Goal: Information Seeking & Learning: Find specific page/section

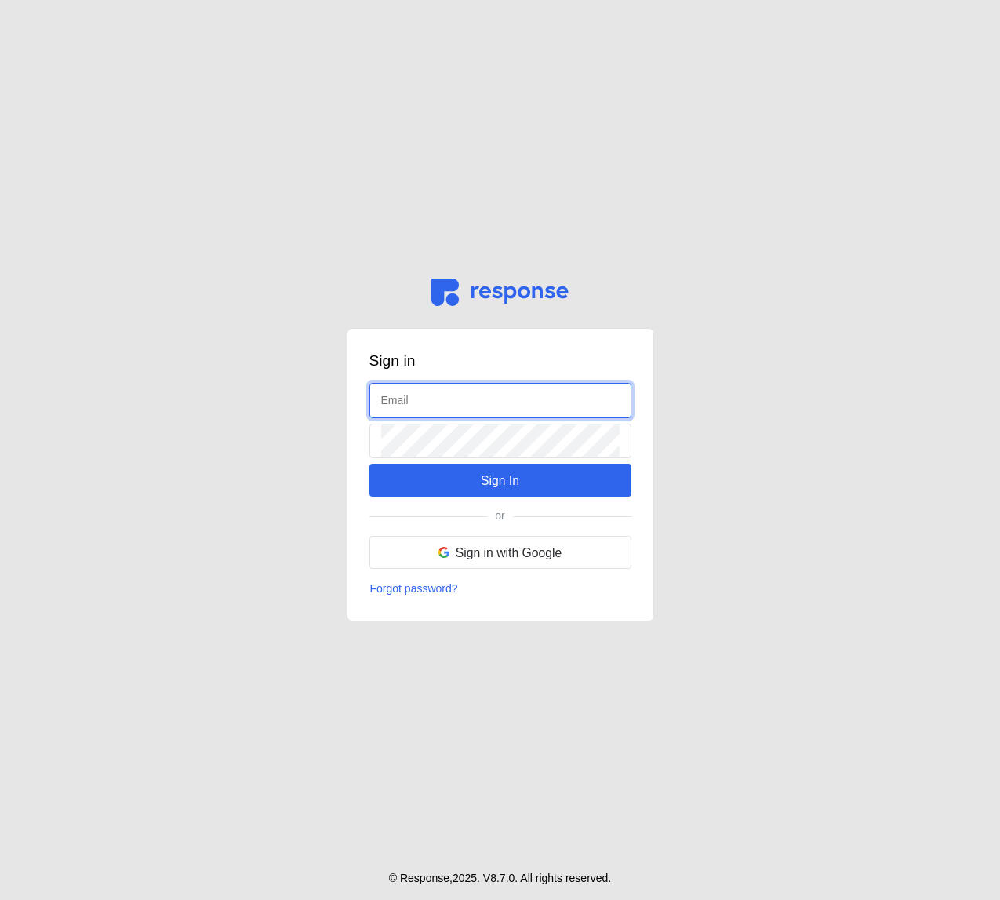
click at [405, 404] on input "text" at bounding box center [500, 401] width 238 height 34
type input "kristina@tryresponse.com"
click at [413, 387] on input "text" at bounding box center [500, 401] width 238 height 34
type input "[PERSON_NAME][EMAIL_ADDRESS][DOMAIN_NAME]"
click at [494, 413] on input "text" at bounding box center [500, 401] width 238 height 34
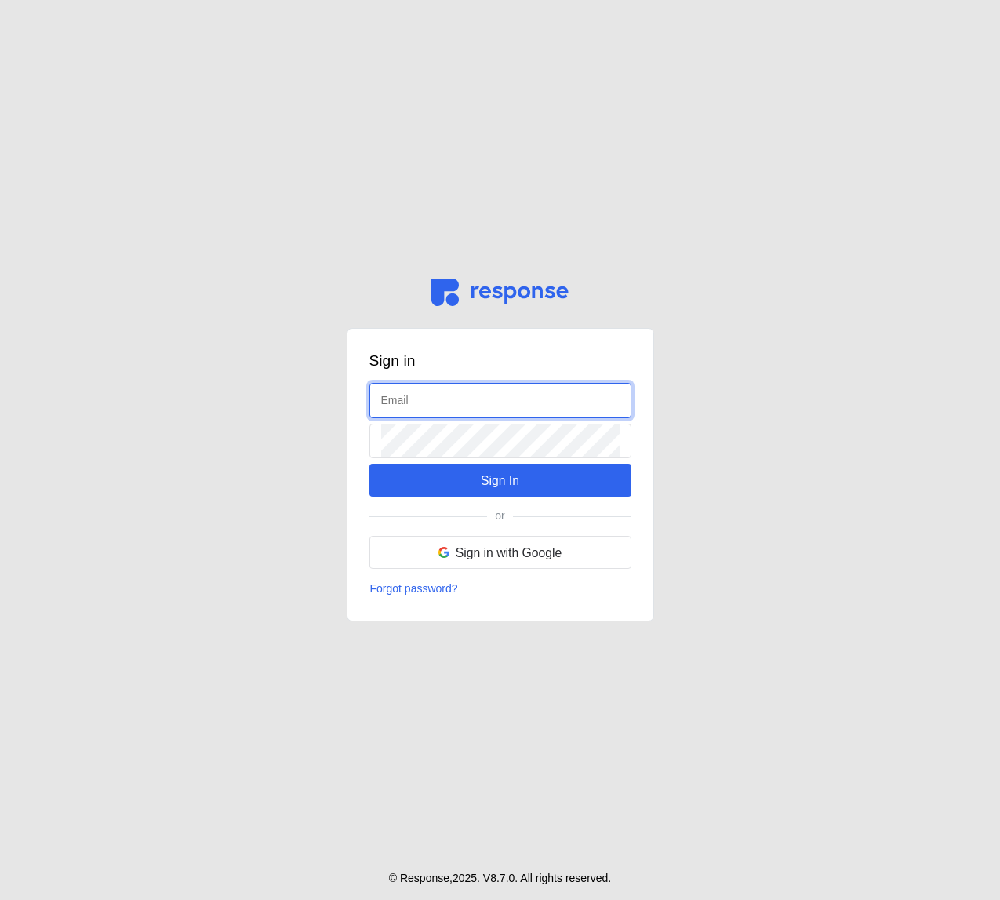
type input "k"
type input "admin@tryresponse.com"
click at [473, 391] on input "text" at bounding box center [500, 401] width 238 height 34
type input "admin@tryresponse.com"
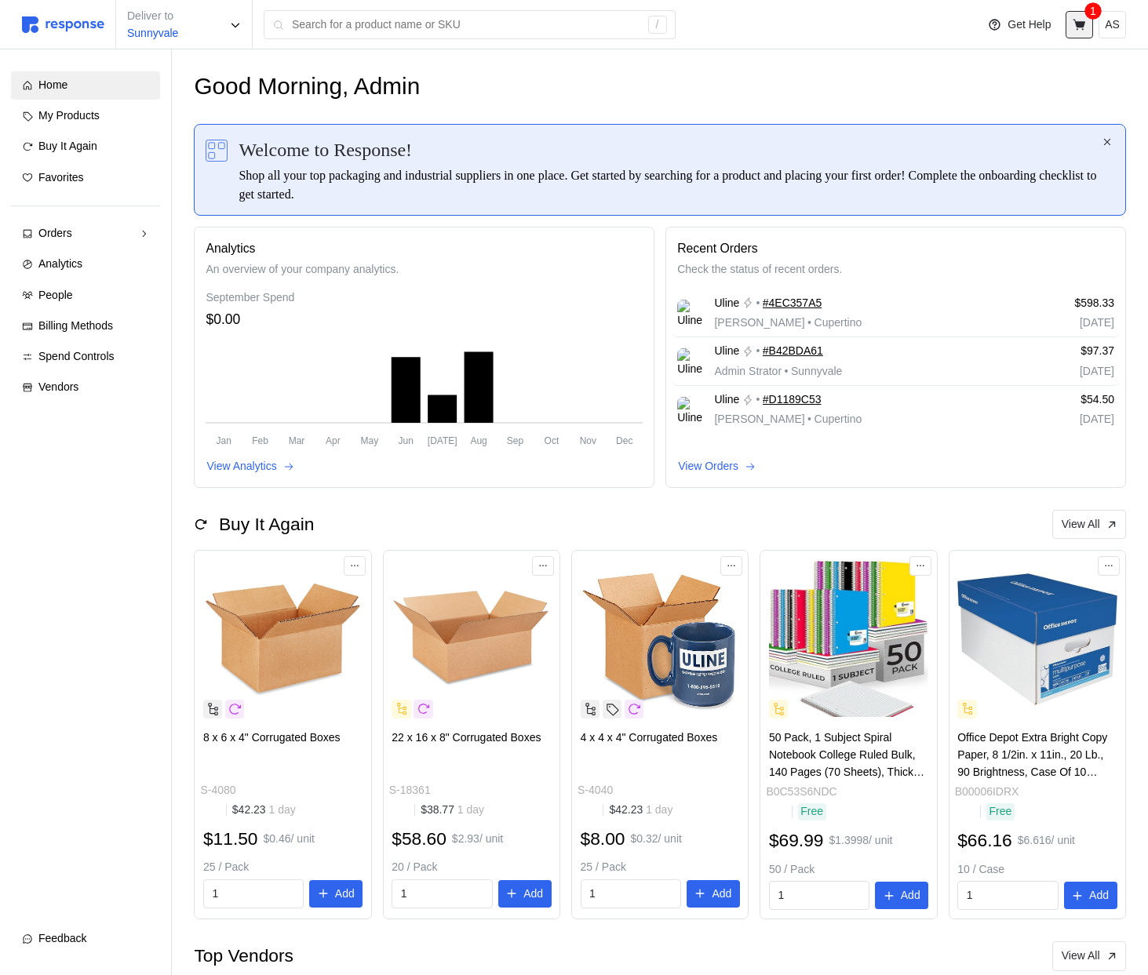
click at [999, 20] on icon at bounding box center [1079, 25] width 14 height 14
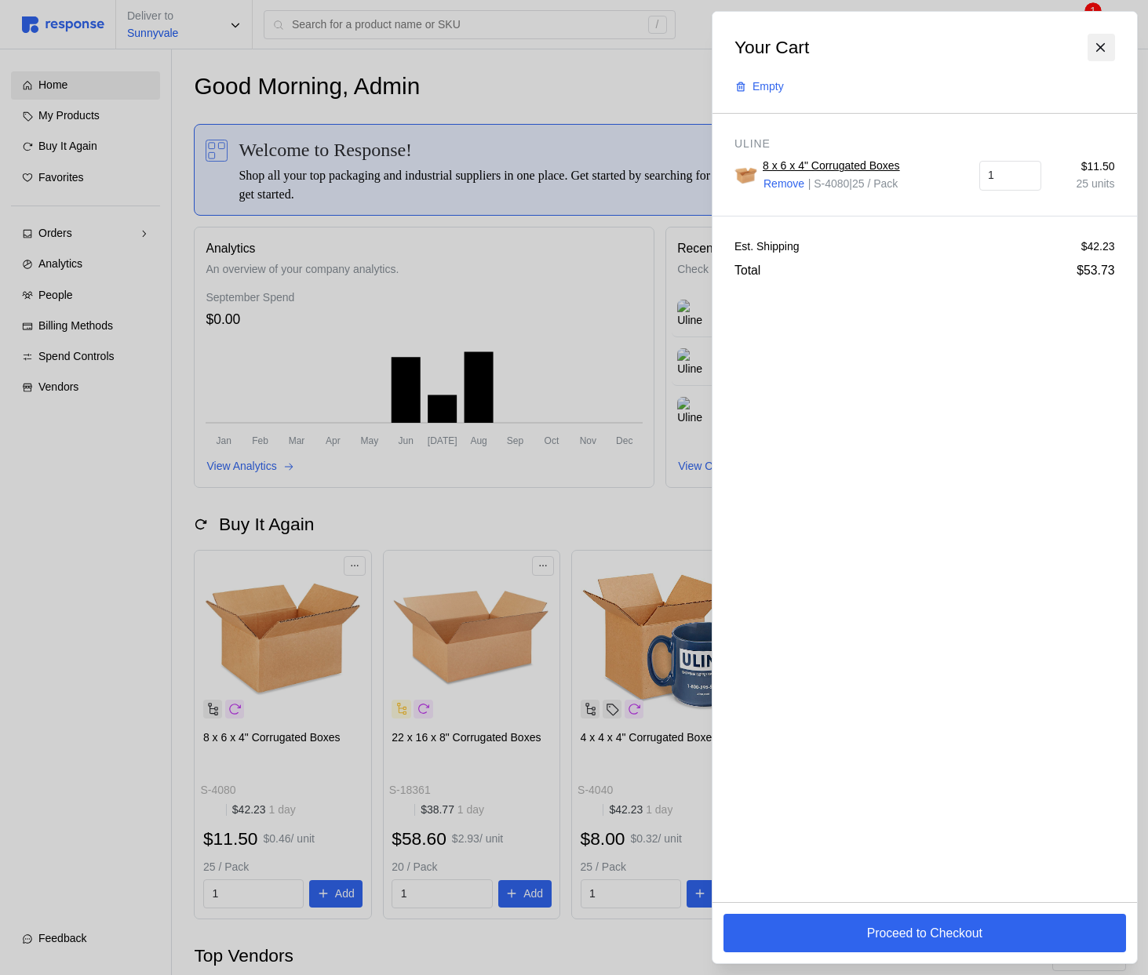
click at [999, 48] on icon at bounding box center [1100, 48] width 14 height 14
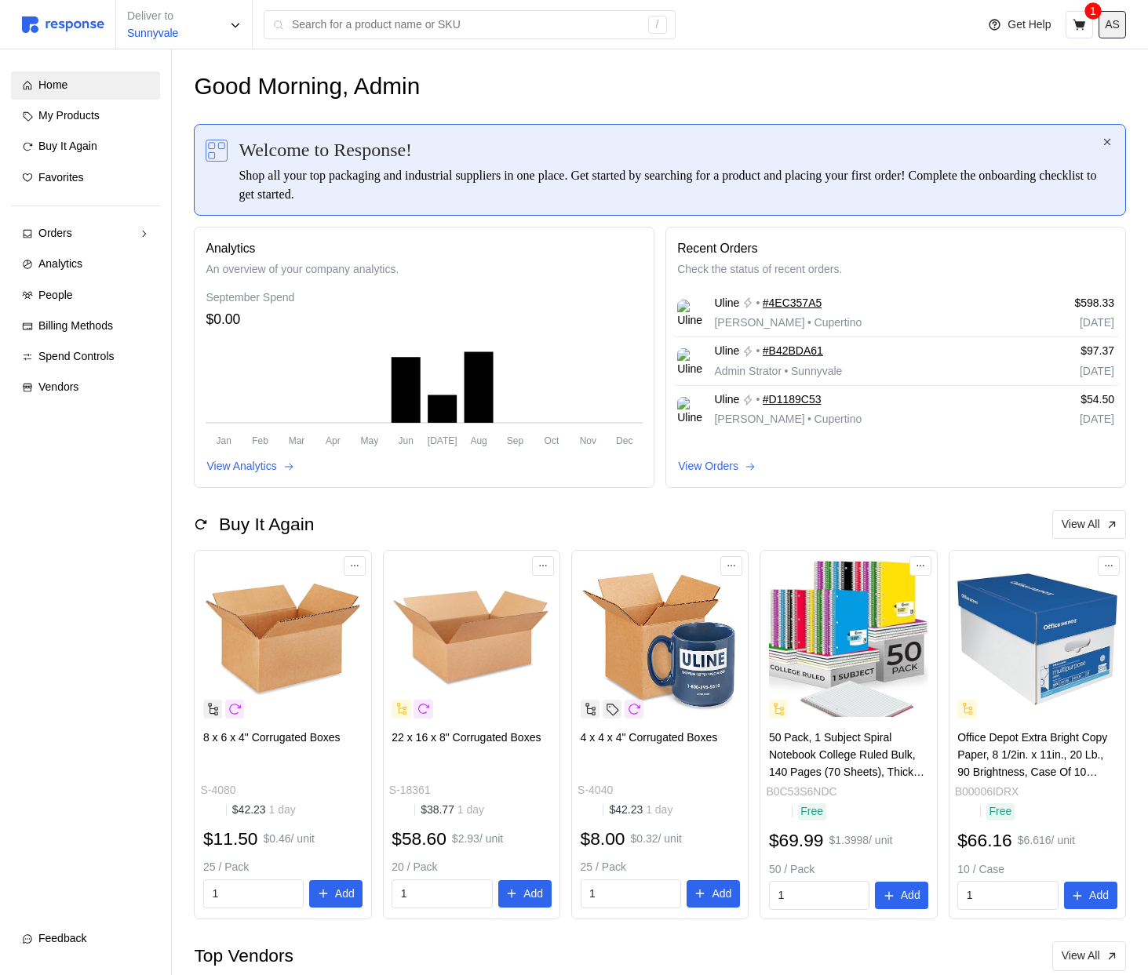
click at [999, 30] on p "AS" at bounding box center [1111, 24] width 15 height 17
click at [999, 79] on button "Logout" at bounding box center [1057, 90] width 125 height 28
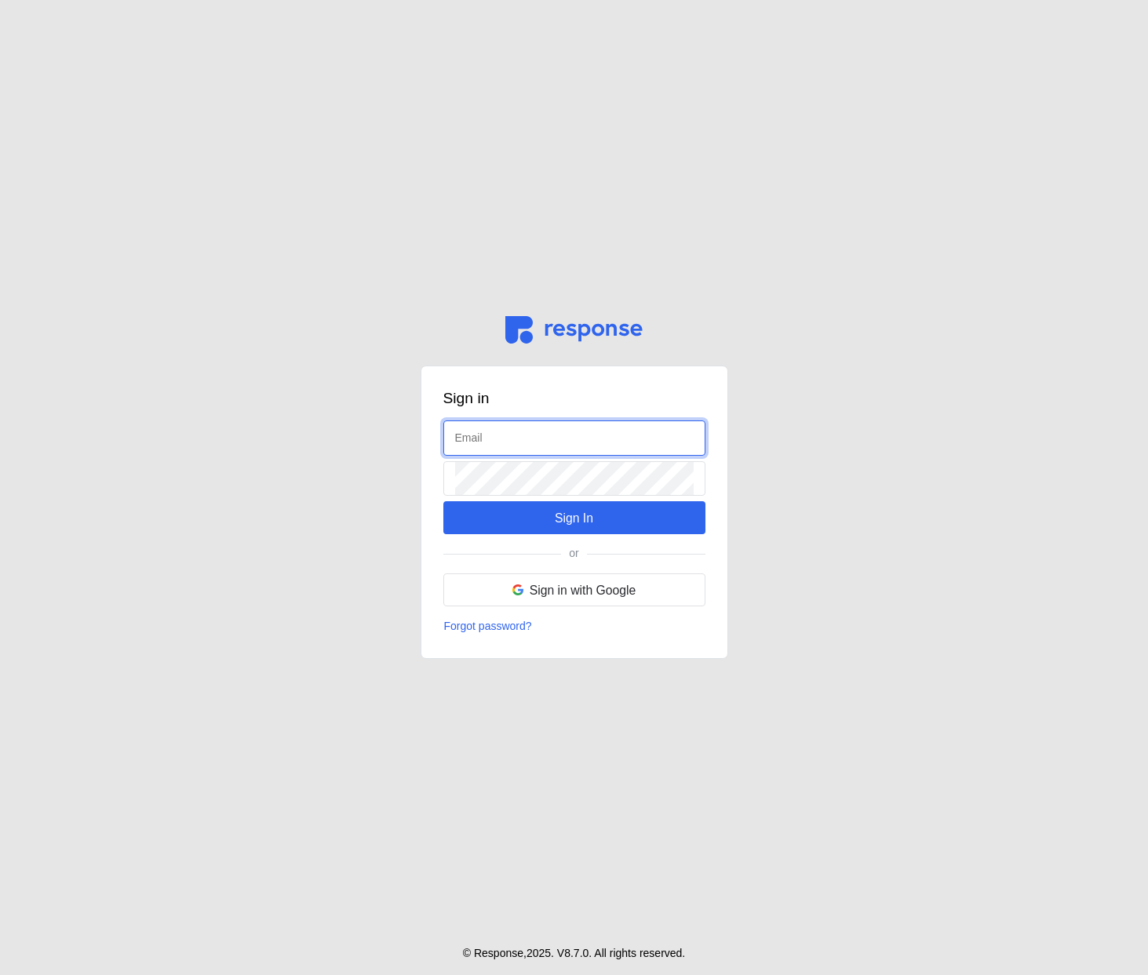
click at [582, 435] on input "text" at bounding box center [574, 438] width 238 height 34
click at [527, 435] on input "text" at bounding box center [574, 438] width 238 height 34
type input "admin@tryresponse.com"
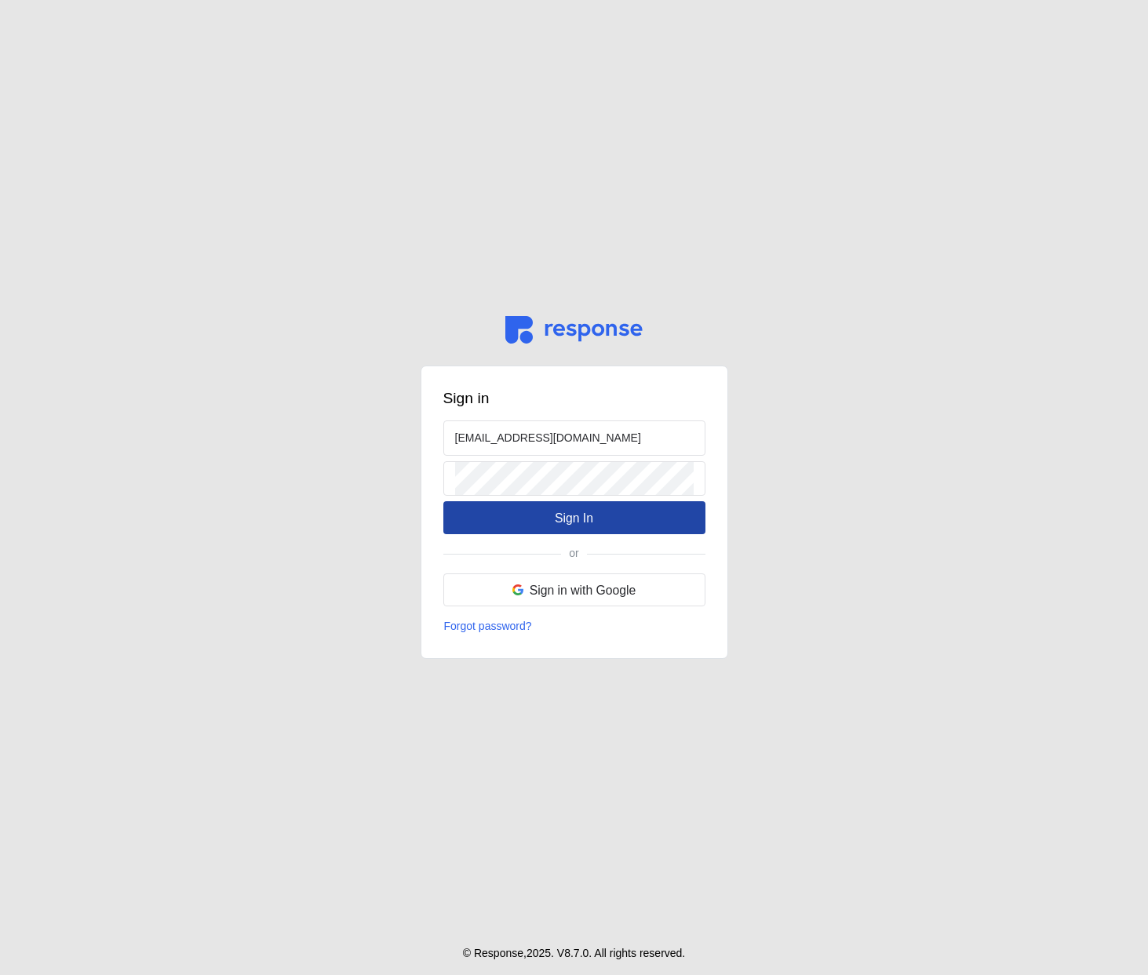
click at [575, 518] on p "Sign In" at bounding box center [574, 518] width 38 height 20
click at [573, 525] on p "Sign In" at bounding box center [574, 518] width 38 height 20
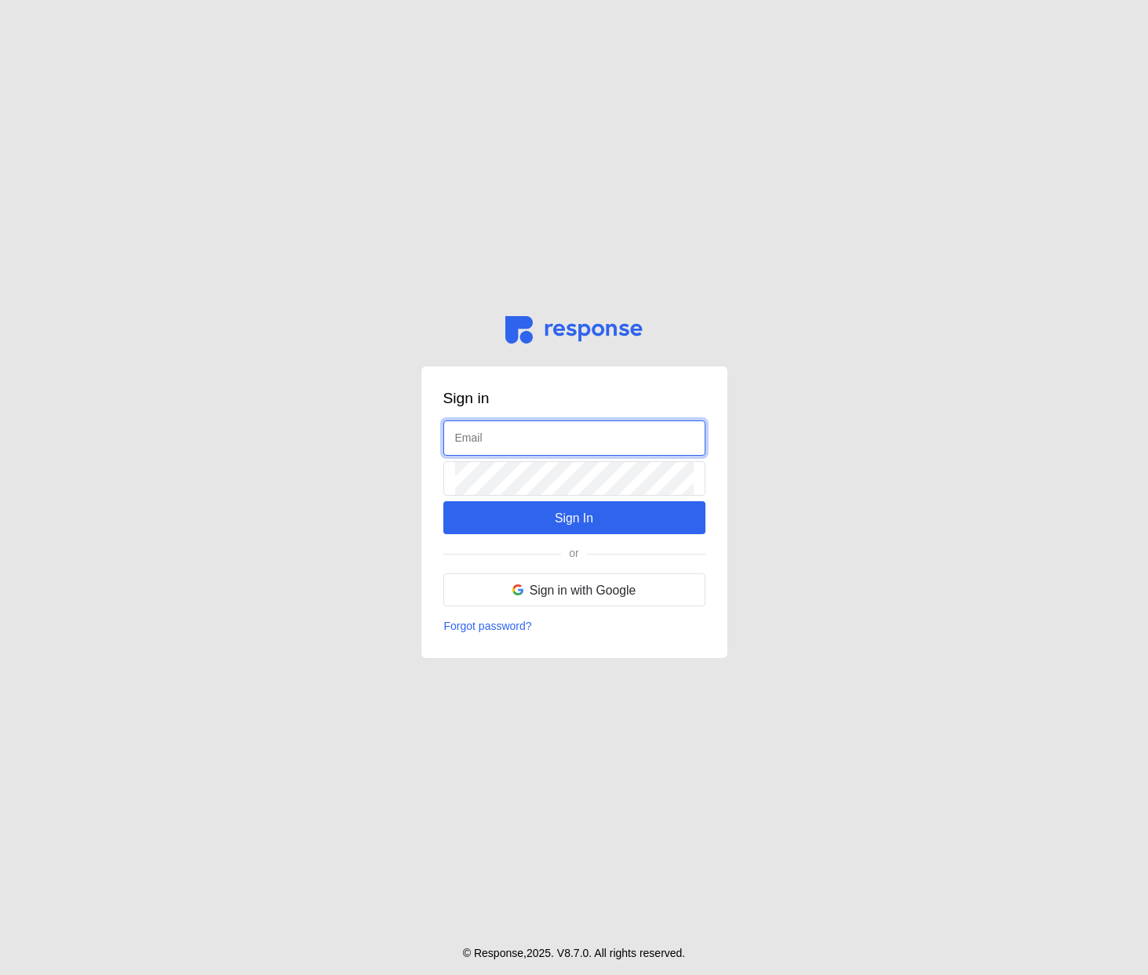
click at [513, 424] on input "text" at bounding box center [574, 438] width 238 height 34
type input "admin@tryresponse.com"
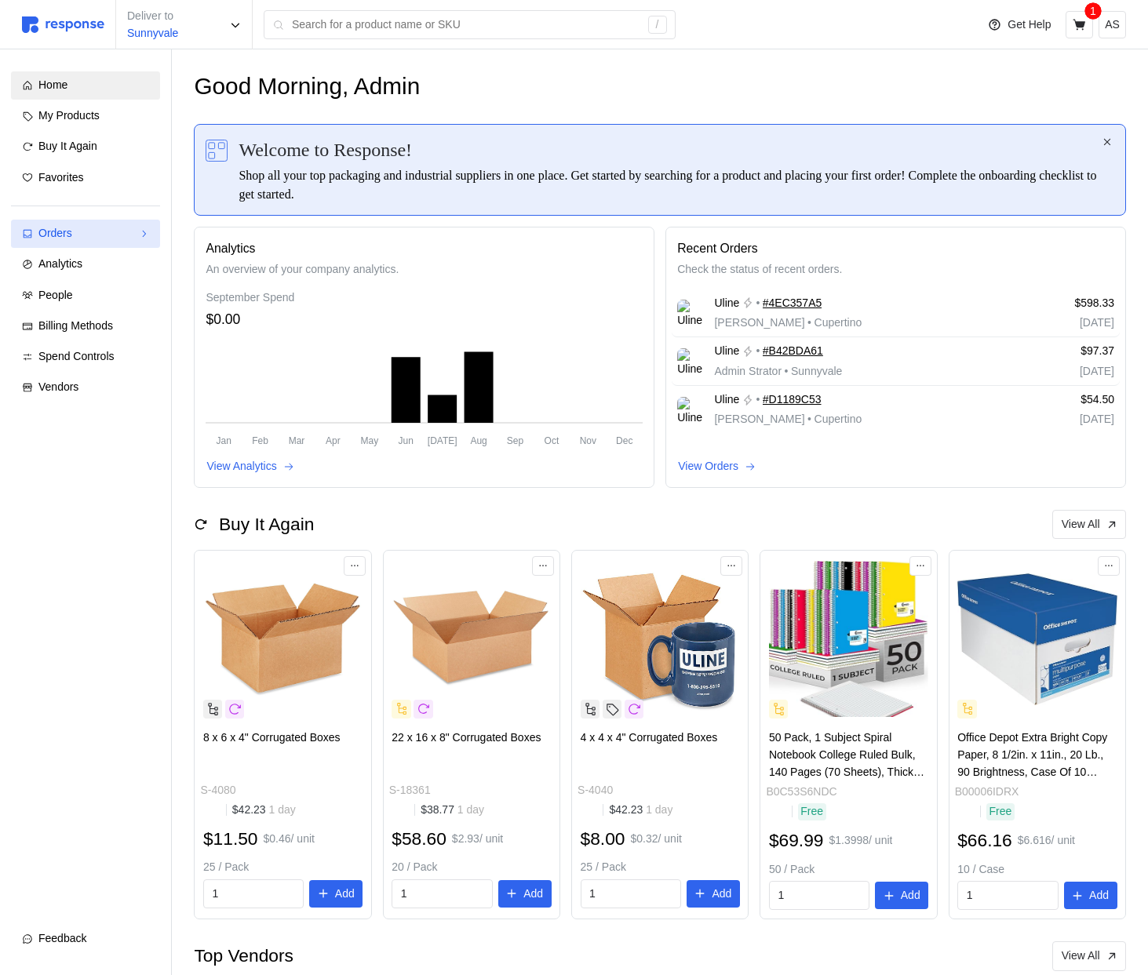
click at [115, 237] on div "Orders" at bounding box center [85, 233] width 94 height 17
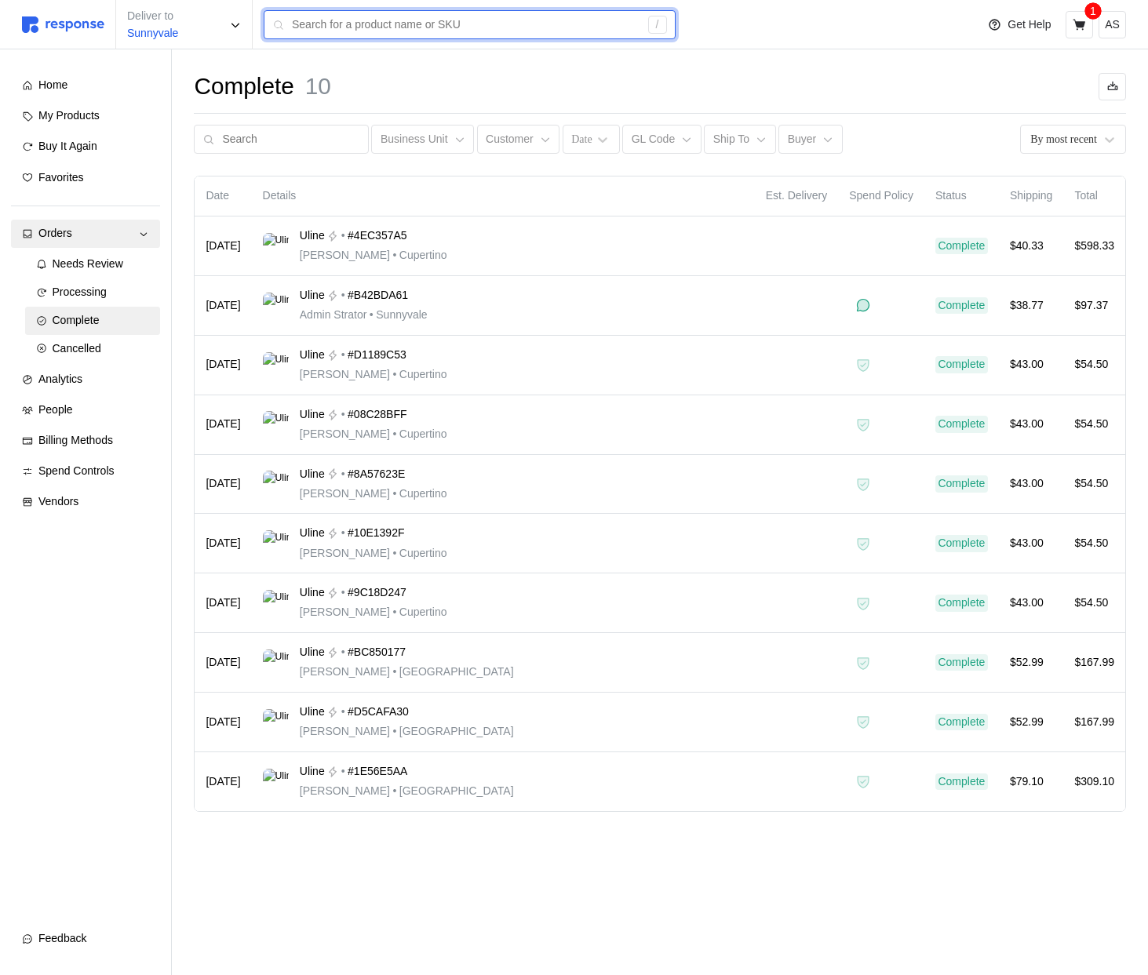
click at [373, 24] on input "text" at bounding box center [465, 25] width 347 height 28
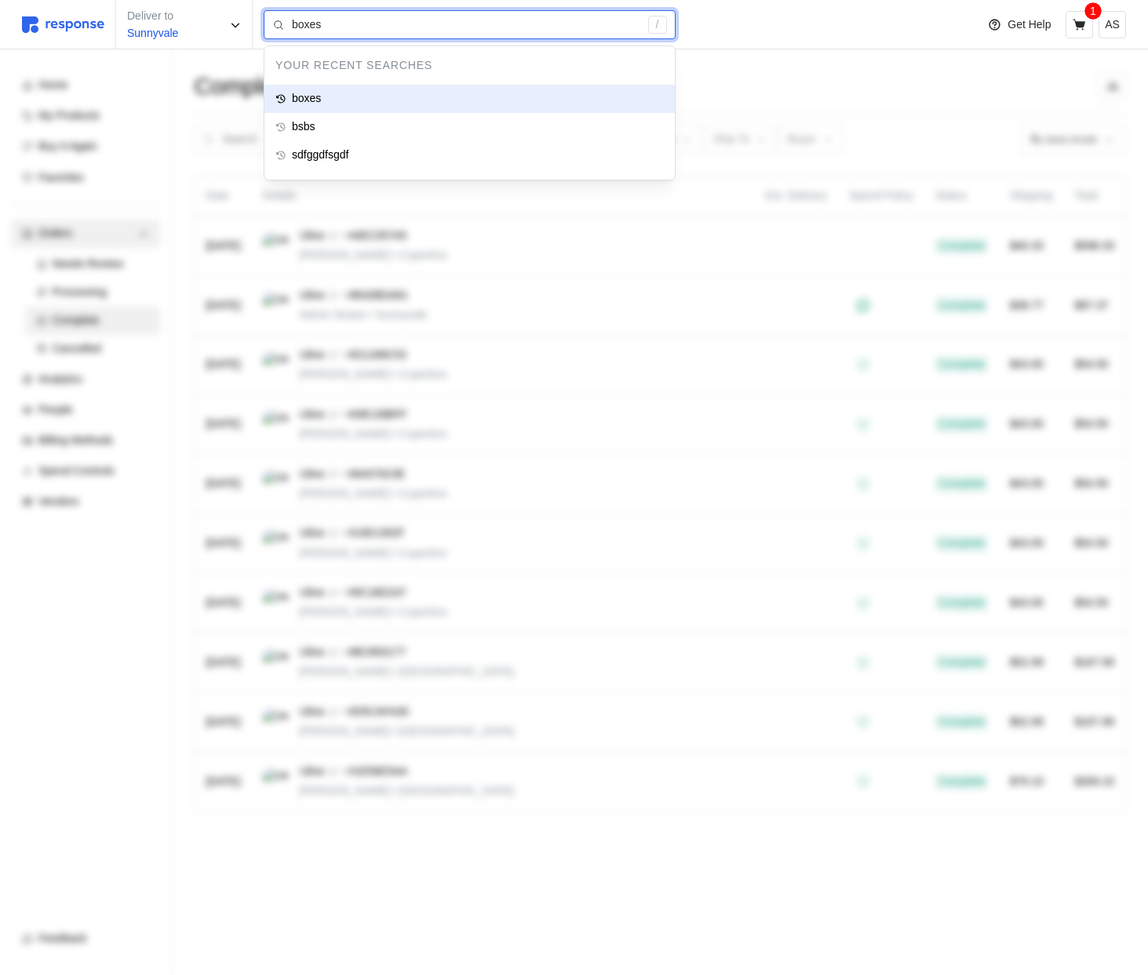
click at [342, 92] on div "boxes" at bounding box center [469, 99] width 410 height 28
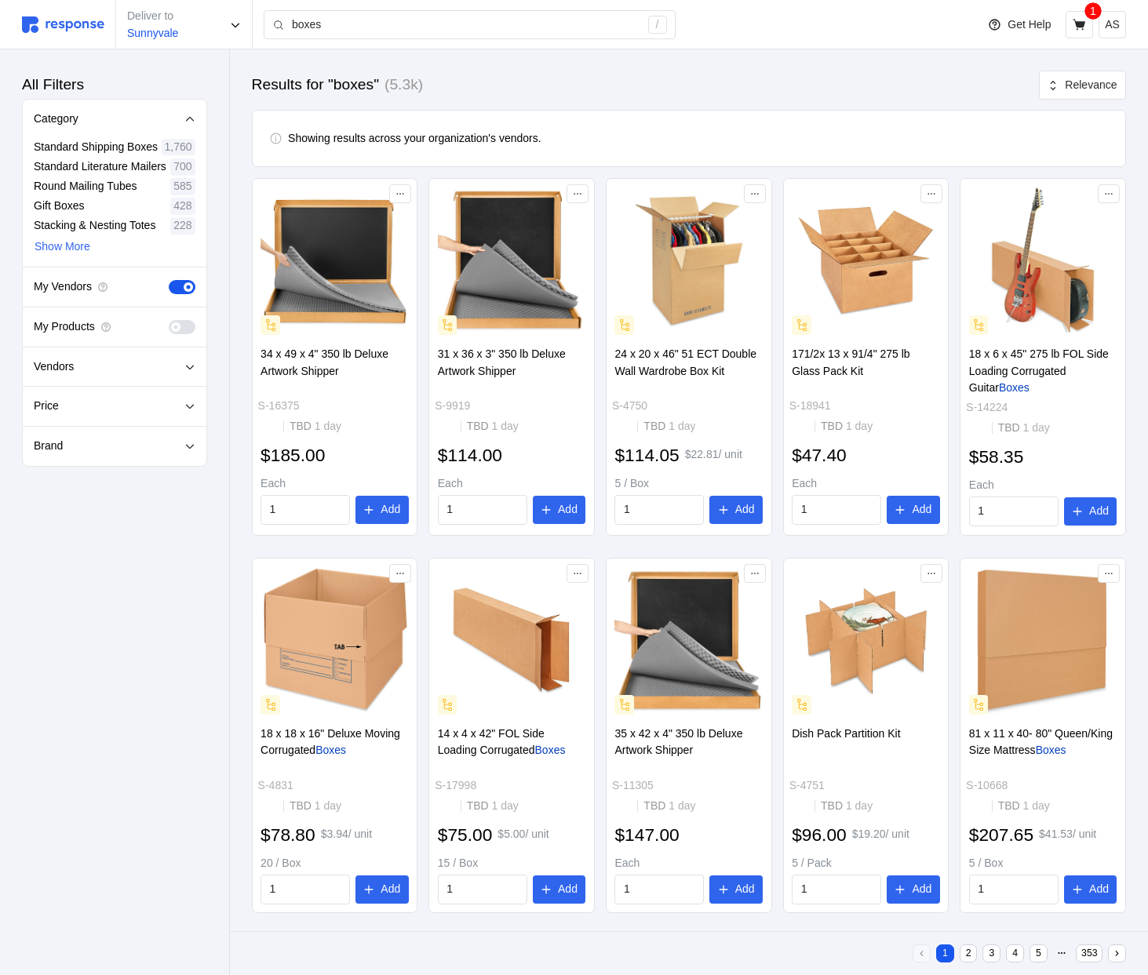
click at [186, 329] on span at bounding box center [188, 327] width 16 height 14
click at [169, 320] on input "checkbox" at bounding box center [169, 320] width 0 height 0
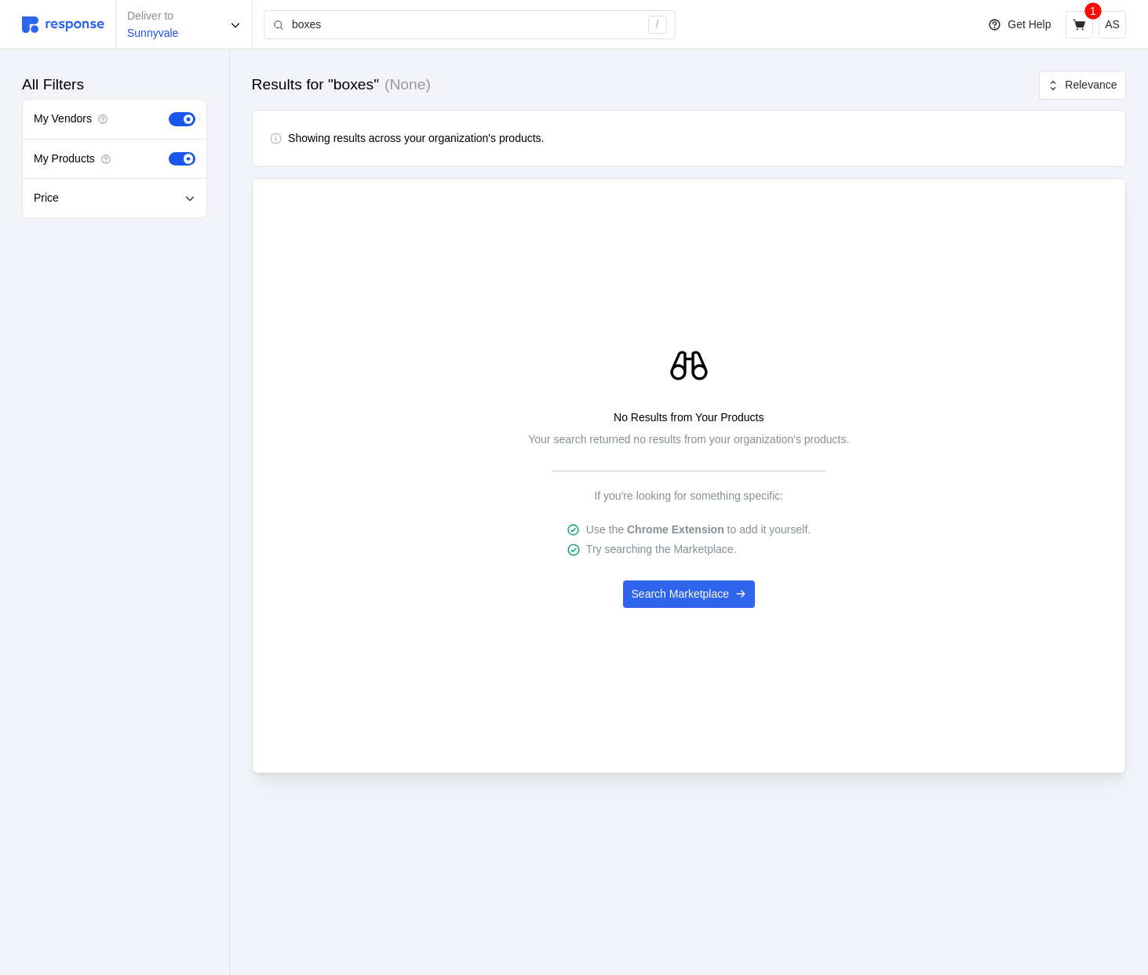
click at [200, 123] on div "My Vendors" at bounding box center [115, 120] width 184 height 40
click at [182, 165] on span at bounding box center [177, 159] width 16 height 14
click at [169, 152] on input "checkbox" at bounding box center [169, 152] width 0 height 0
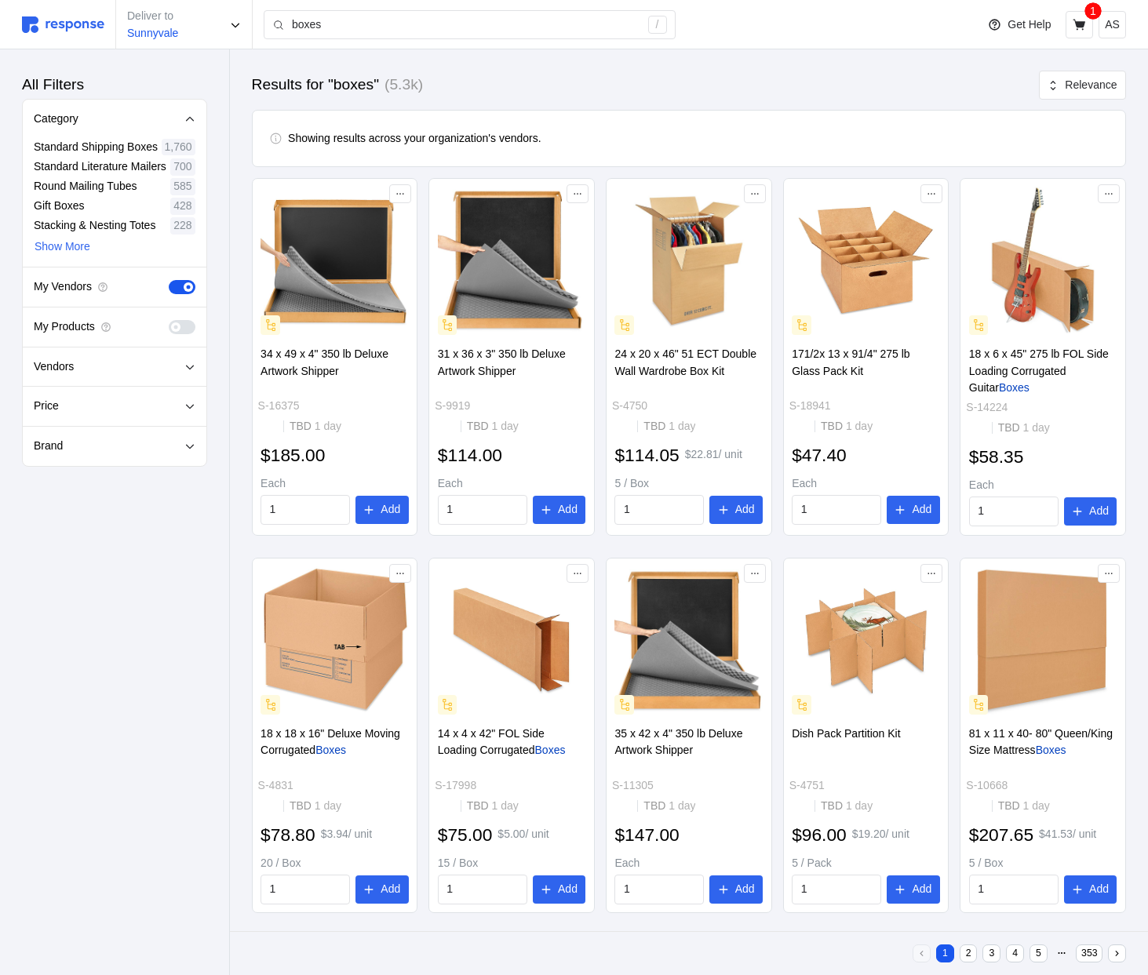
click at [188, 286] on span at bounding box center [188, 286] width 9 height 9
click at [169, 280] on input "checkbox" at bounding box center [169, 280] width 0 height 0
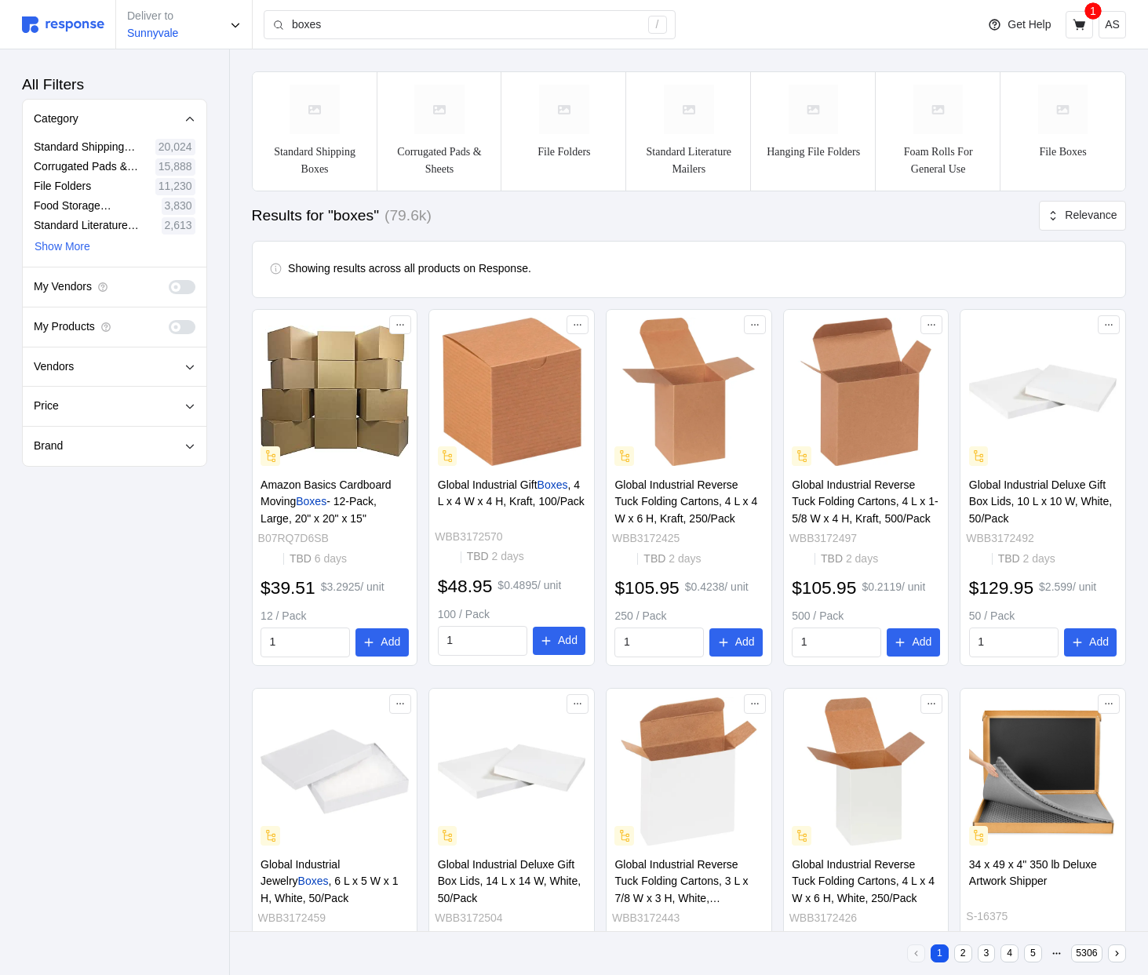
click at [178, 318] on div "My Products" at bounding box center [115, 327] width 184 height 40
click at [182, 329] on span at bounding box center [188, 327] width 16 height 14
click at [169, 320] on input "checkbox" at bounding box center [169, 320] width 0 height 0
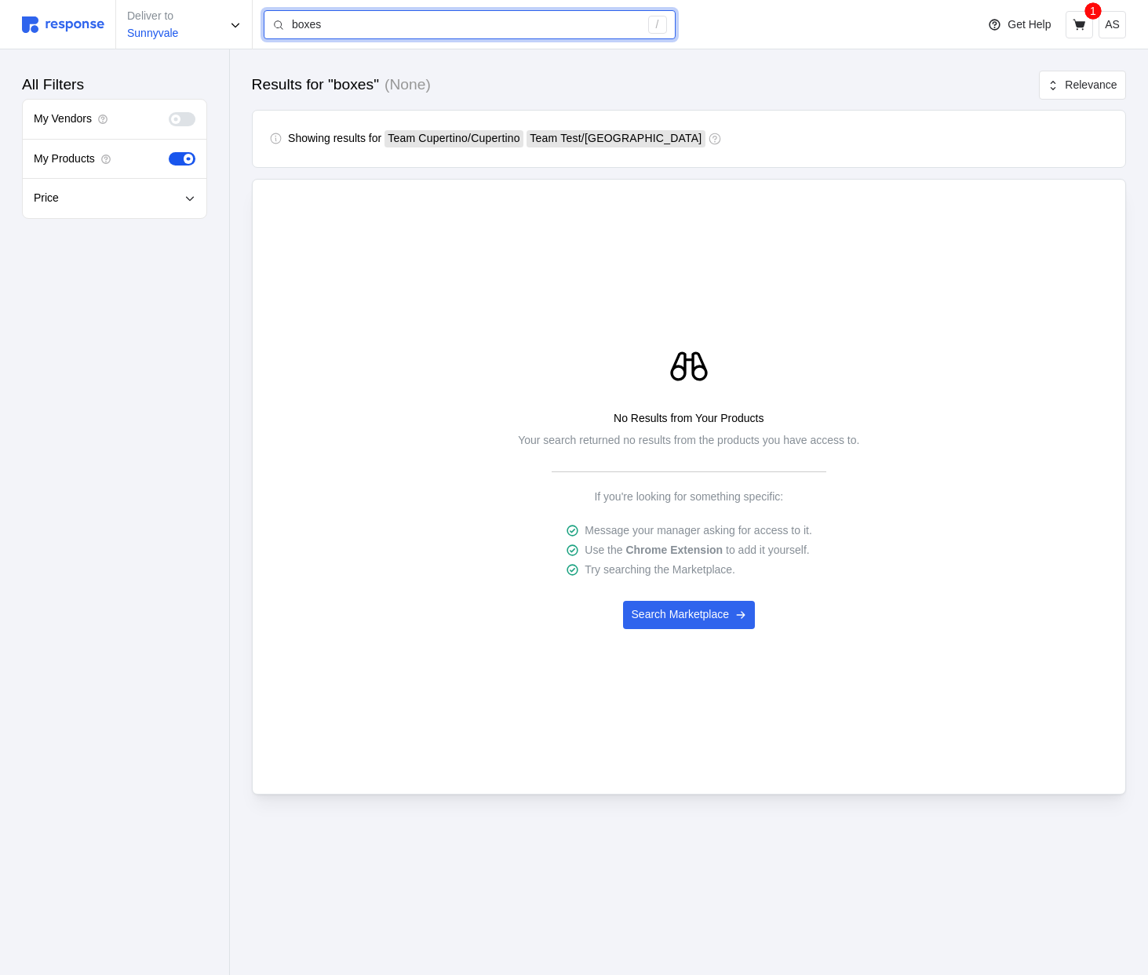
click at [451, 38] on input "boxes" at bounding box center [465, 25] width 347 height 28
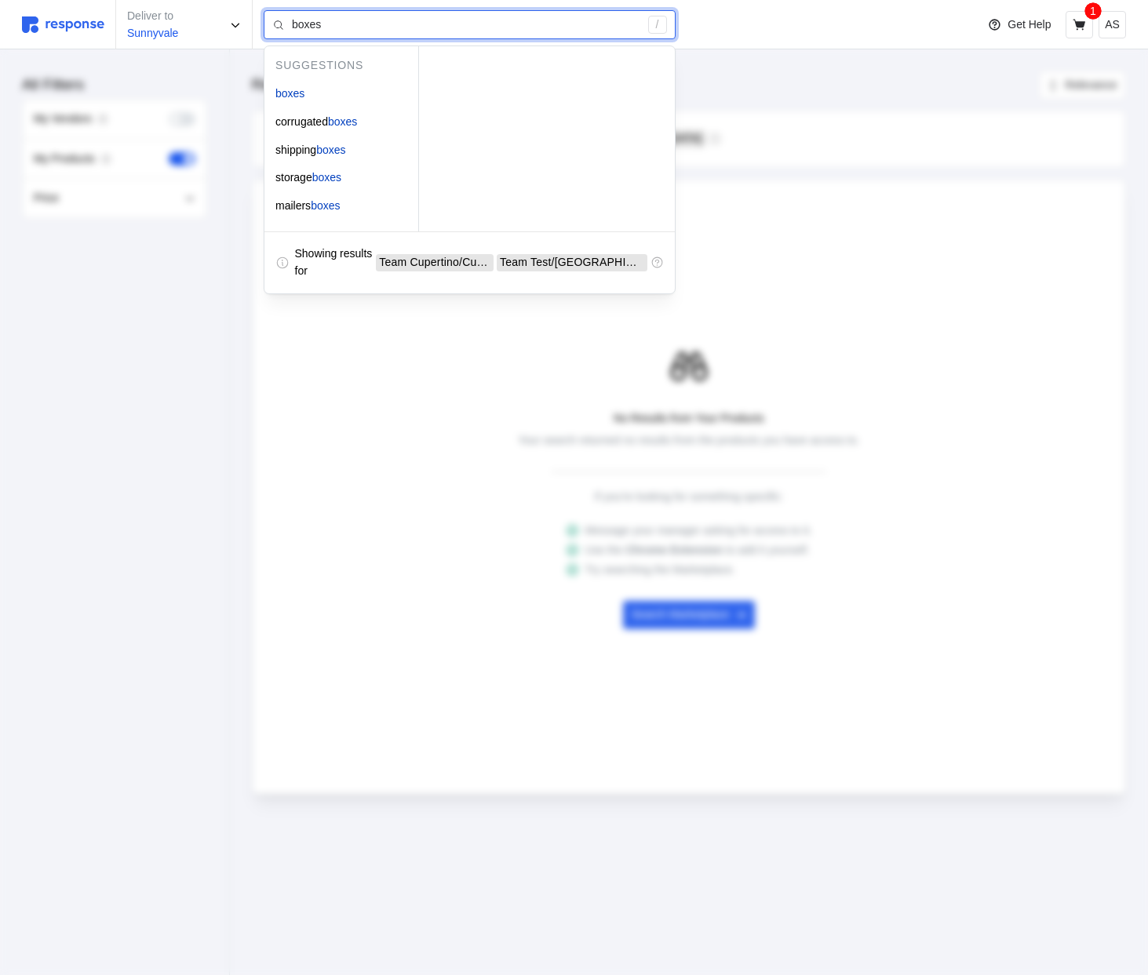
click at [391, 24] on input "boxes" at bounding box center [465, 25] width 347 height 28
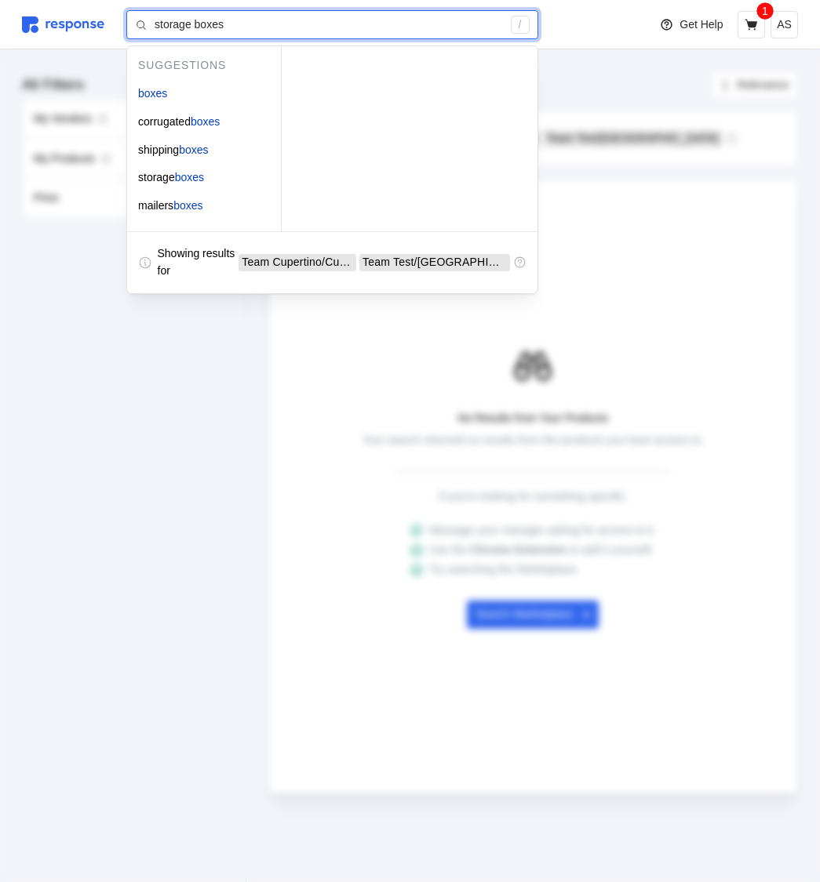
click at [500, 266] on span "San Francisco" at bounding box center [475, 262] width 117 height 13
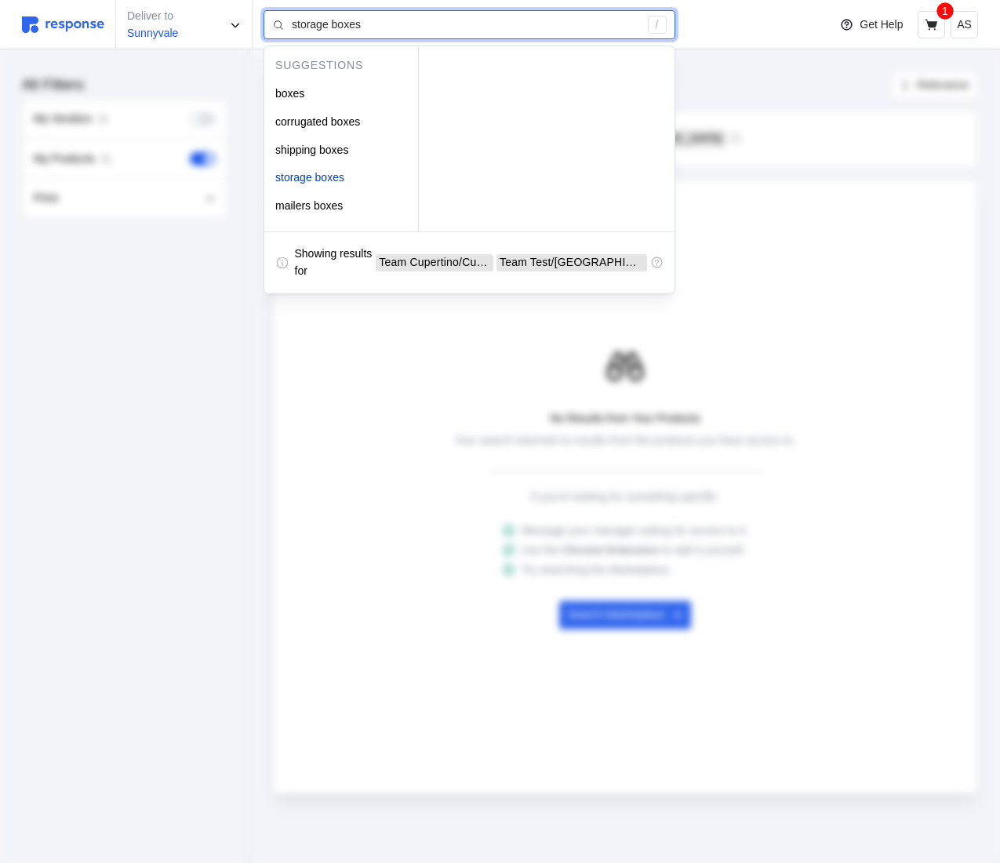
click at [377, 20] on input "storage boxes" at bounding box center [465, 25] width 347 height 28
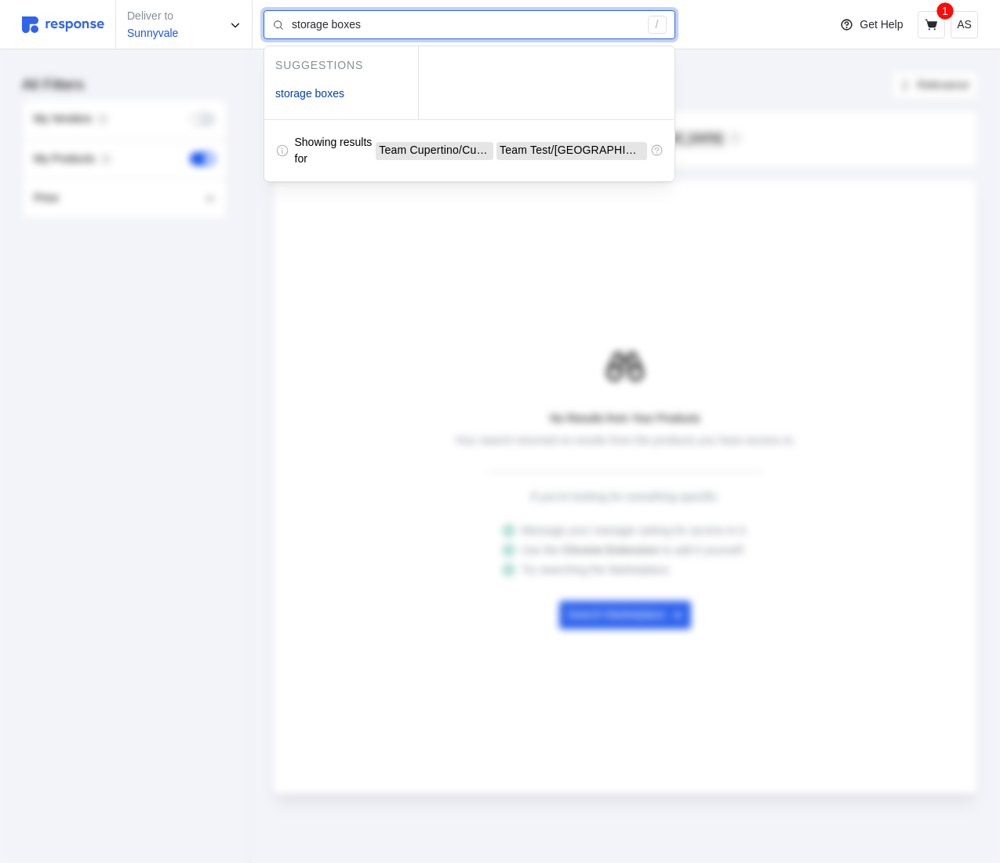
click at [423, 29] on input "storage boxes" at bounding box center [465, 25] width 347 height 28
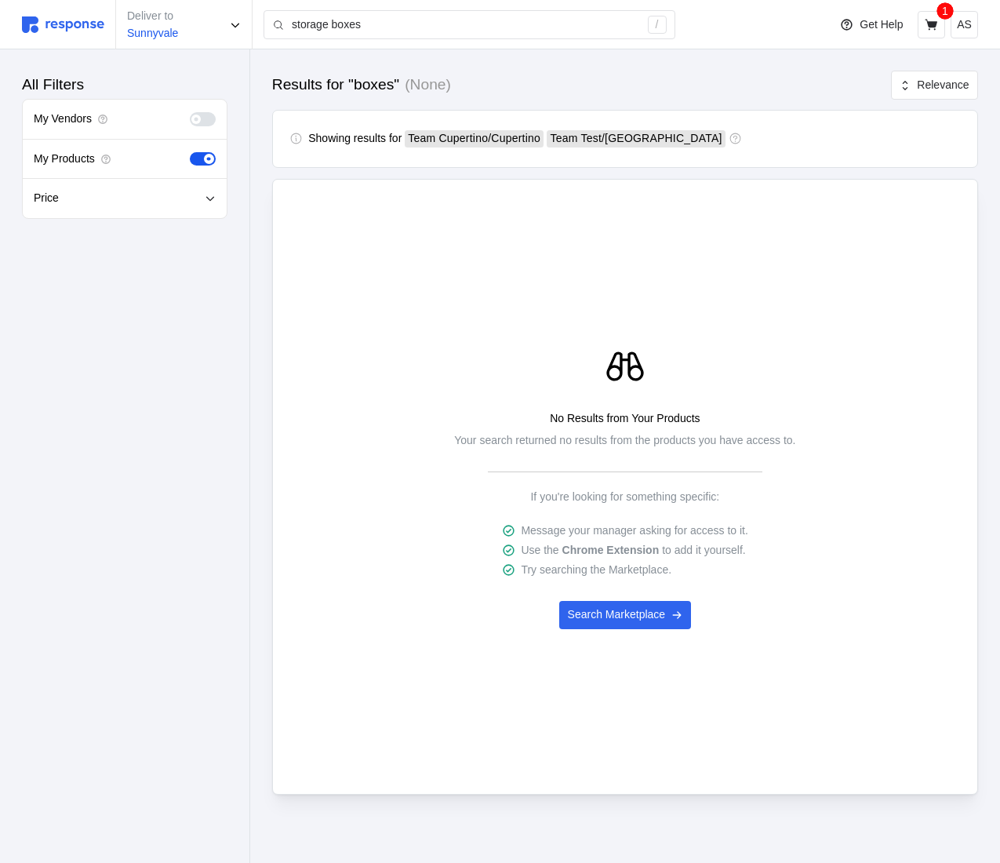
click at [71, 27] on img at bounding box center [63, 24] width 82 height 16
type input "boxes"
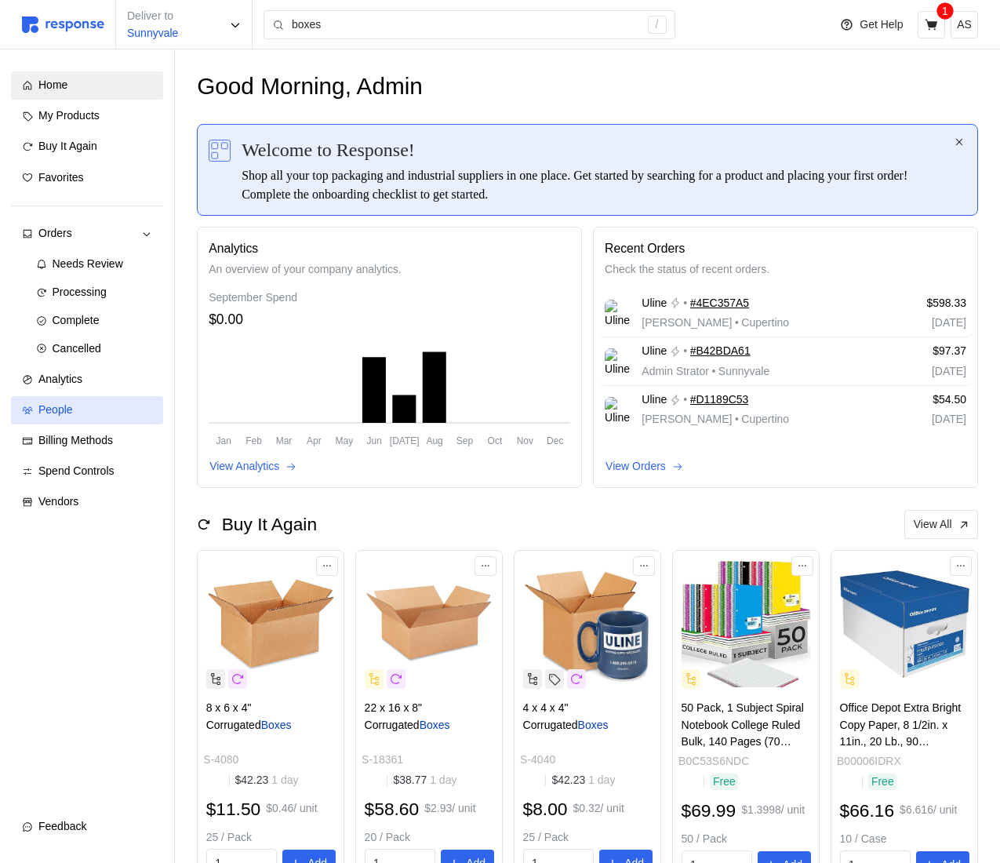
click at [96, 416] on div "People" at bounding box center [95, 410] width 114 height 17
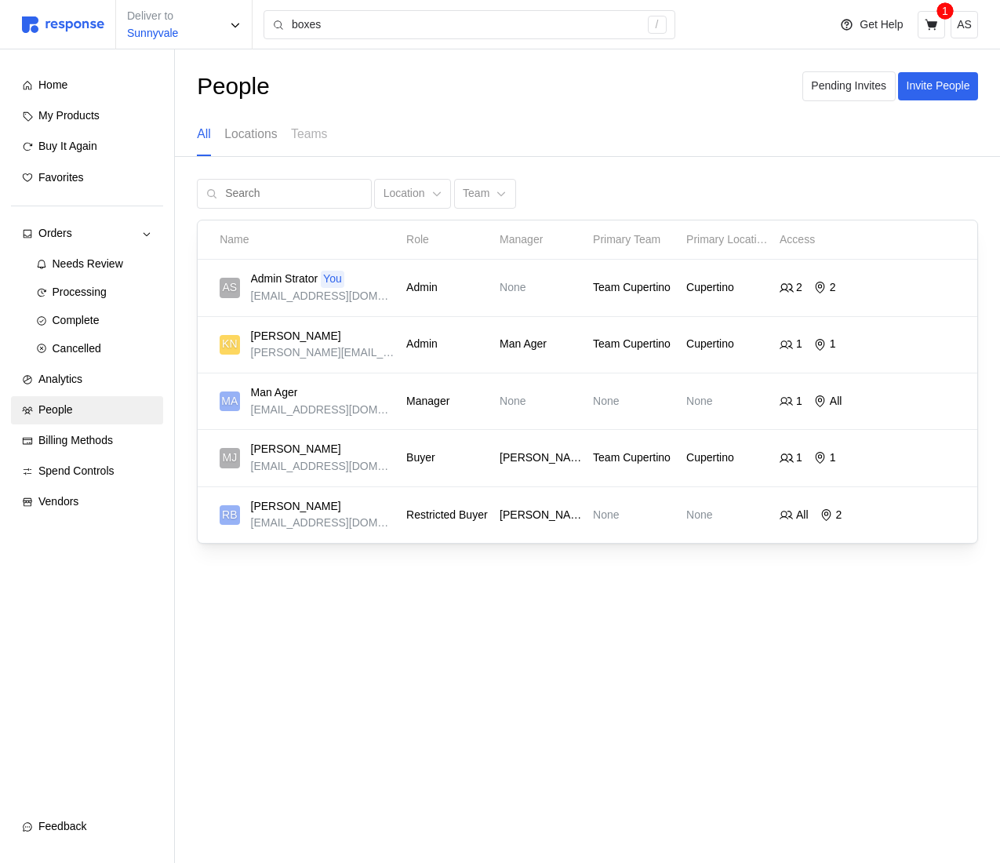
click at [263, 137] on p "Locations" at bounding box center [250, 134] width 53 height 20
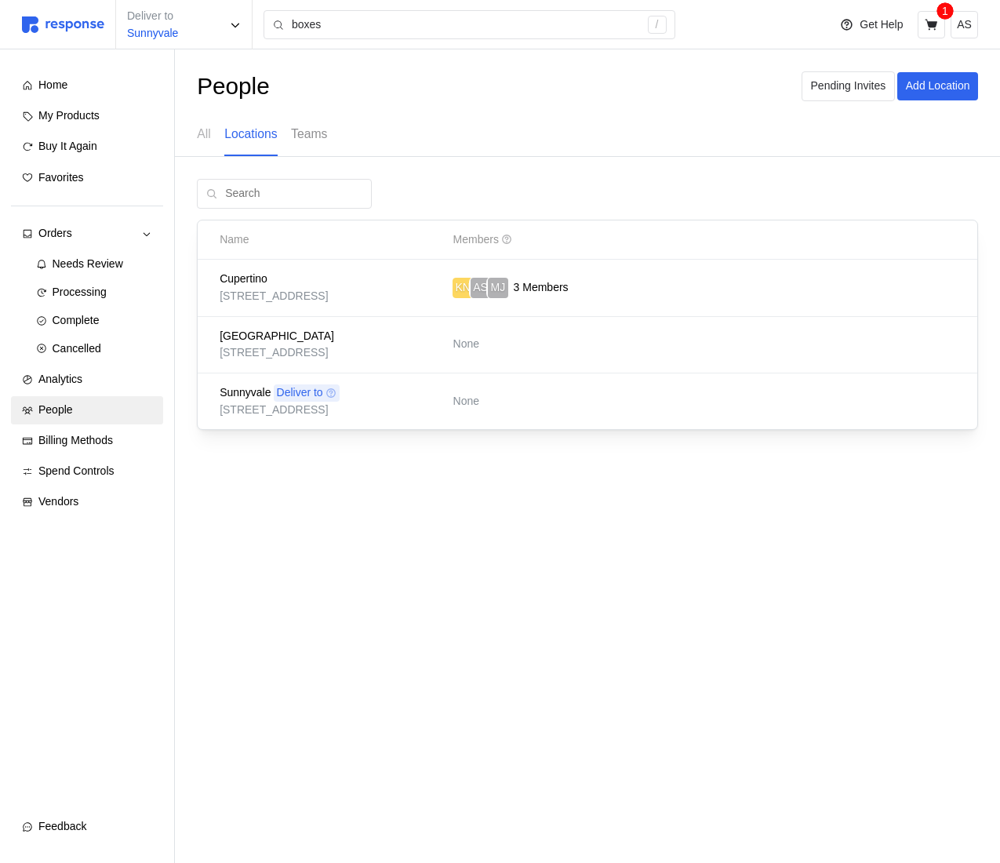
click at [315, 131] on p "Teams" at bounding box center [309, 134] width 36 height 20
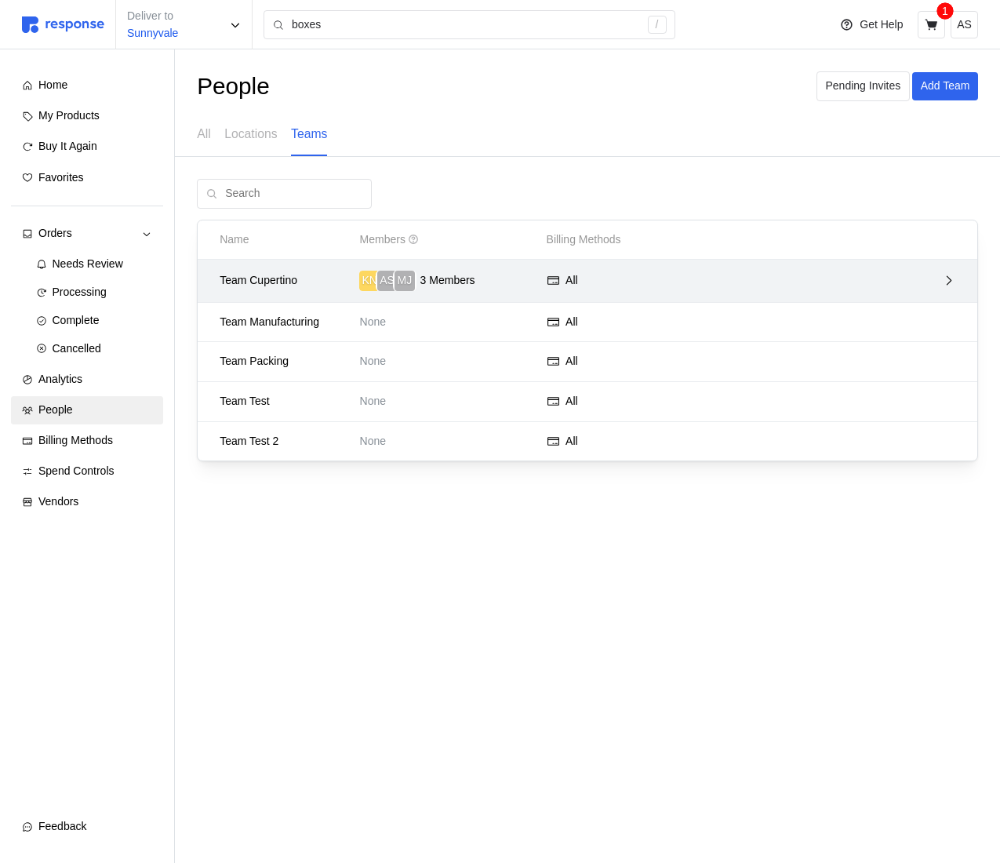
click at [624, 281] on div "All" at bounding box center [611, 281] width 140 height 28
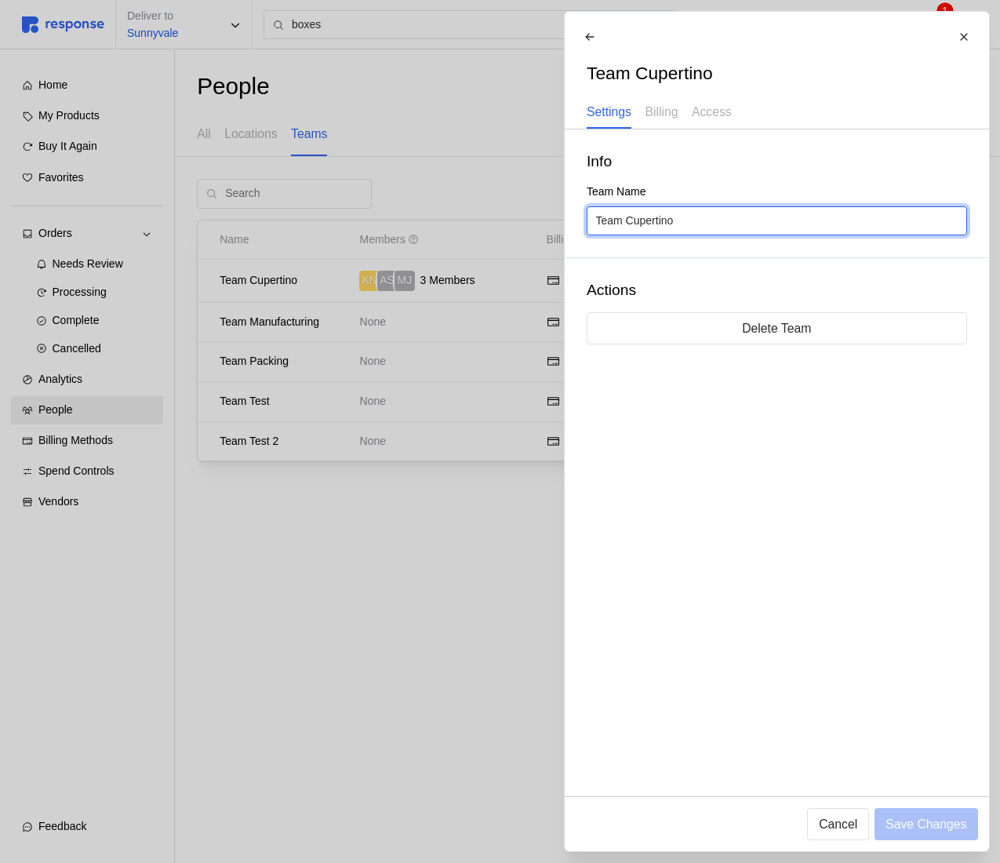
click at [636, 224] on input "Team Cupertino" at bounding box center [776, 221] width 362 height 28
type input "Packing"
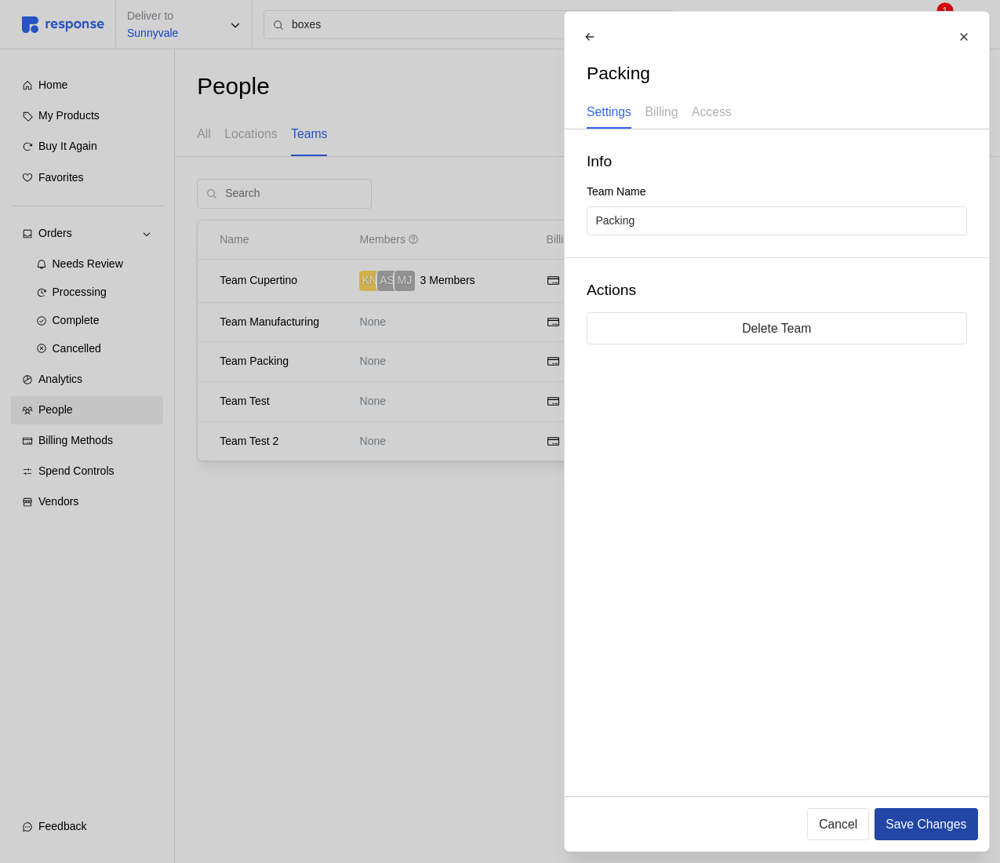
click at [930, 829] on p "Save Changes" at bounding box center [926, 824] width 81 height 20
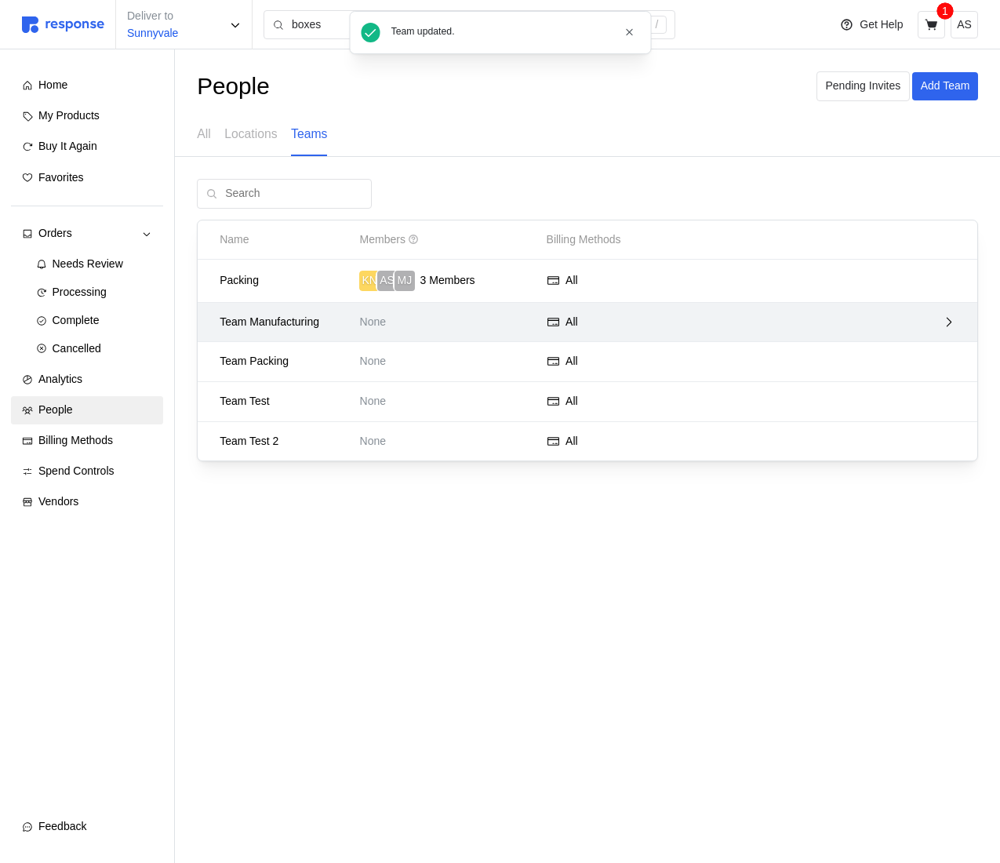
click at [452, 318] on p "None" at bounding box center [448, 322] width 176 height 17
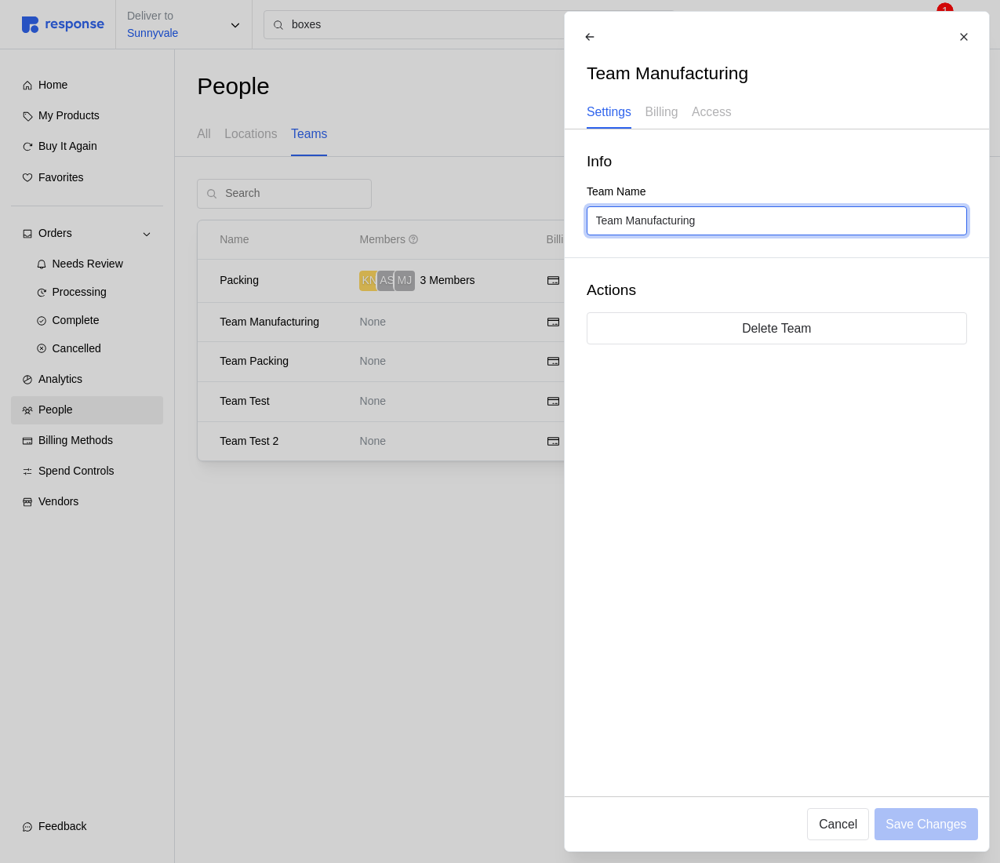
click at [627, 218] on input "Team Manufacturing" at bounding box center [776, 221] width 362 height 28
type input "Manufacturing"
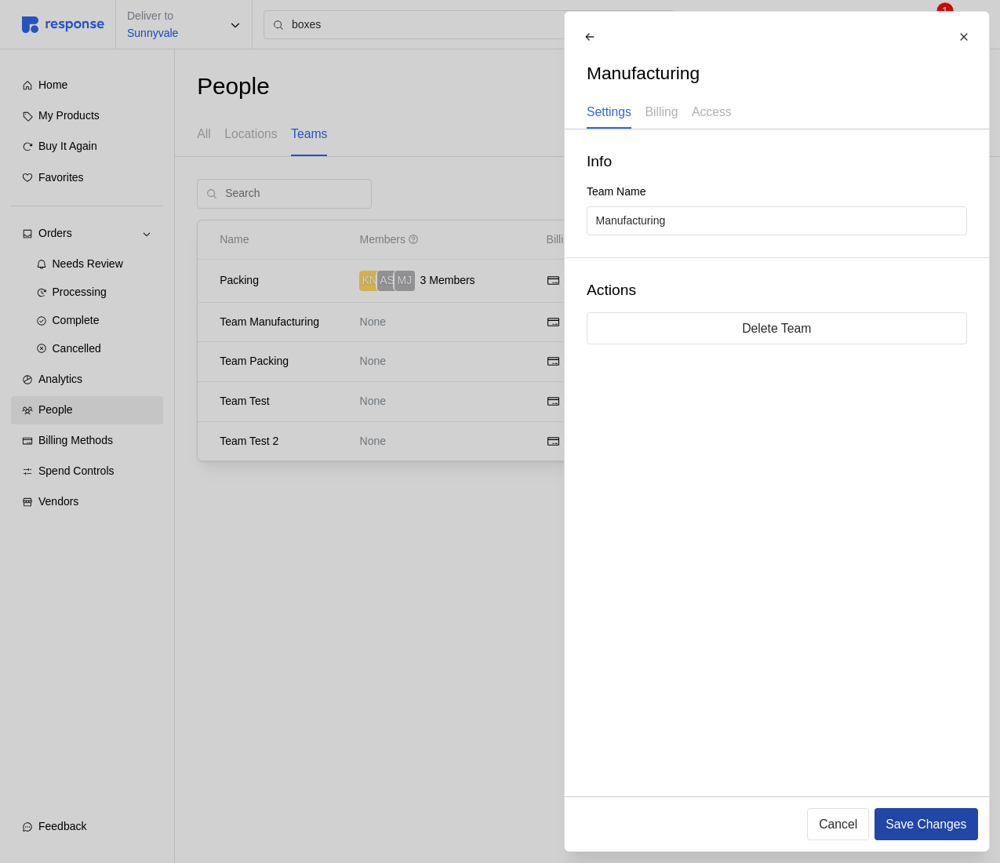
click at [923, 832] on p "Save Changes" at bounding box center [926, 824] width 81 height 20
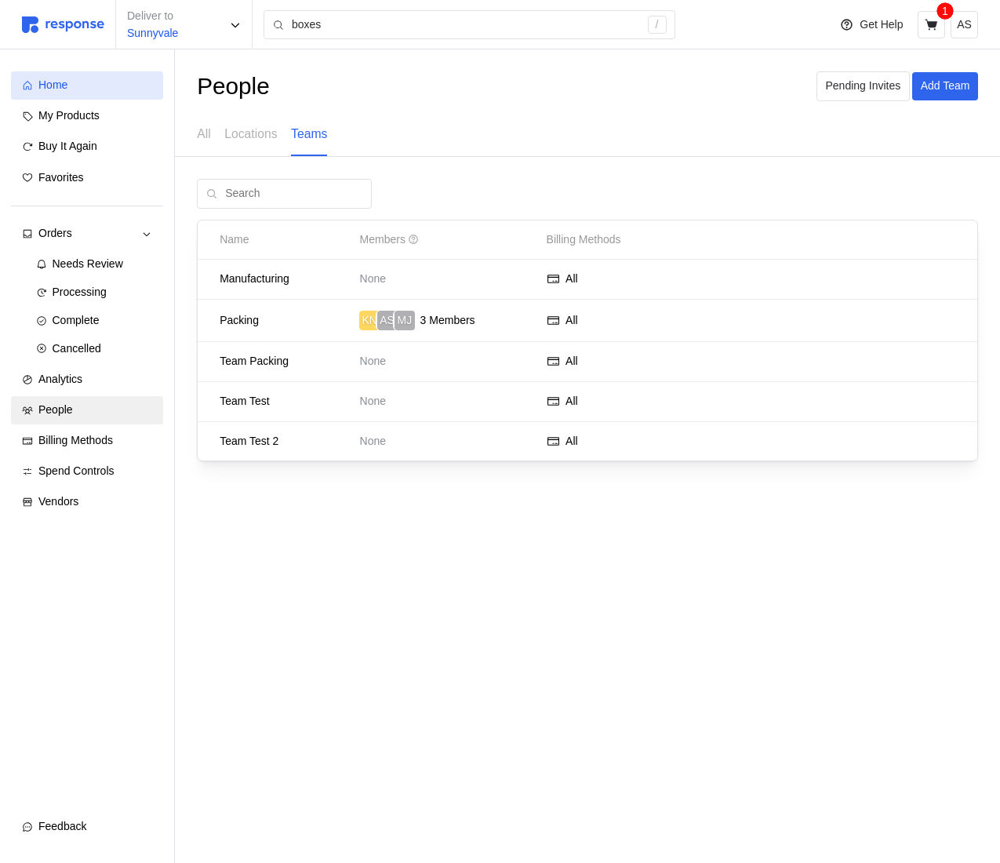
click at [72, 84] on div "Home" at bounding box center [95, 85] width 114 height 17
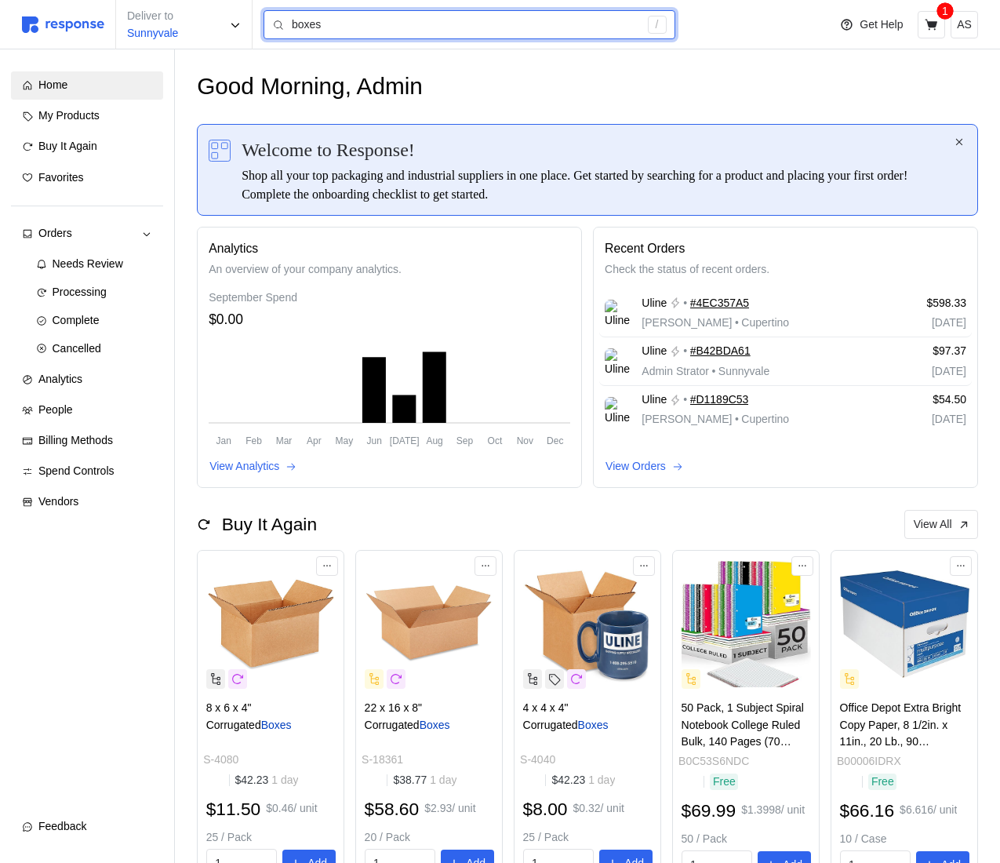
click at [361, 34] on input "boxes" at bounding box center [465, 25] width 347 height 28
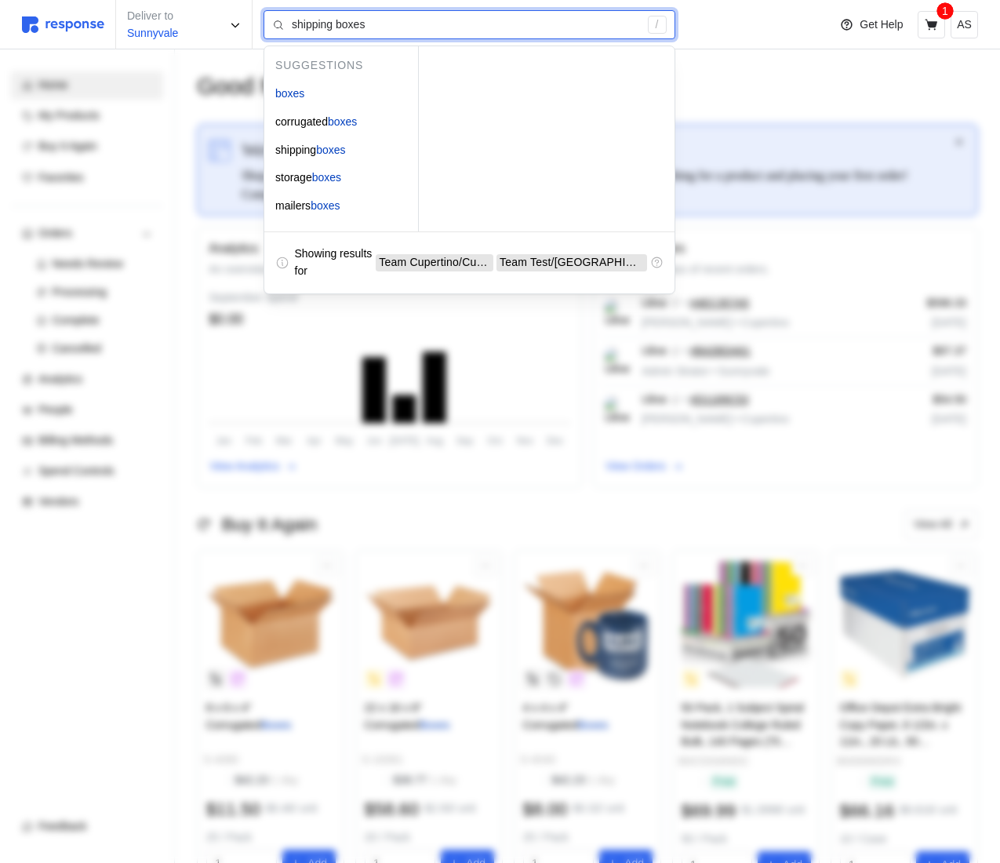
type input "shipping boxe"
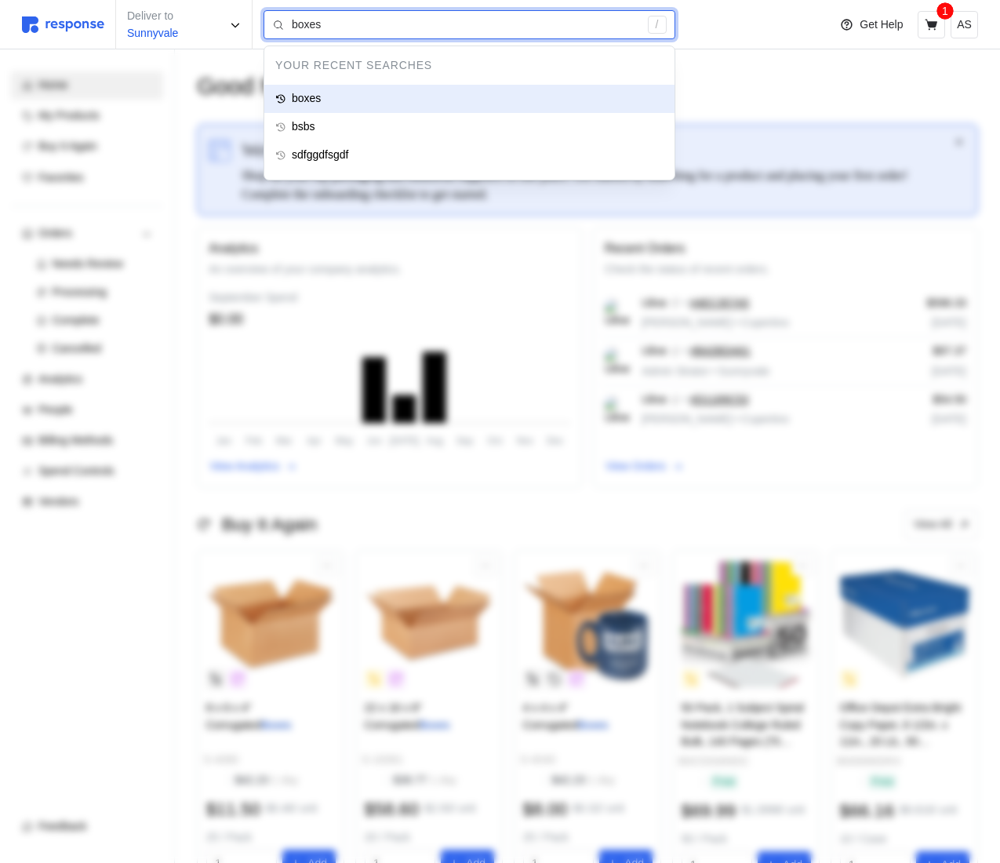
click at [373, 93] on div "boxes" at bounding box center [469, 99] width 410 height 28
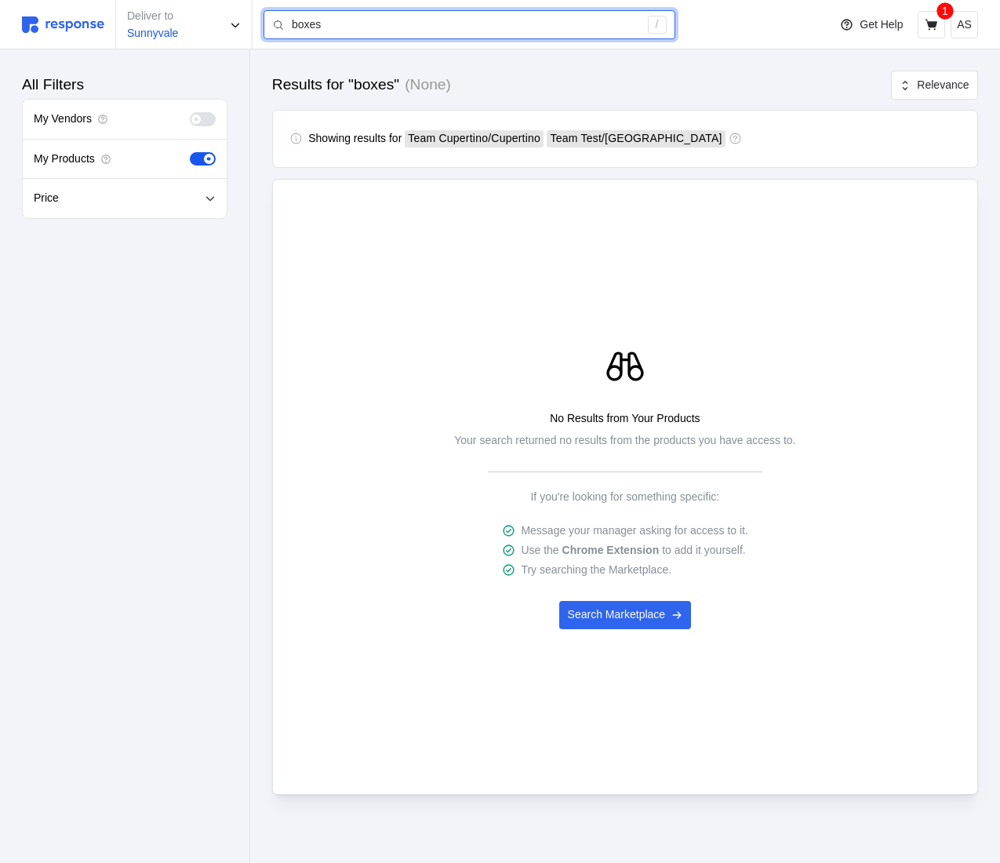
type input "boxes"
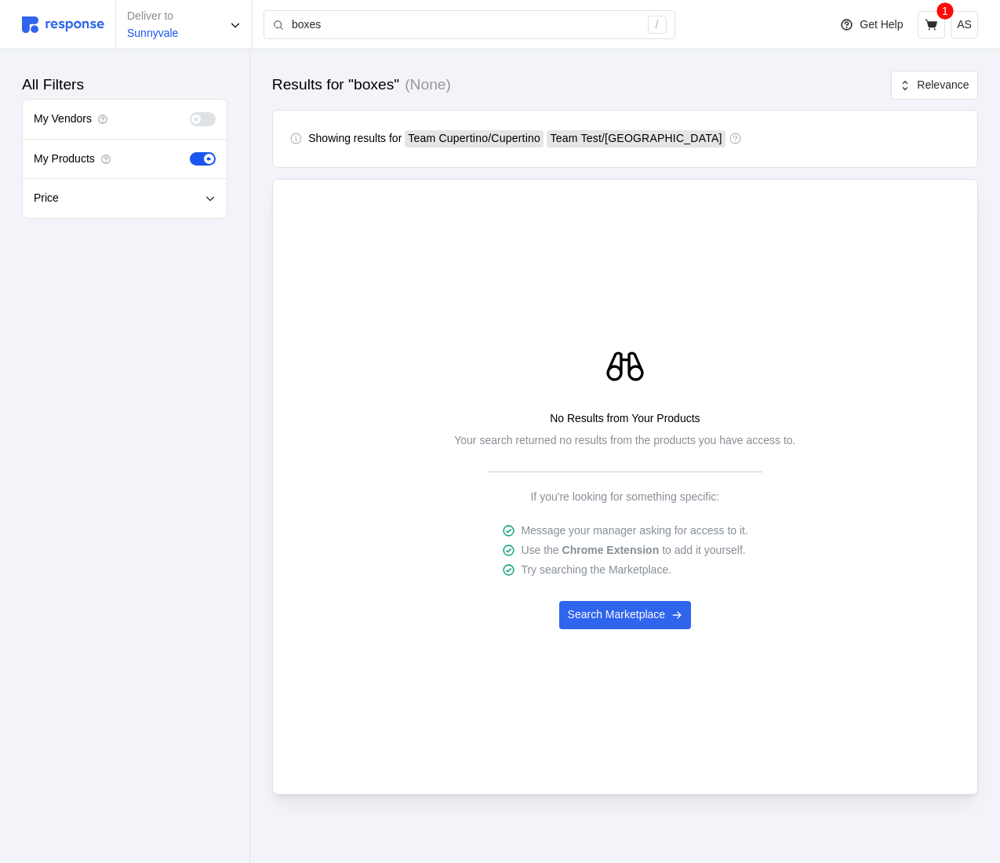
click at [430, 2] on div "Deliver to Sunnyvale boxes /" at bounding box center [421, 24] width 798 height 49
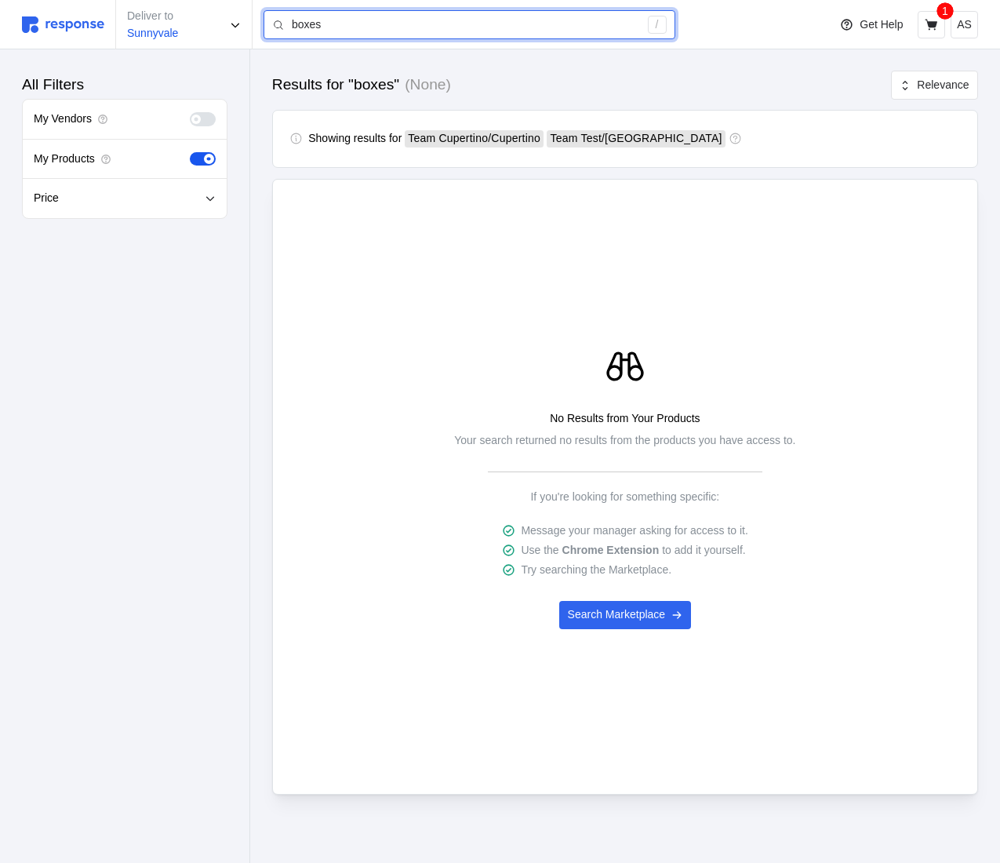
click at [412, 28] on input "boxes" at bounding box center [465, 25] width 347 height 28
click at [413, 28] on input "boxes" at bounding box center [465, 25] width 347 height 28
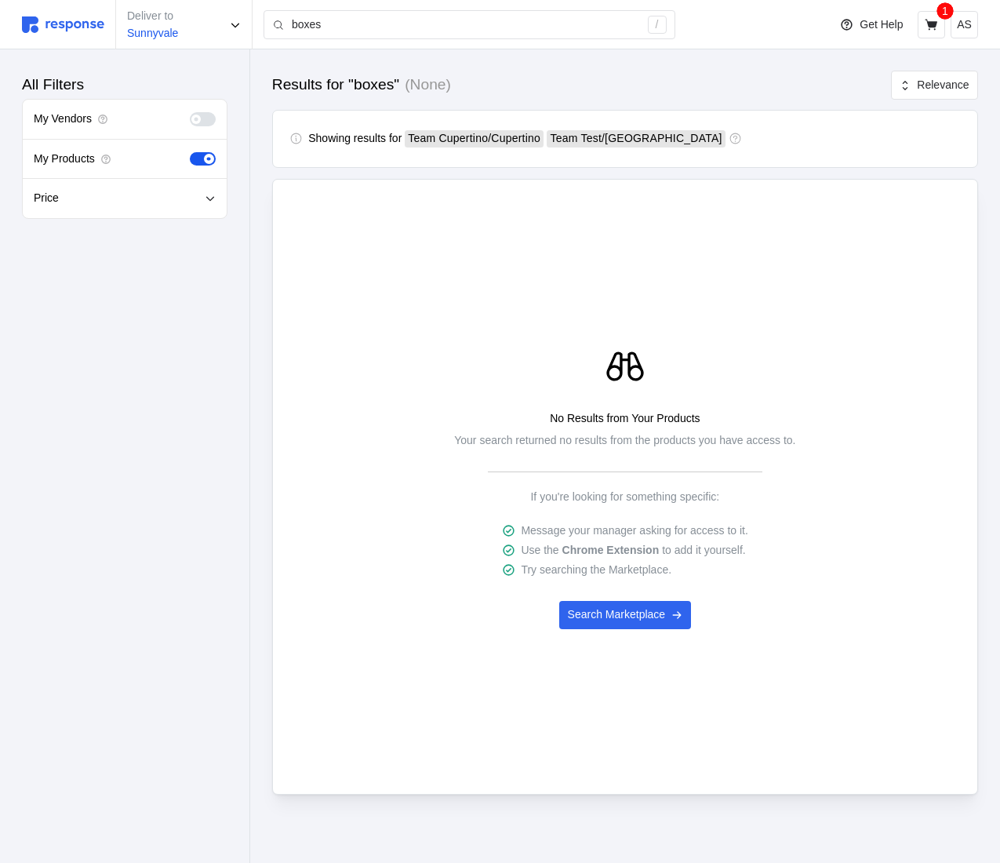
click at [82, 34] on div "Deliver to Sunnyvale boxes /" at bounding box center [421, 24] width 798 height 49
click at [82, 22] on img at bounding box center [63, 24] width 82 height 16
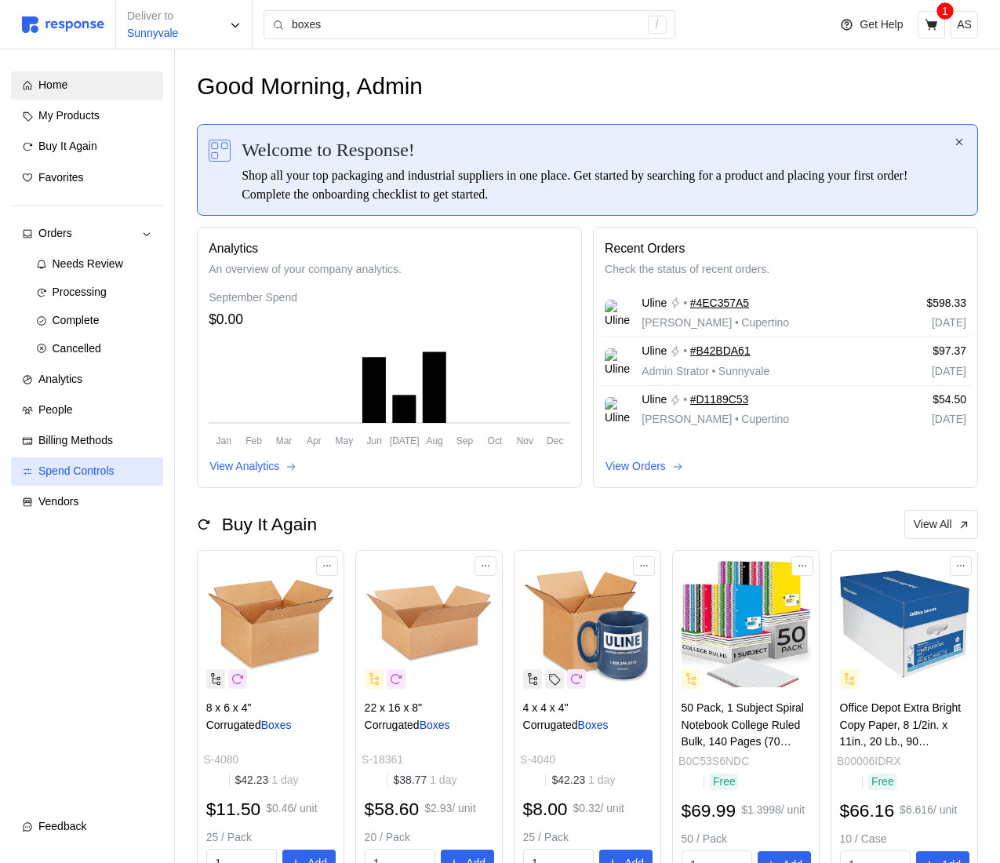
click at [100, 465] on span "Spend Controls" at bounding box center [76, 470] width 76 height 13
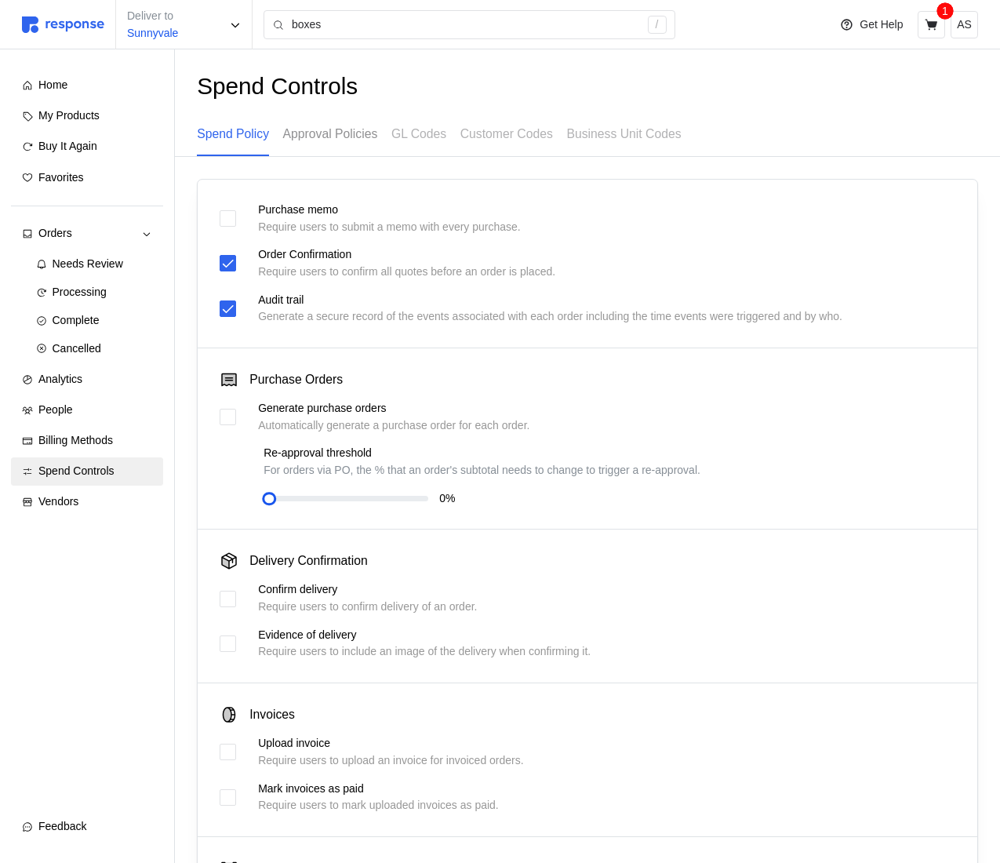
click at [349, 137] on p "Approval Policies" at bounding box center [330, 134] width 95 height 20
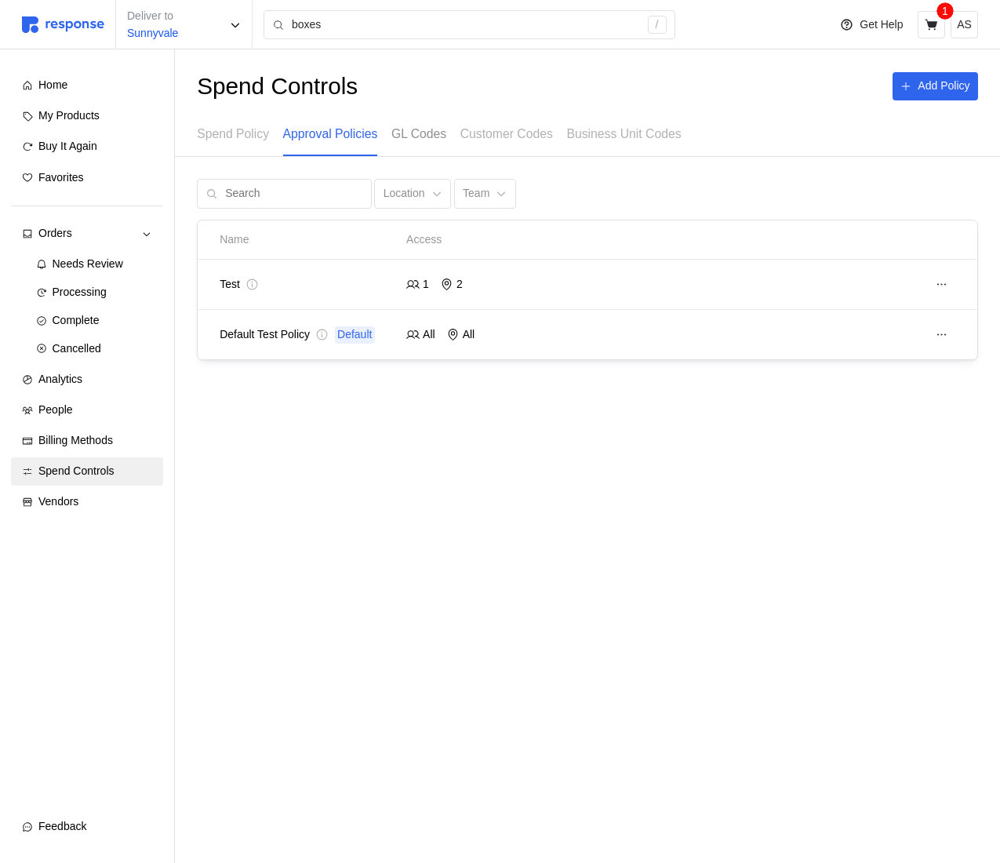
click at [437, 134] on p "GL Codes" at bounding box center [418, 134] width 55 height 20
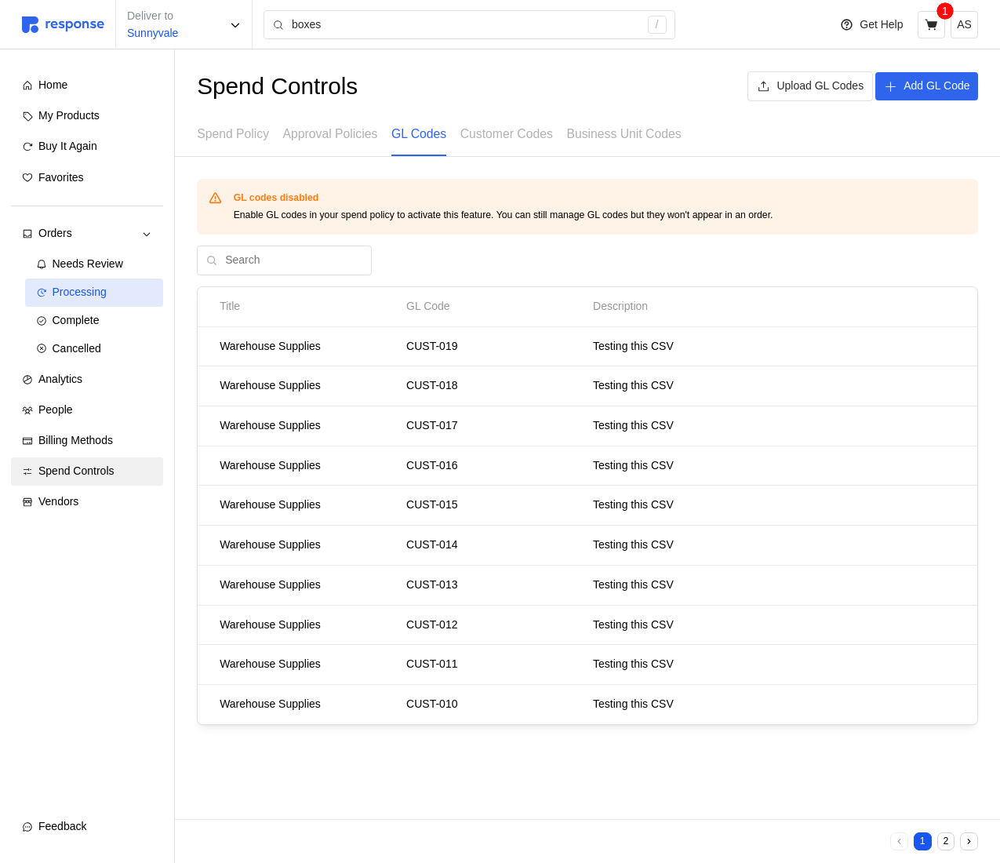
click at [122, 284] on div "Processing" at bounding box center [103, 292] width 100 height 17
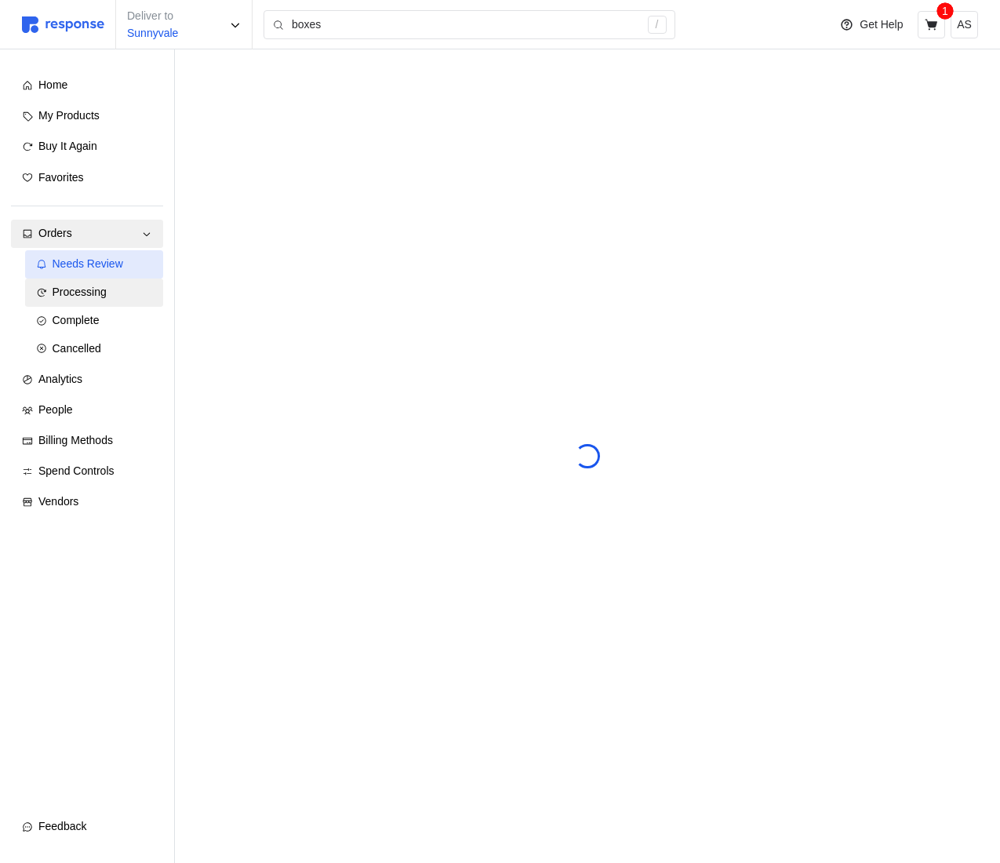
click at [122, 264] on span "Needs Review" at bounding box center [88, 263] width 71 height 13
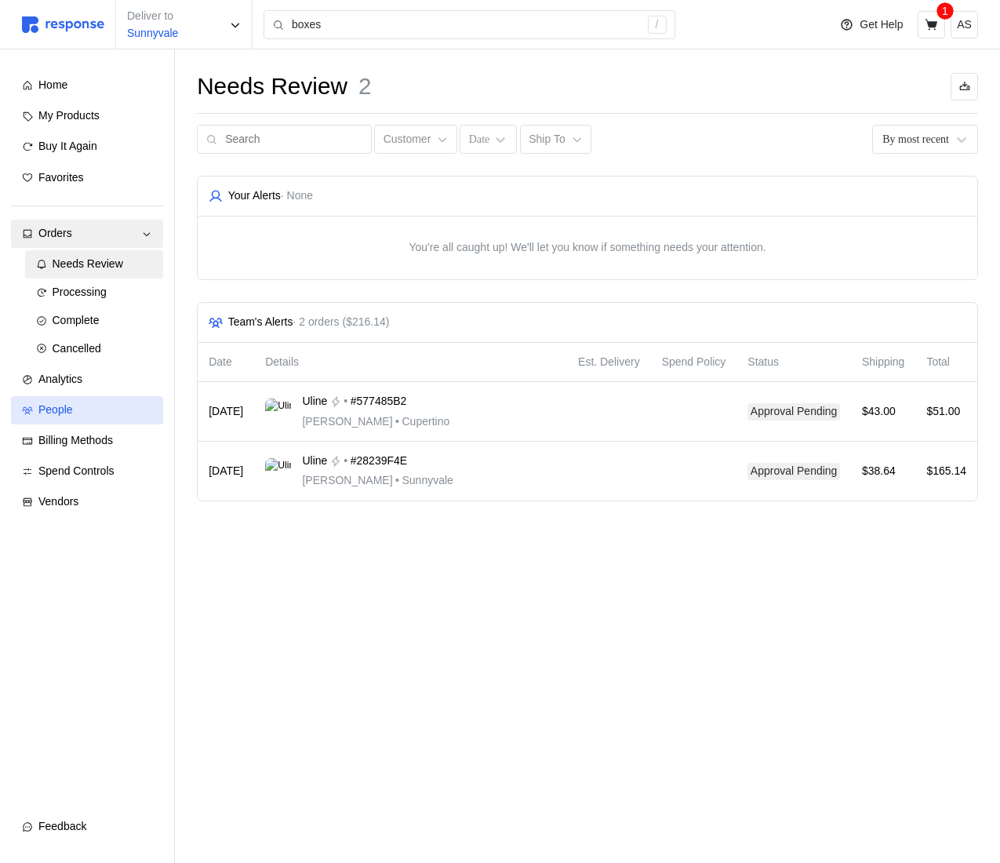
click at [115, 398] on link "People" at bounding box center [87, 410] width 152 height 28
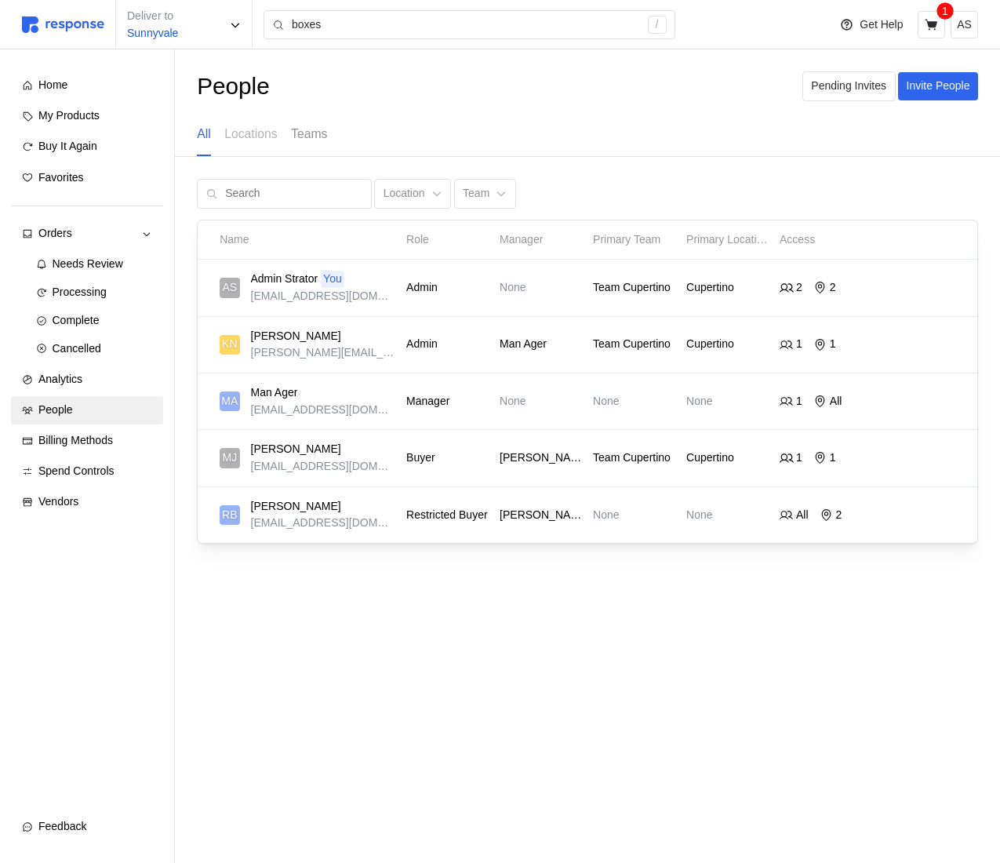
click at [322, 139] on p "Teams" at bounding box center [309, 134] width 36 height 20
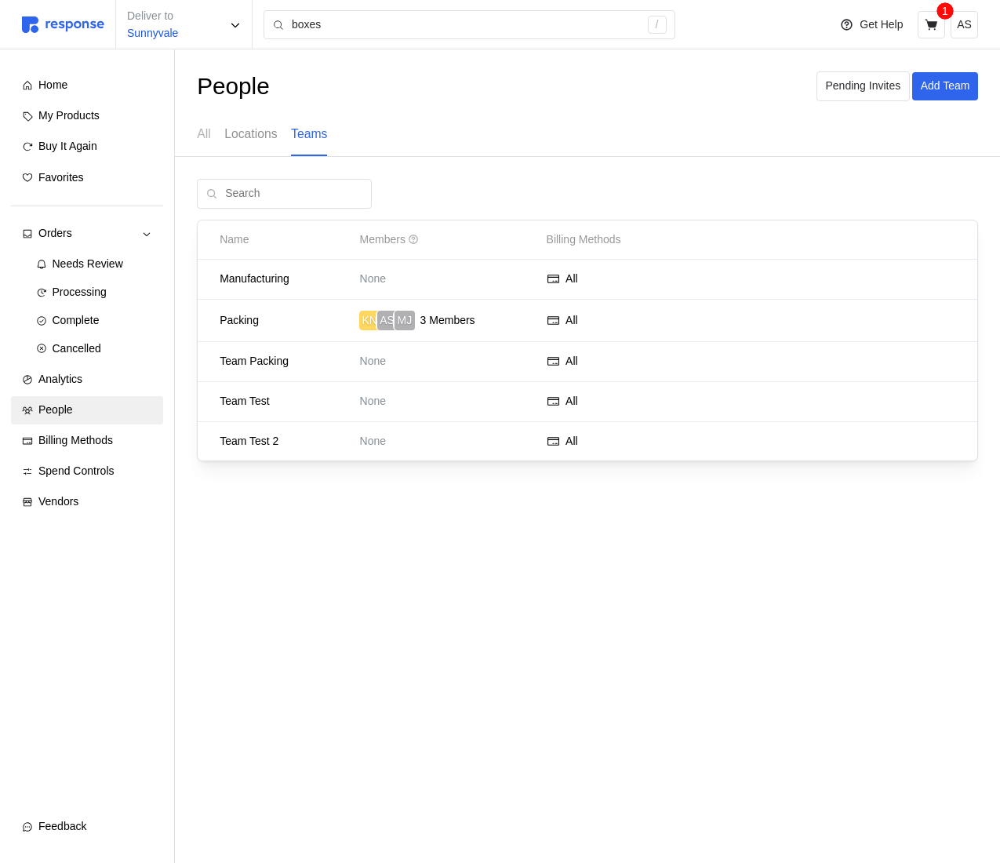
click at [270, 140] on p "Locations" at bounding box center [250, 134] width 53 height 20
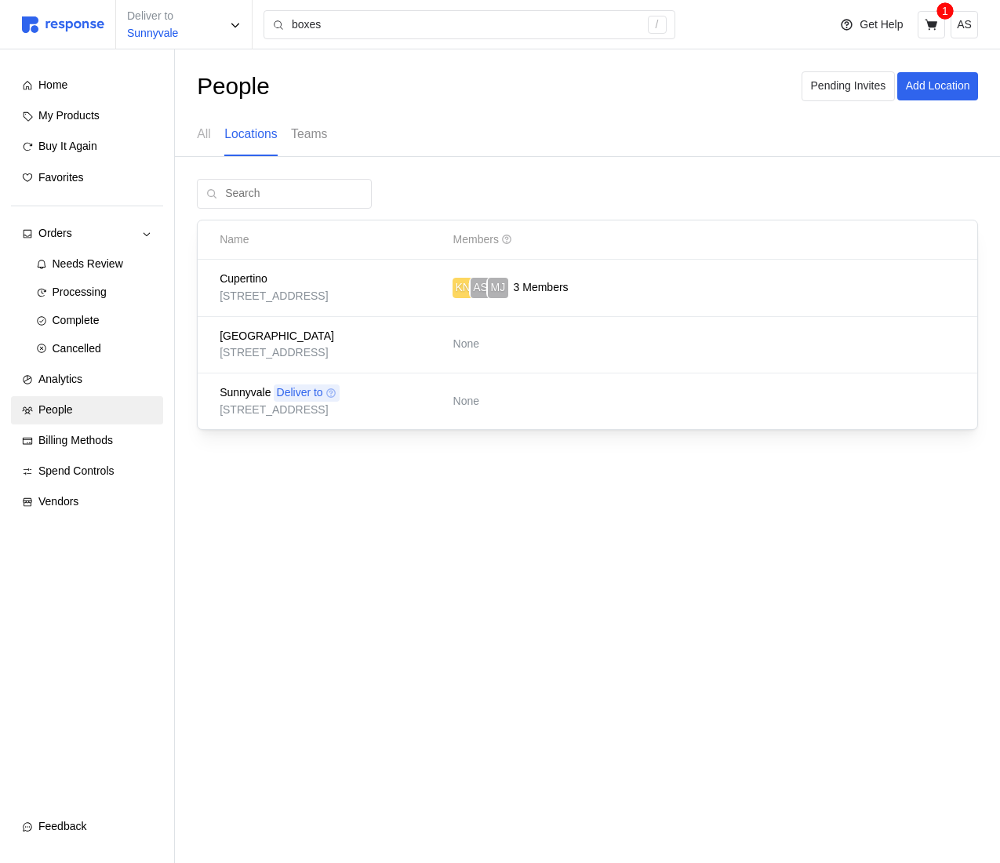
click at [316, 140] on p "Teams" at bounding box center [309, 134] width 36 height 20
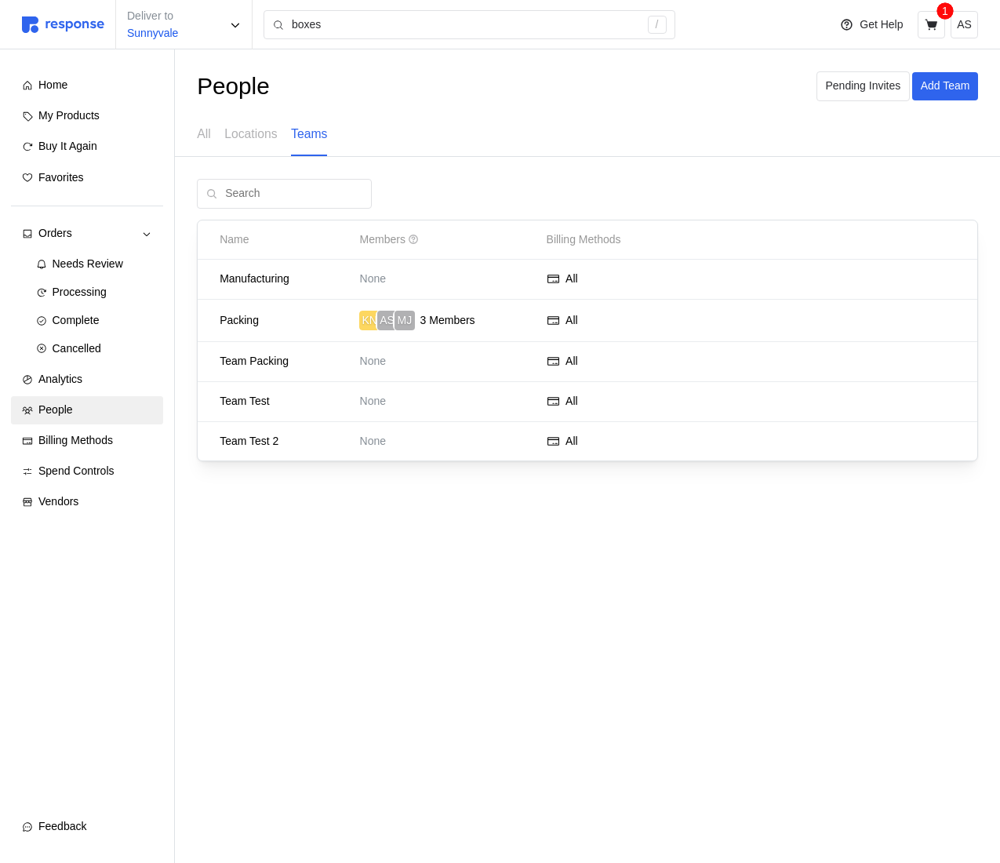
click at [217, 136] on div "All Locations Teams" at bounding box center [262, 134] width 130 height 43
click at [206, 133] on p "All" at bounding box center [204, 134] width 14 height 20
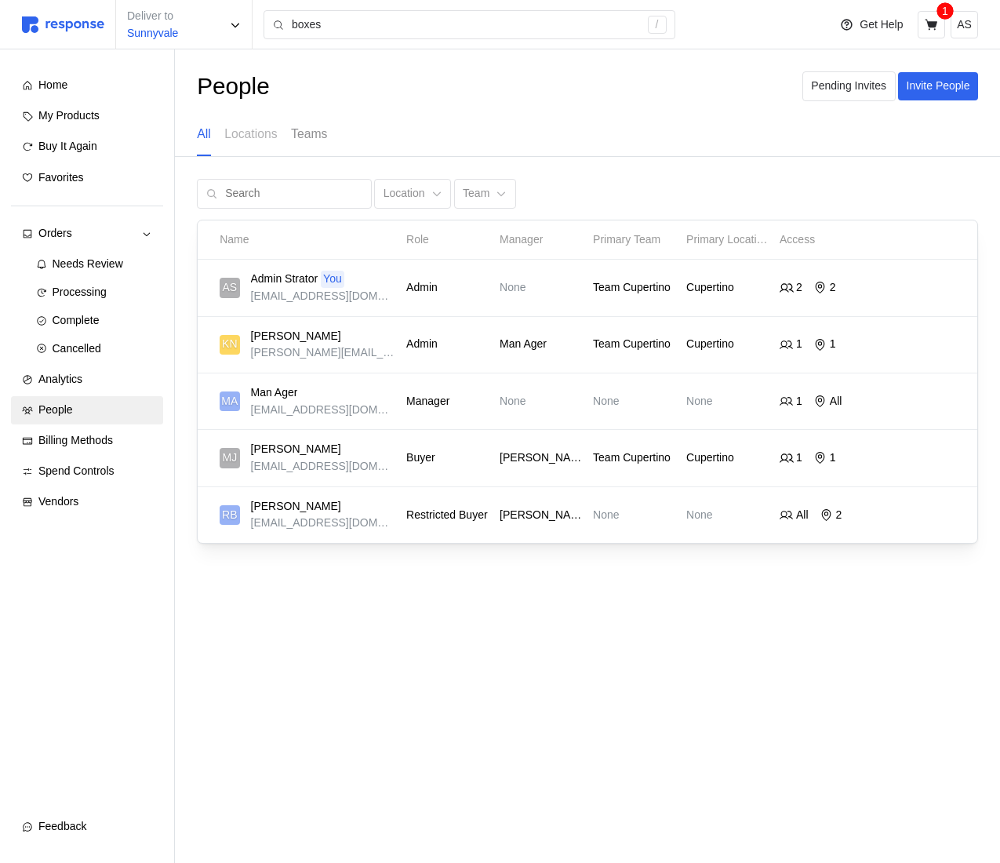
click at [315, 127] on p "Teams" at bounding box center [309, 134] width 36 height 20
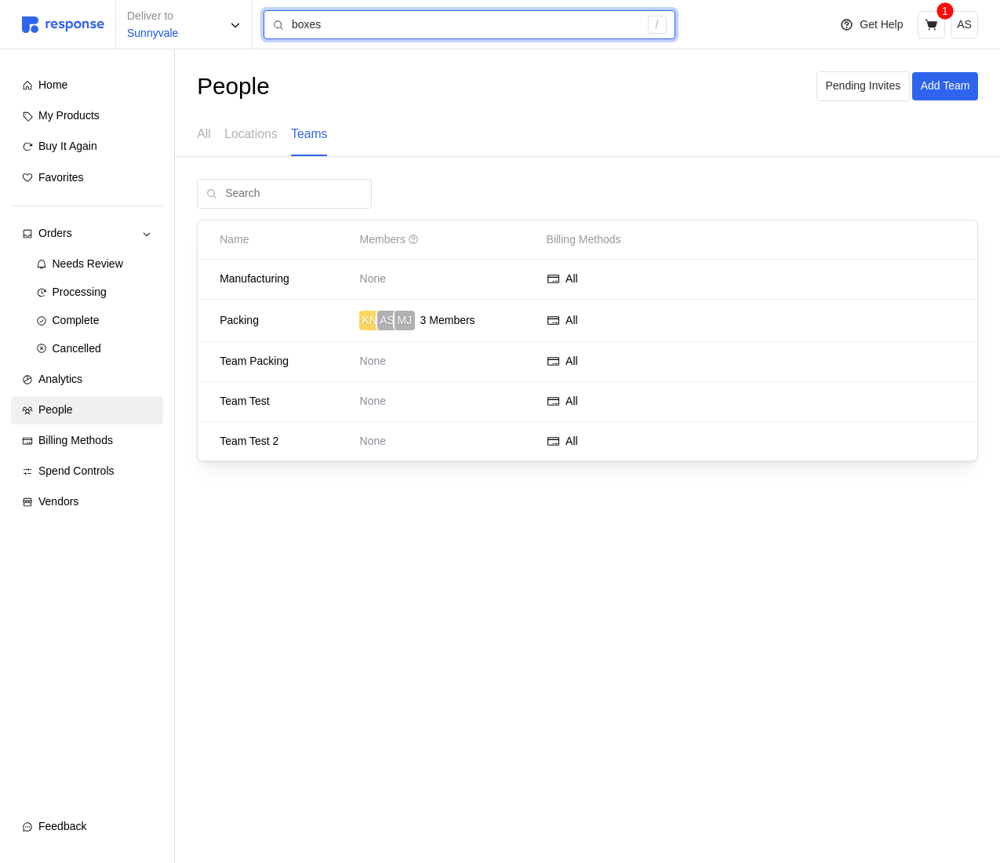
click at [355, 25] on input "boxes" at bounding box center [465, 25] width 347 height 28
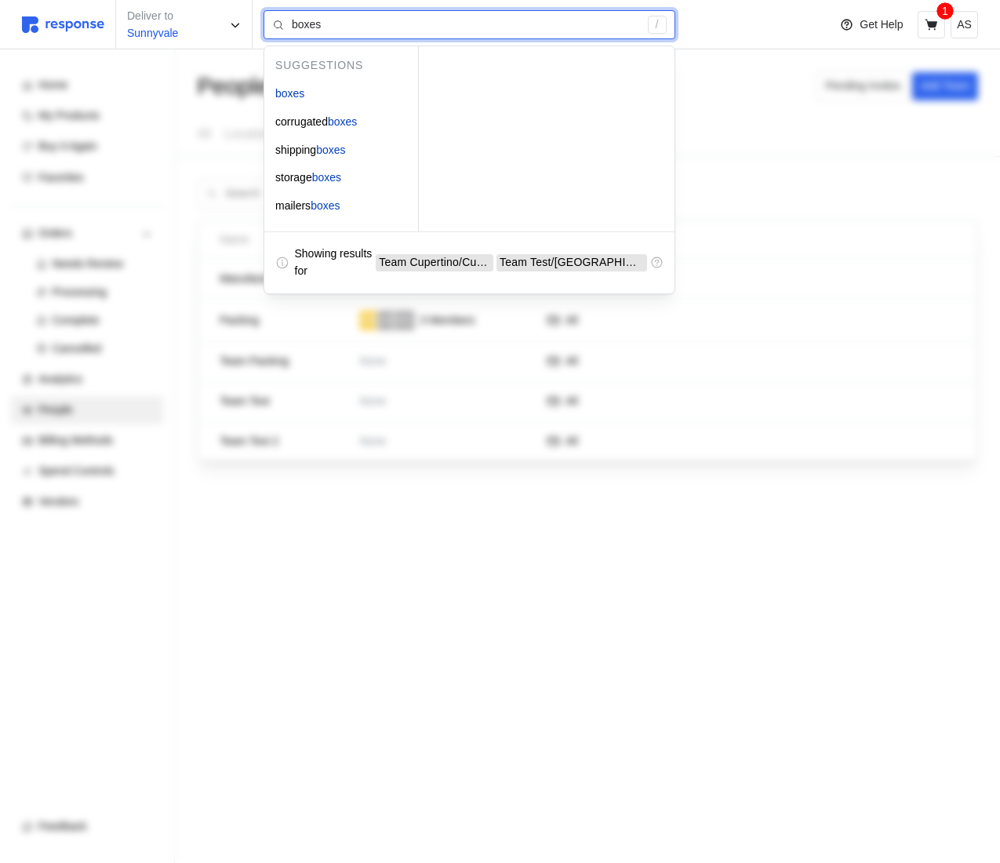
click at [345, 34] on input "boxes" at bounding box center [465, 25] width 347 height 28
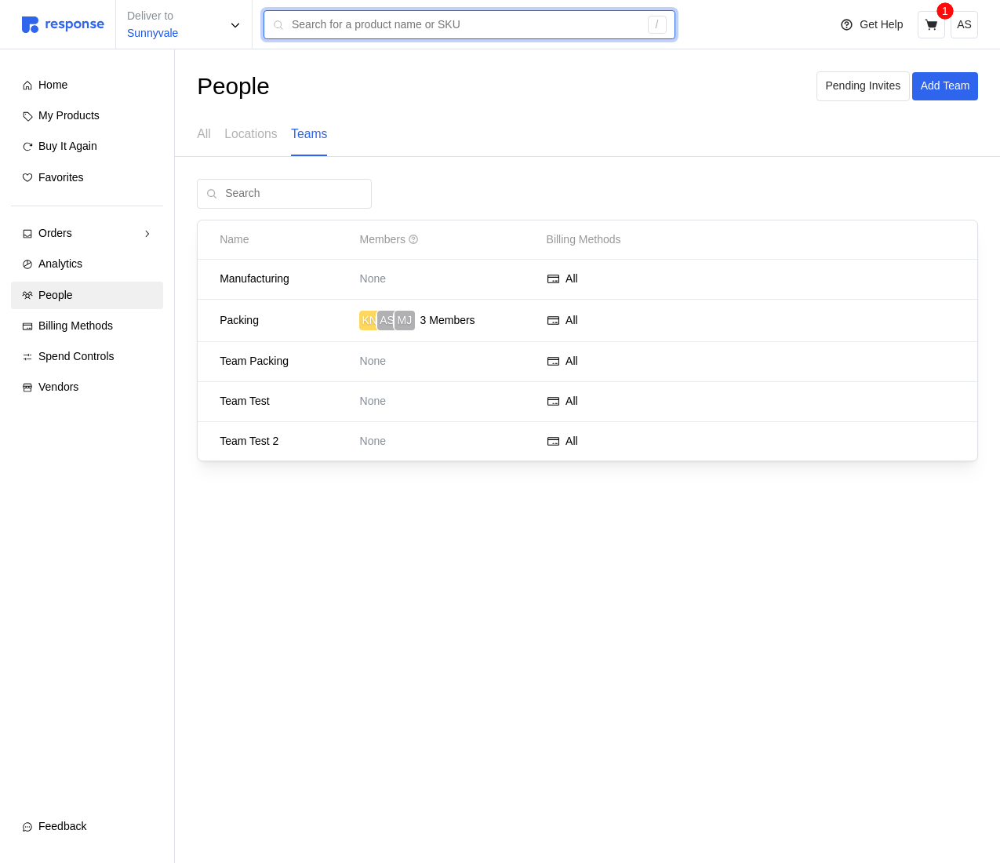
click at [385, 25] on input "text" at bounding box center [465, 25] width 347 height 28
type input "bsbsoxes"
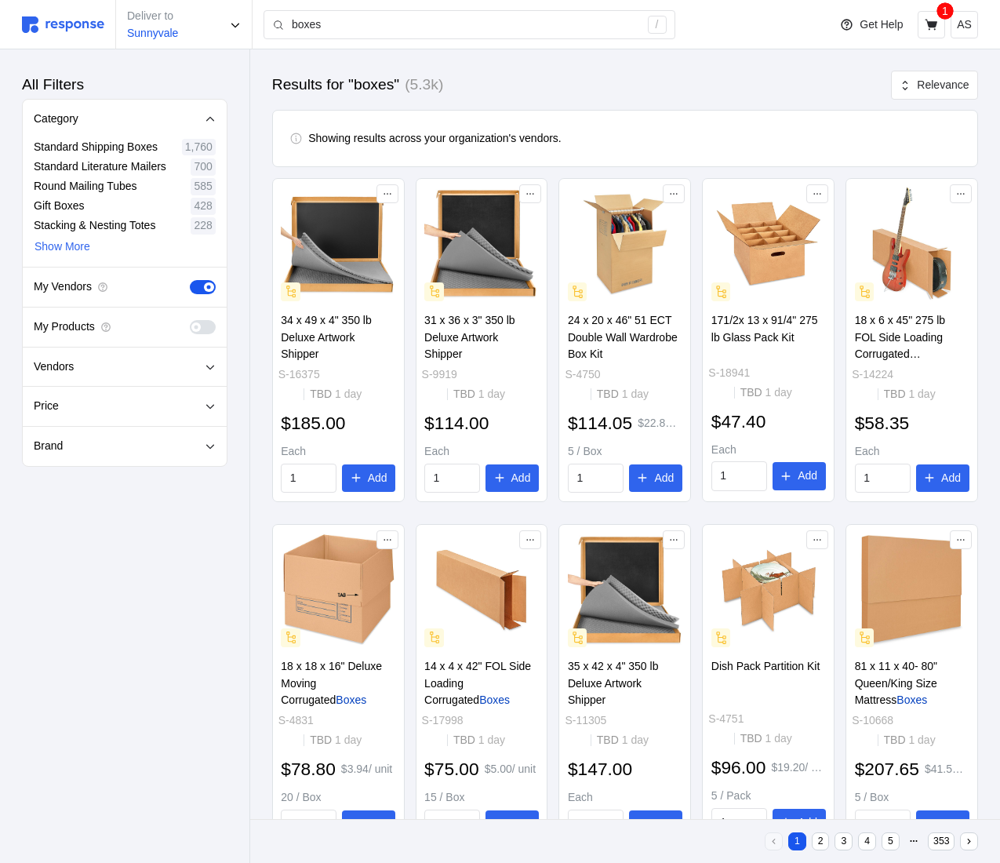
click at [209, 288] on span at bounding box center [208, 286] width 9 height 9
click at [190, 280] on input "checkbox" at bounding box center [190, 280] width 0 height 0
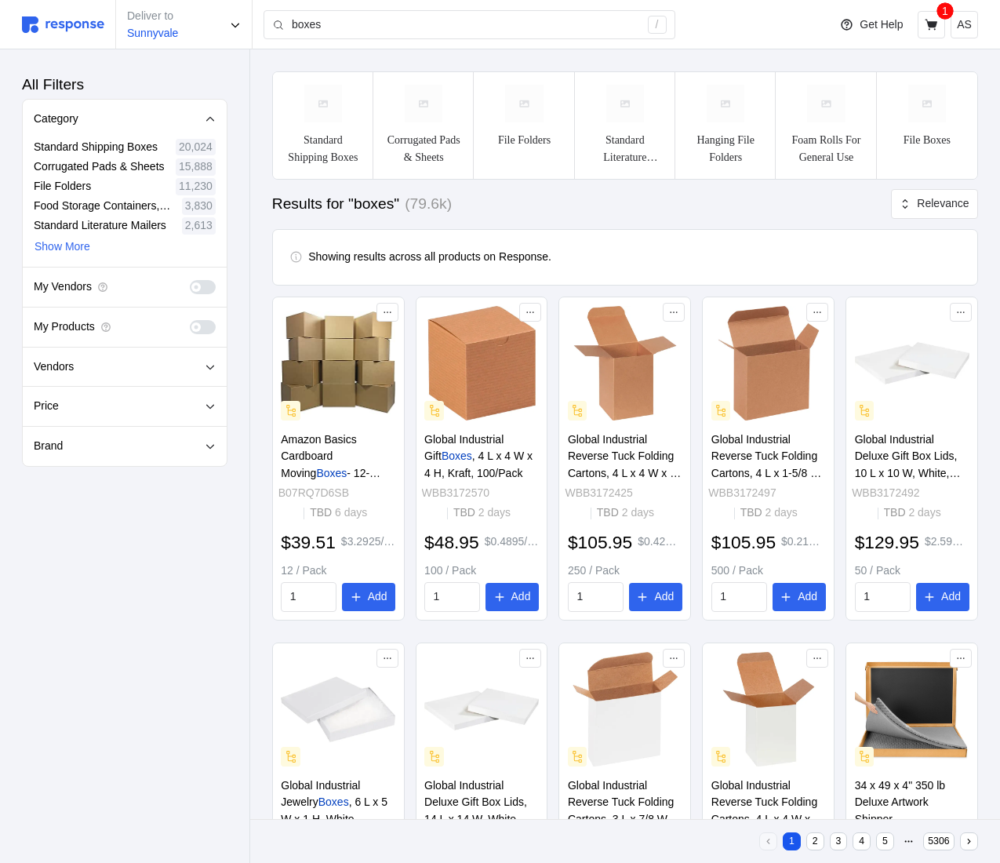
click at [200, 325] on span at bounding box center [195, 326] width 9 height 9
click at [190, 320] on input "checkbox" at bounding box center [190, 320] width 0 height 0
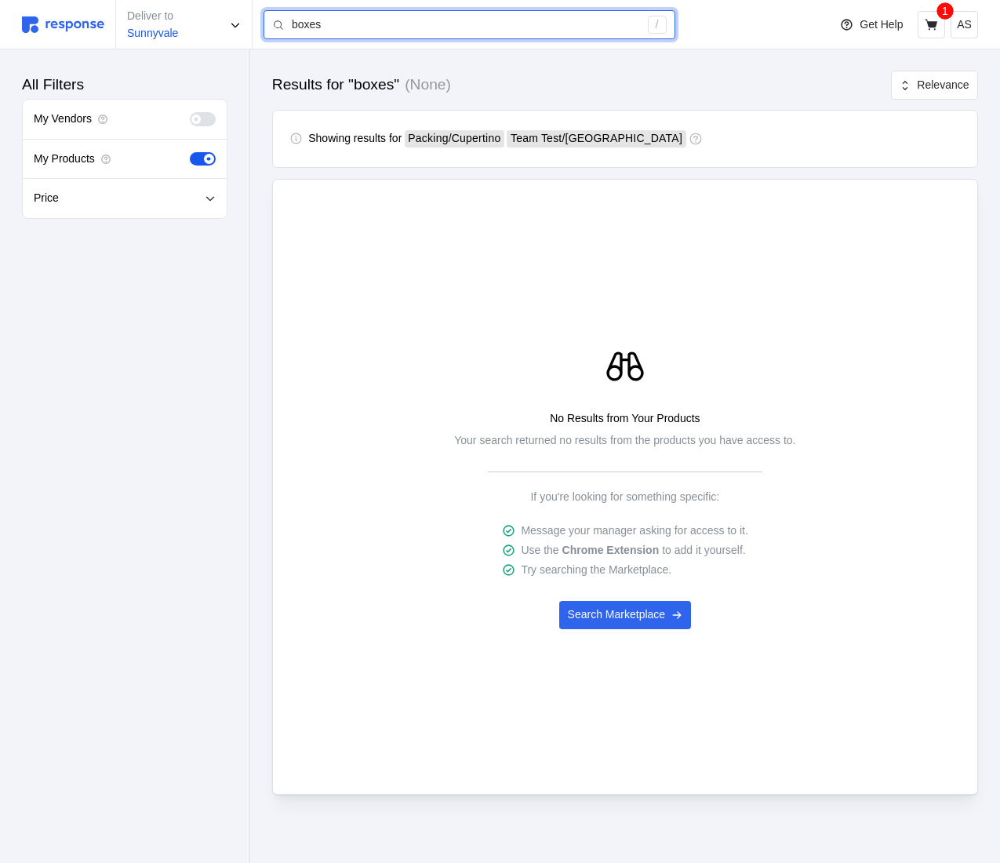
click at [354, 33] on input "boxes" at bounding box center [465, 25] width 347 height 28
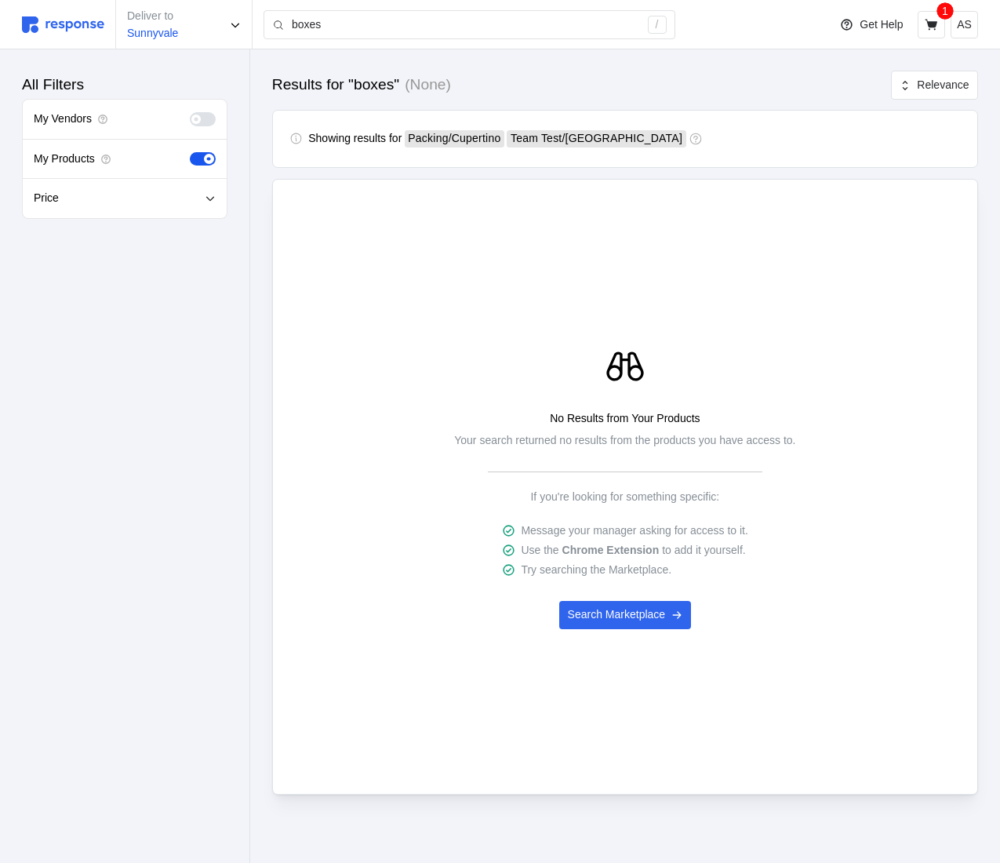
click at [199, 162] on span at bounding box center [198, 159] width 16 height 14
click at [190, 152] on input "checkbox" at bounding box center [190, 152] width 0 height 0
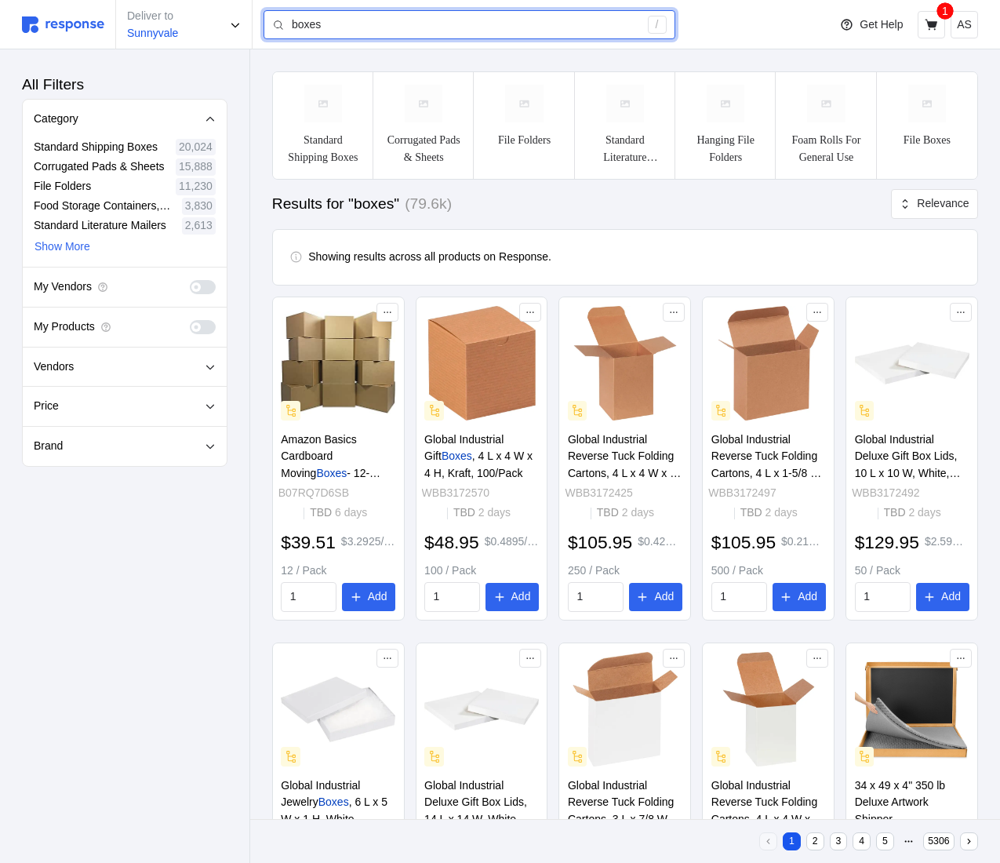
click at [329, 28] on input "boxes" at bounding box center [465, 25] width 347 height 28
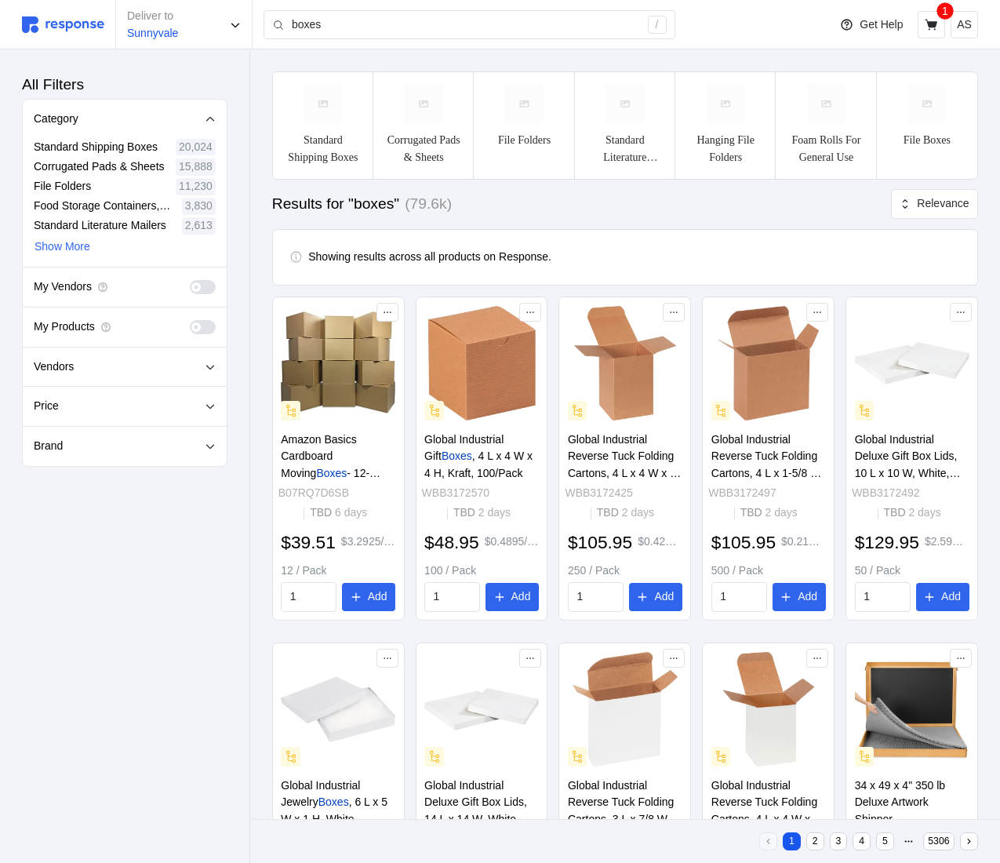
click at [201, 287] on span at bounding box center [209, 287] width 16 height 14
click at [190, 280] on input "checkbox" at bounding box center [190, 280] width 0 height 0
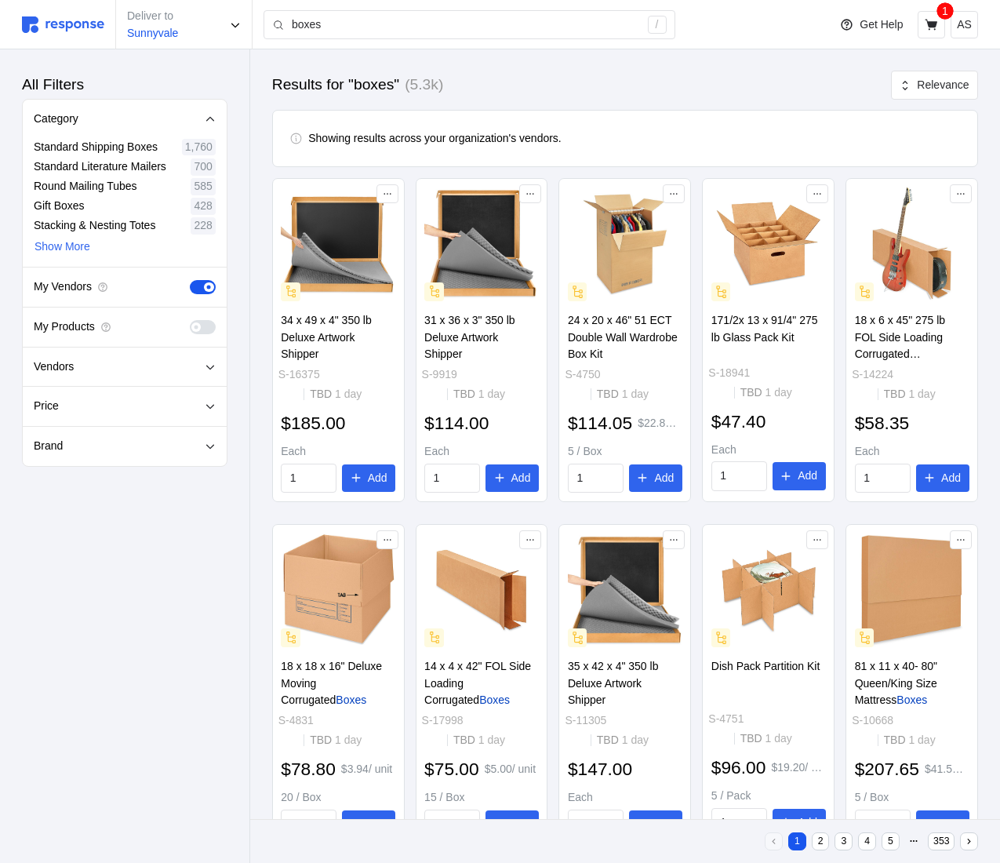
click at [202, 287] on span at bounding box center [198, 287] width 16 height 14
click at [190, 280] on input "checkbox" at bounding box center [190, 280] width 0 height 0
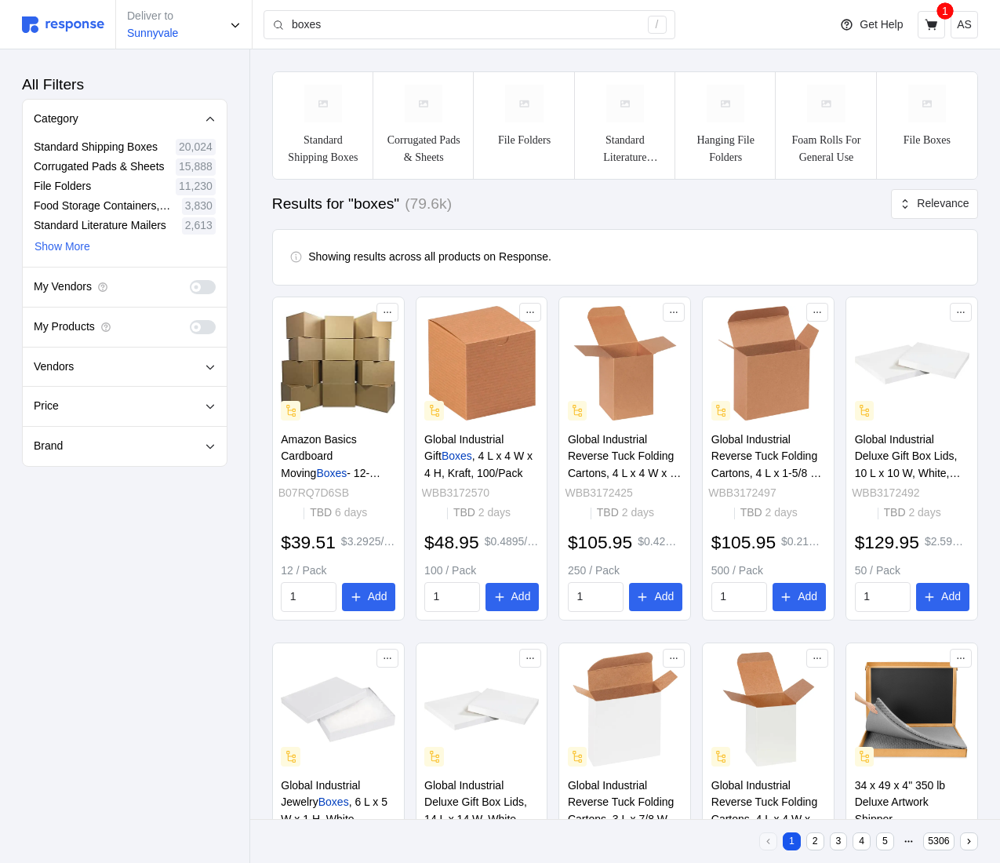
click at [201, 327] on span at bounding box center [209, 327] width 16 height 14
click at [190, 320] on input "checkbox" at bounding box center [190, 320] width 0 height 0
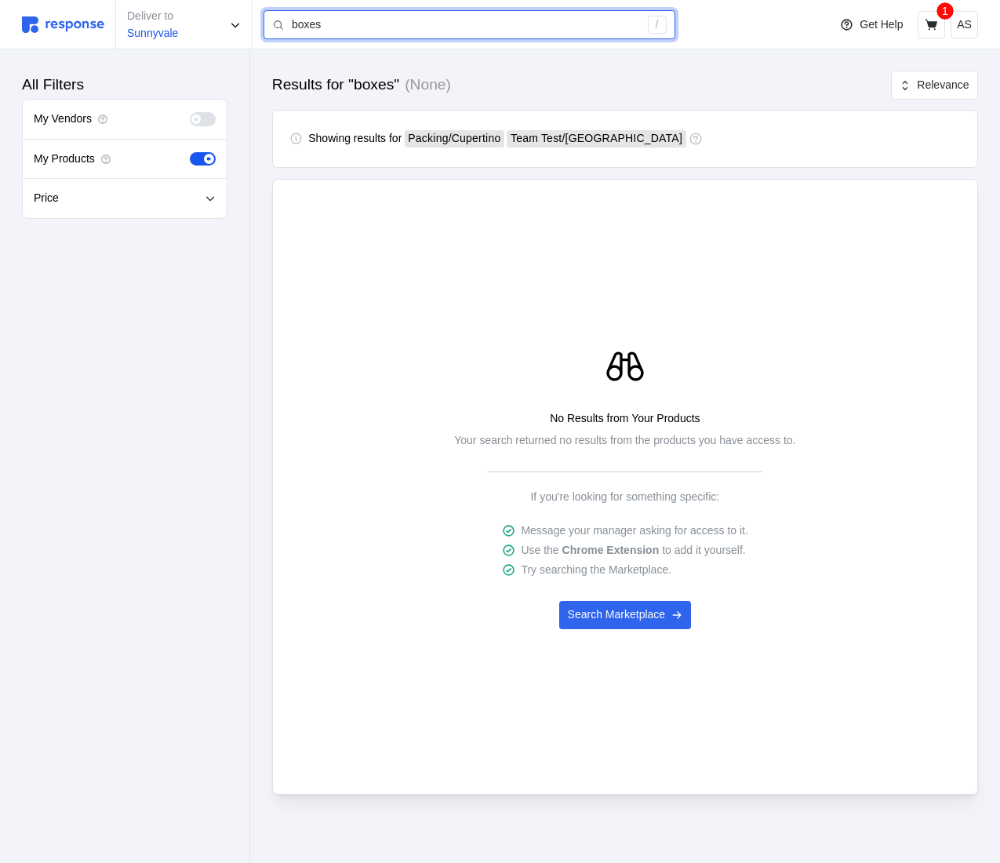
click at [343, 23] on input "boxes" at bounding box center [465, 25] width 347 height 28
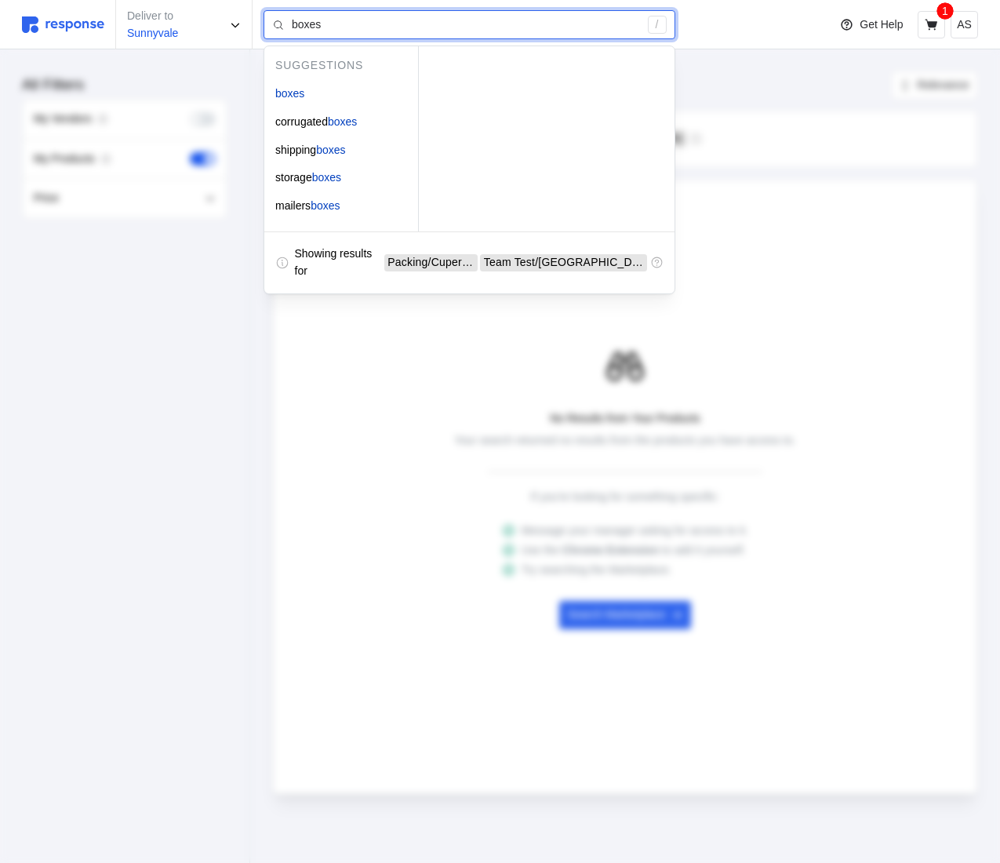
click at [343, 23] on input "boxes" at bounding box center [465, 25] width 347 height 28
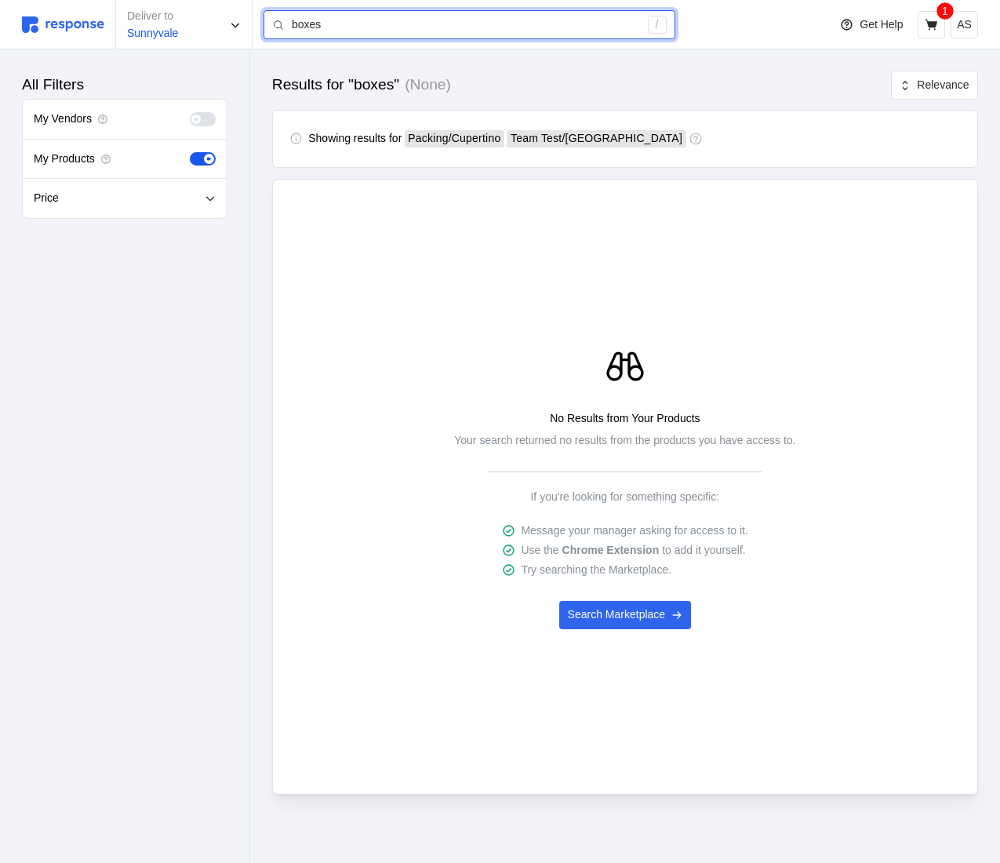
click at [548, 28] on input "boxes" at bounding box center [465, 25] width 347 height 28
click at [390, 26] on input "boxes" at bounding box center [465, 25] width 347 height 28
click at [362, 31] on input "boxes" at bounding box center [465, 25] width 347 height 28
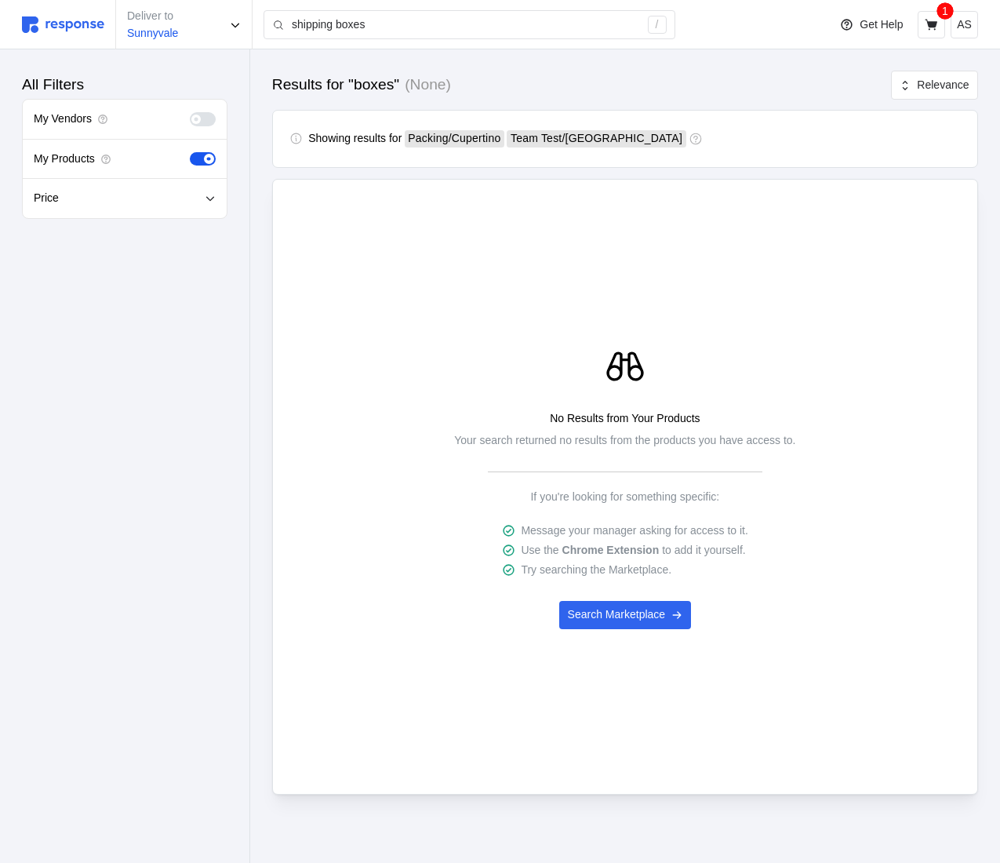
click at [568, 43] on div "Deliver to Sunnyvale shipping boxes /" at bounding box center [421, 24] width 798 height 49
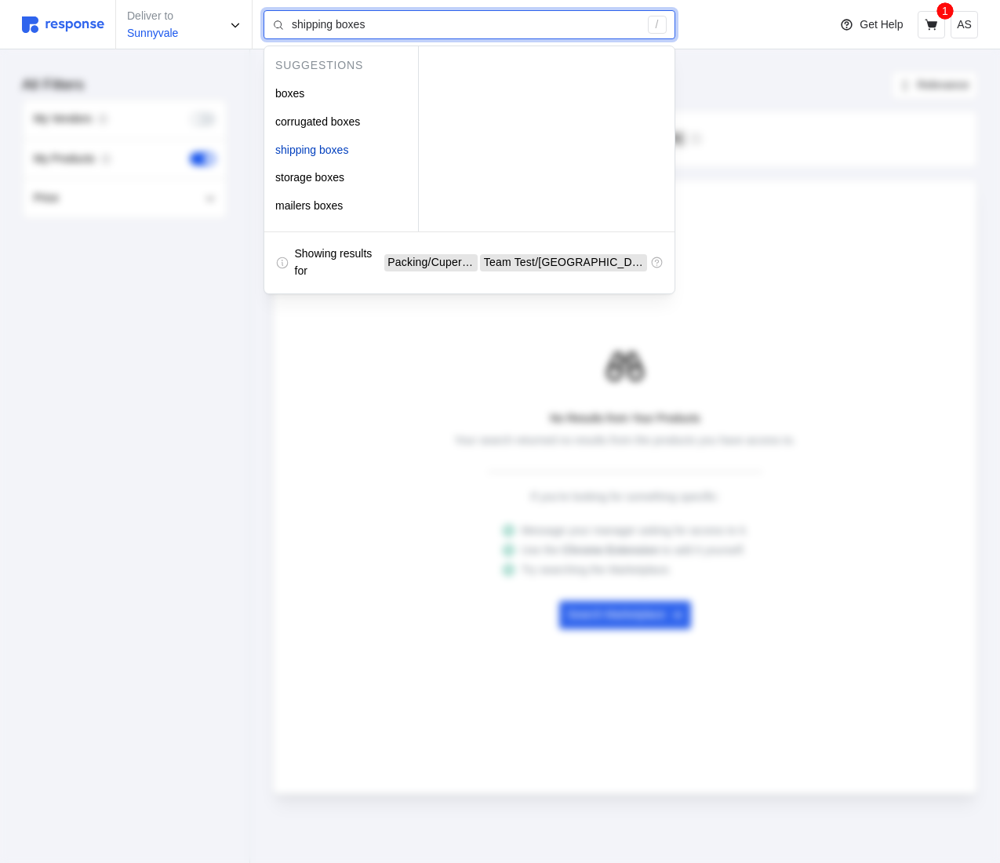
click at [566, 28] on input "shipping boxes" at bounding box center [465, 25] width 347 height 28
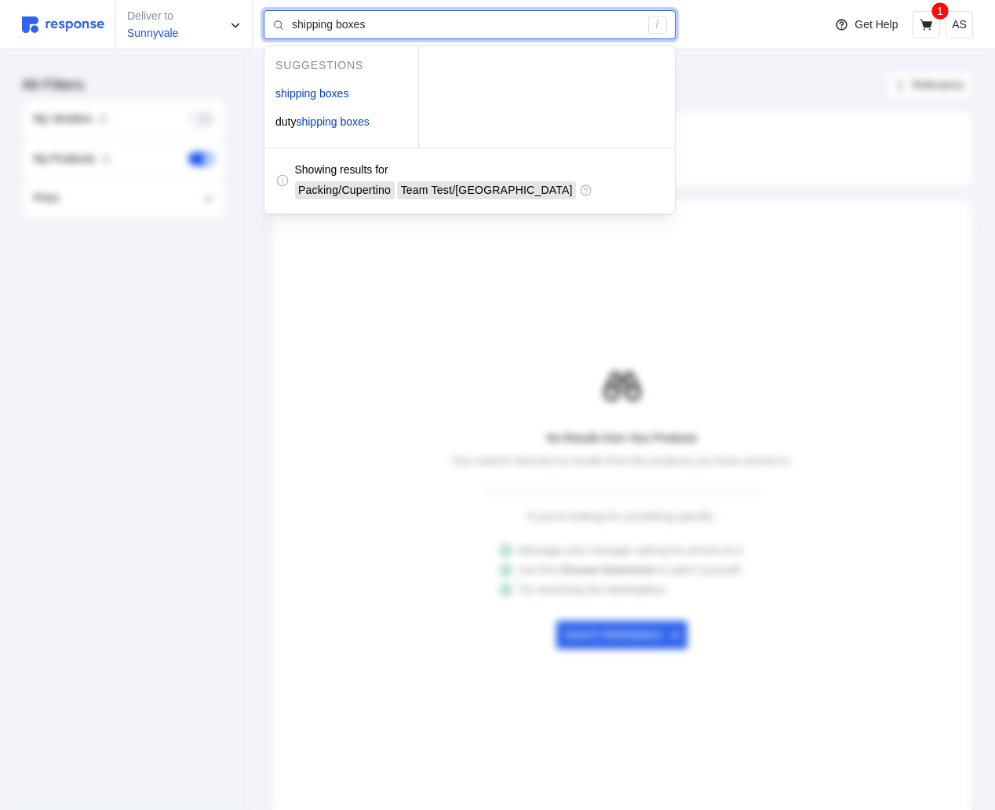
click at [383, 20] on input "shipping boxes" at bounding box center [465, 25] width 347 height 28
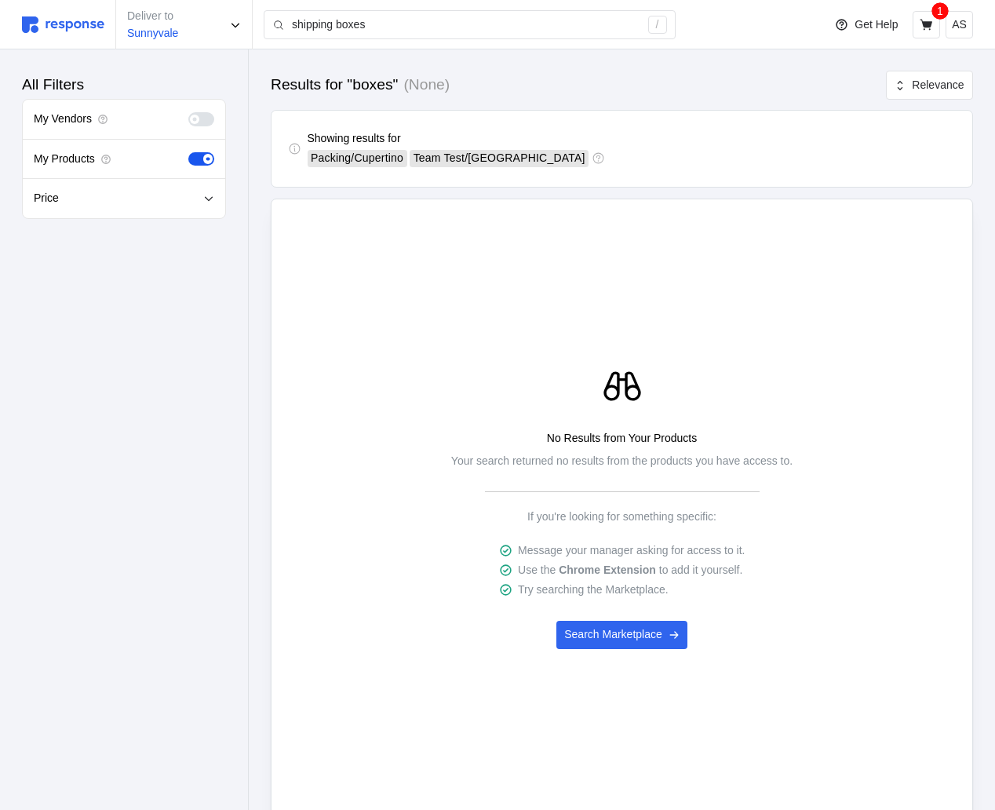
click at [628, 128] on div "Showing results for Packing / Cupertino Team Test / San Francisco" at bounding box center [621, 148] width 689 height 43
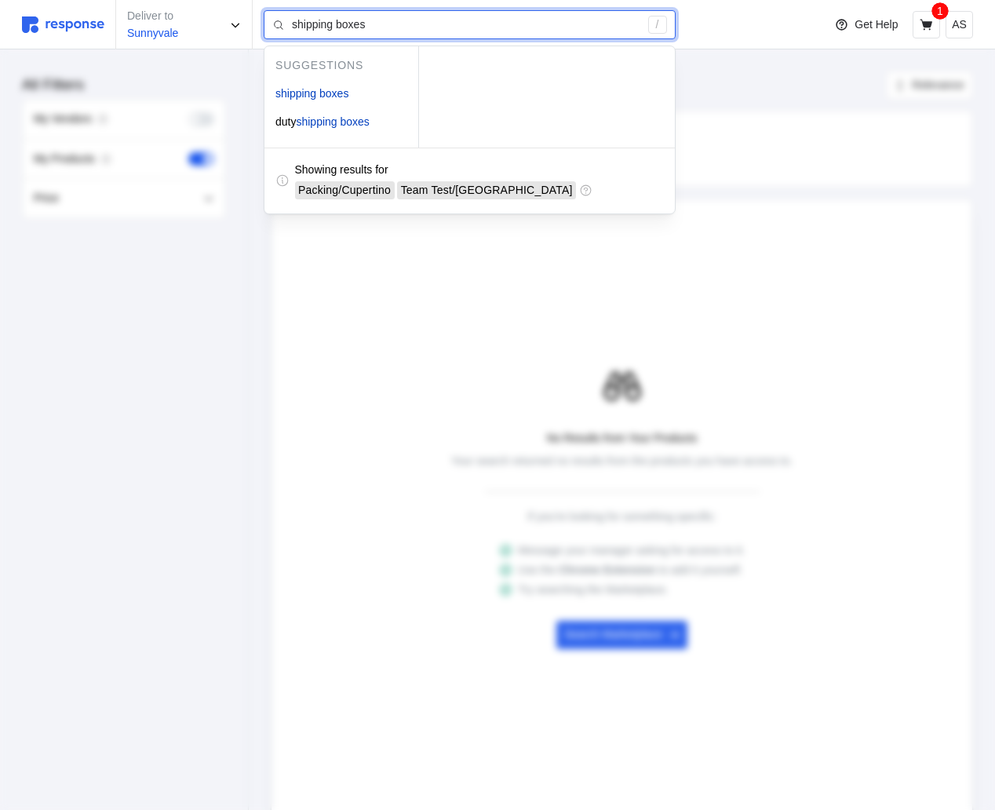
click at [581, 26] on input "shipping boxes" at bounding box center [465, 25] width 347 height 28
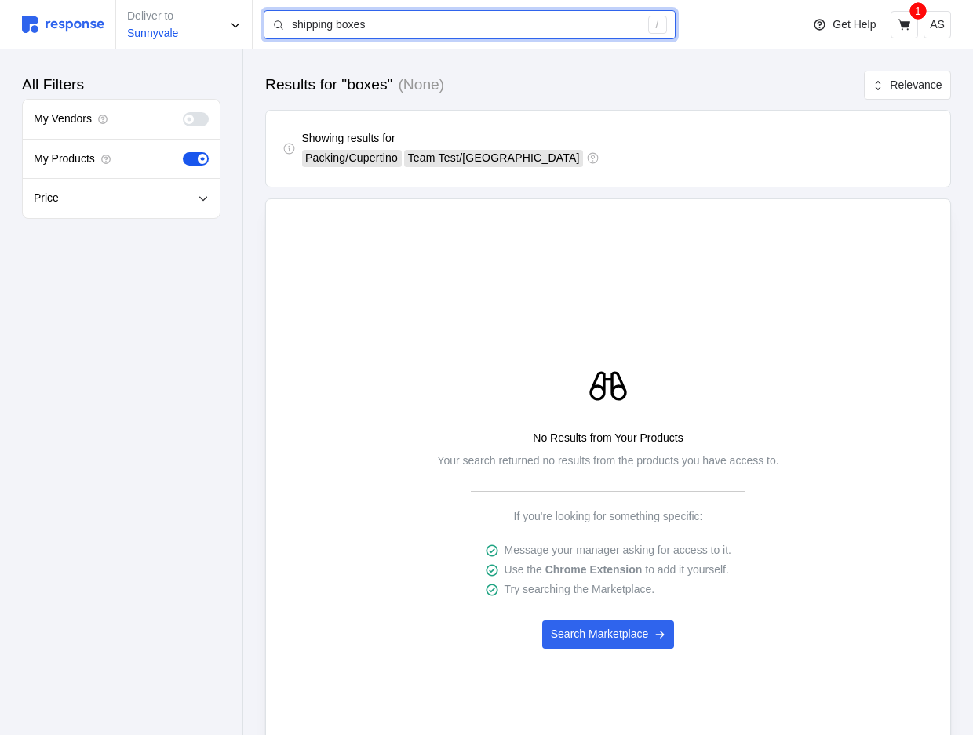
click at [453, 27] on input "shipping boxes" at bounding box center [465, 25] width 347 height 28
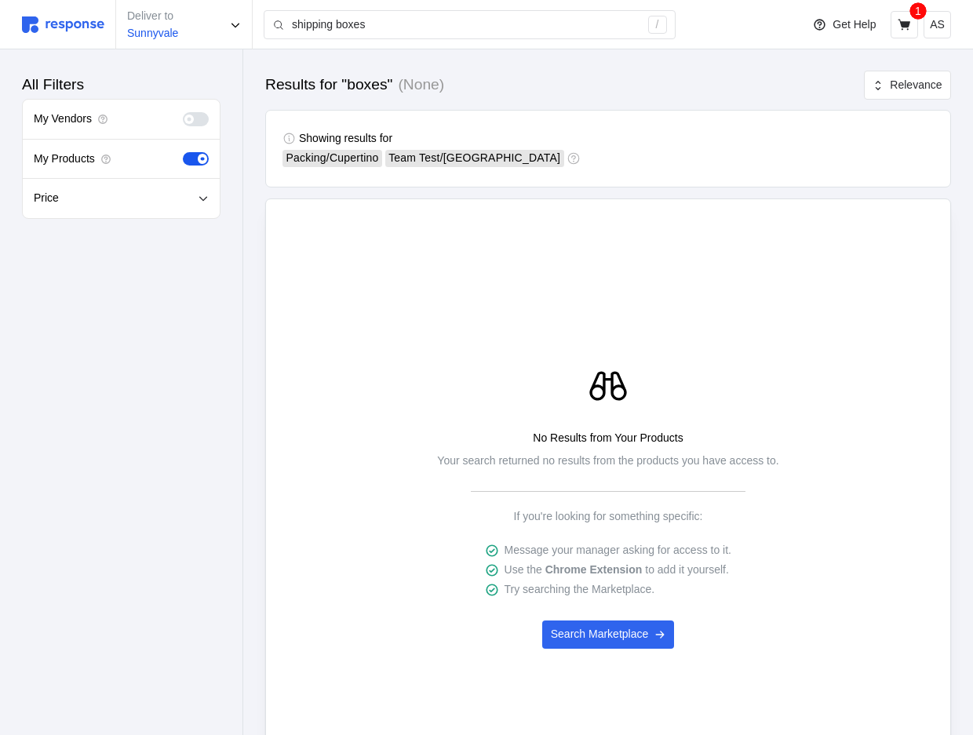
click at [762, 300] on div "No Results from Your Products Your search returned no results from the products…" at bounding box center [608, 506] width 662 height 449
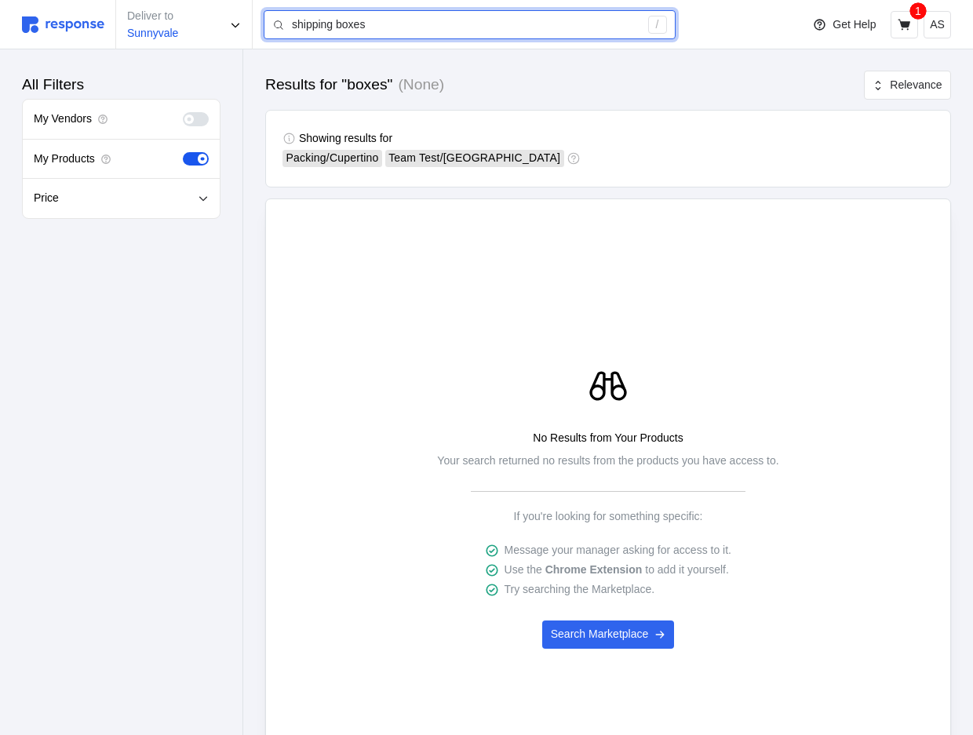
click at [403, 28] on input "shipping boxes" at bounding box center [465, 25] width 347 height 28
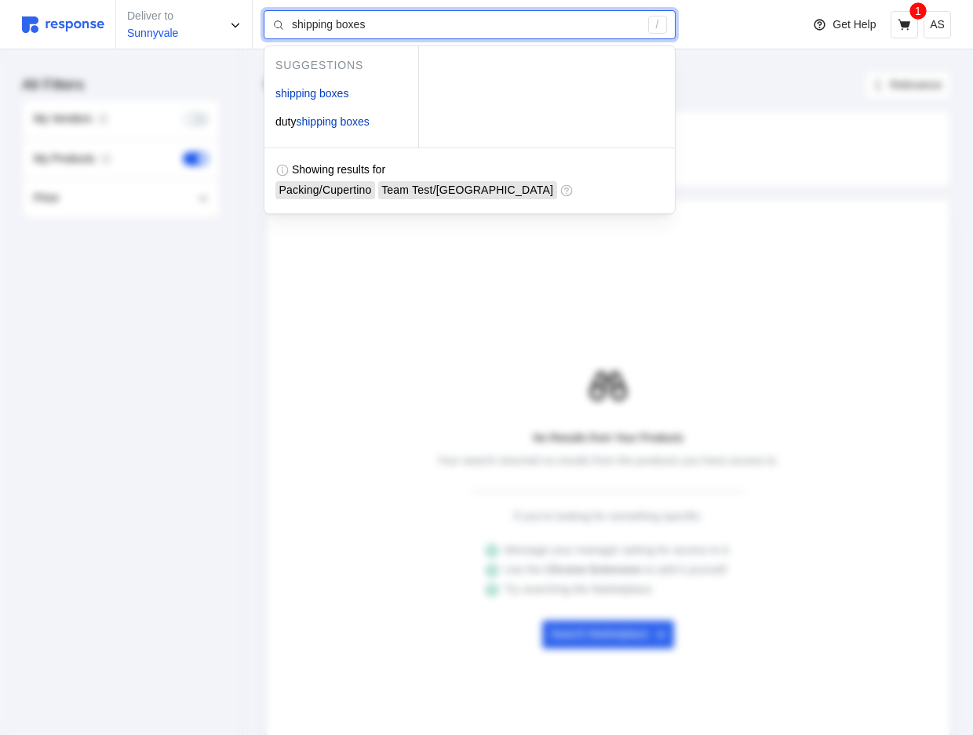
click at [406, 26] on input "shipping boxes" at bounding box center [465, 25] width 347 height 28
type input "duty shipping boxes"
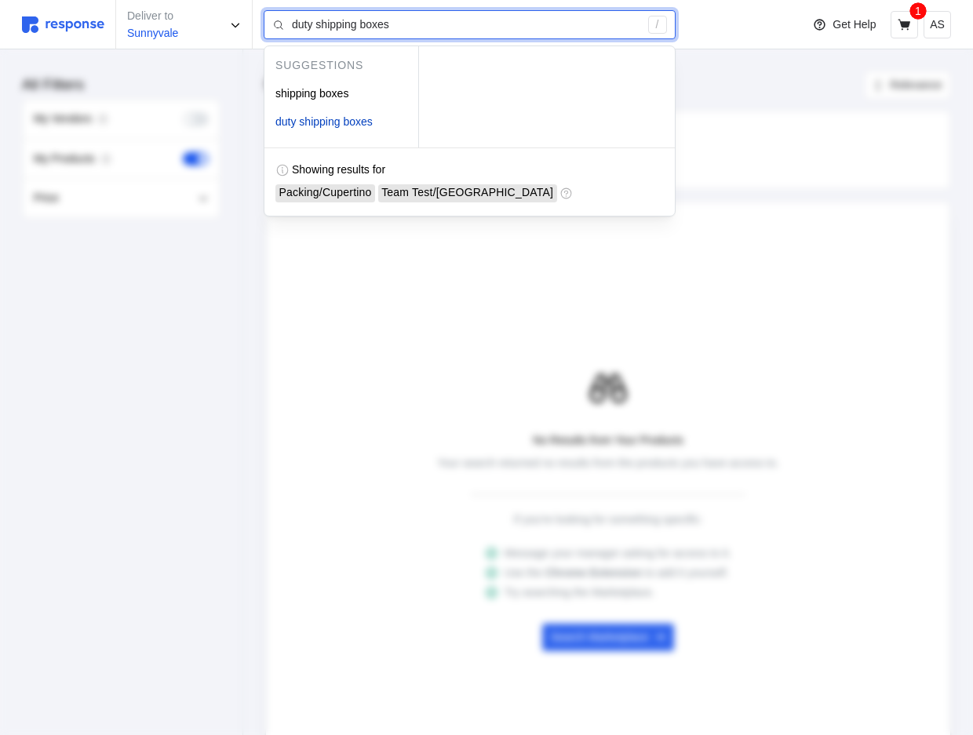
click at [397, 19] on input "duty shipping boxes" at bounding box center [465, 25] width 347 height 28
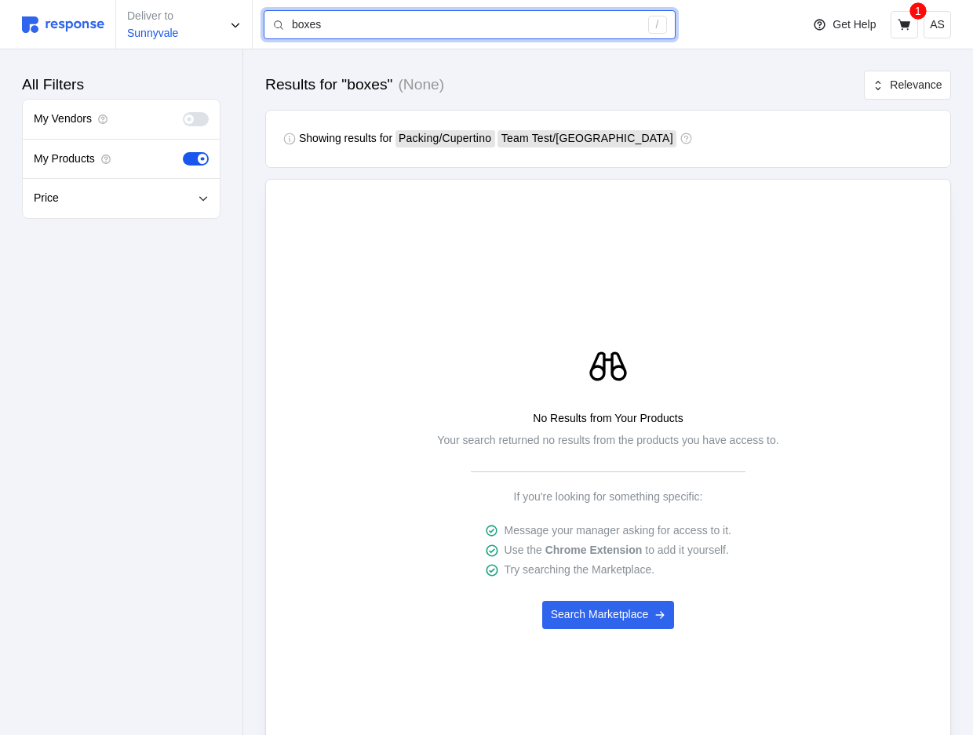
click at [426, 12] on input "boxes" at bounding box center [465, 25] width 347 height 28
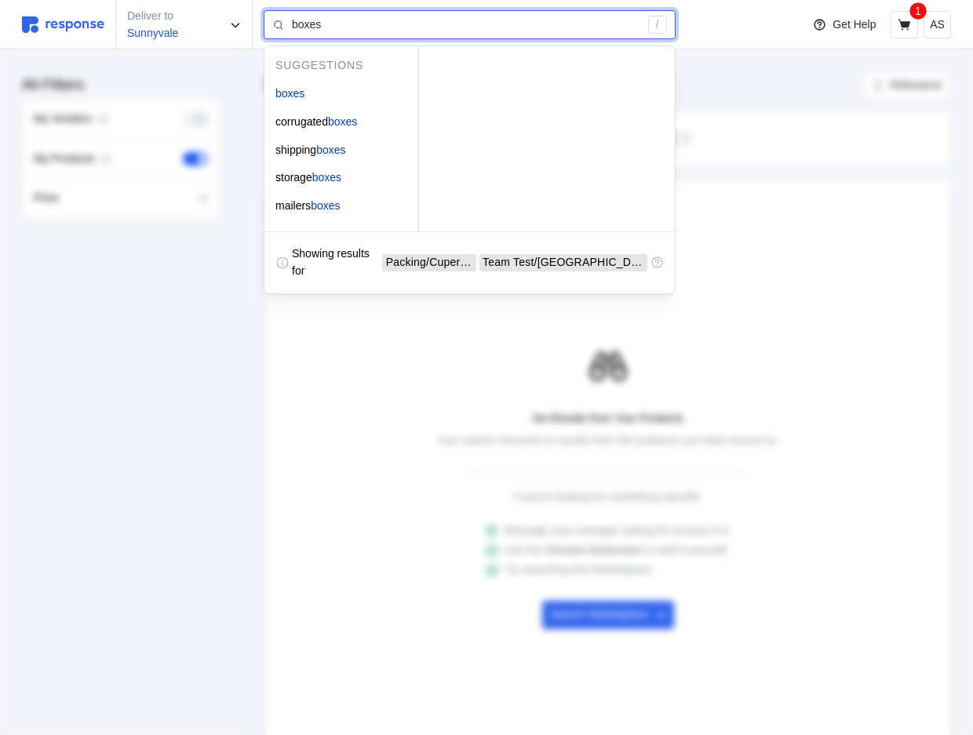
click at [426, 20] on input "boxes" at bounding box center [465, 25] width 347 height 28
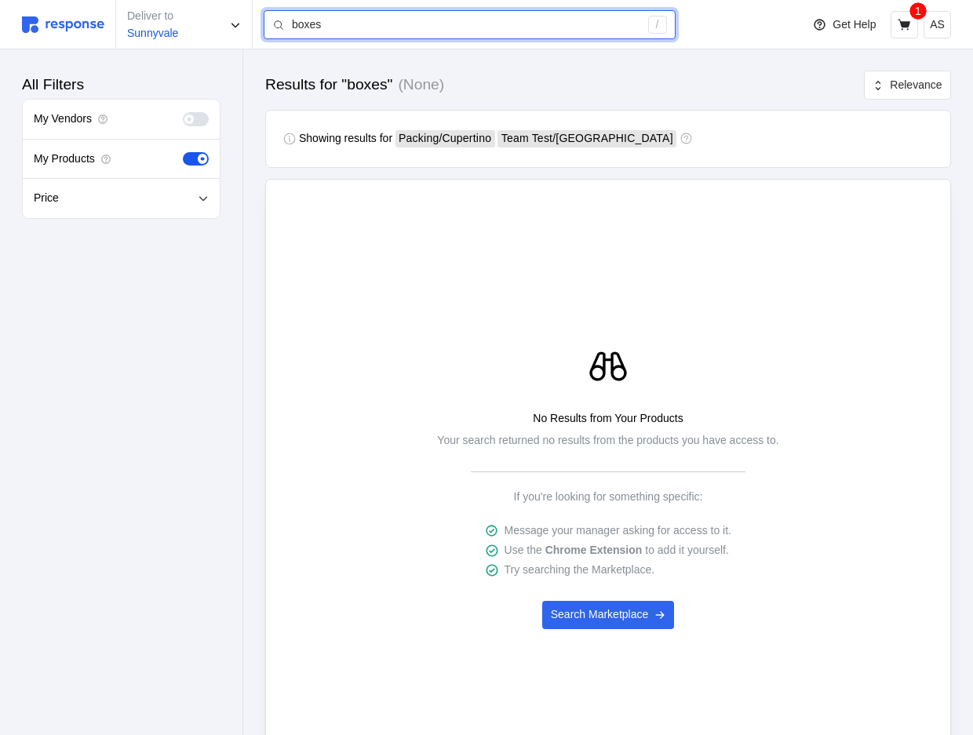
click at [498, 19] on input "boxes" at bounding box center [465, 25] width 347 height 28
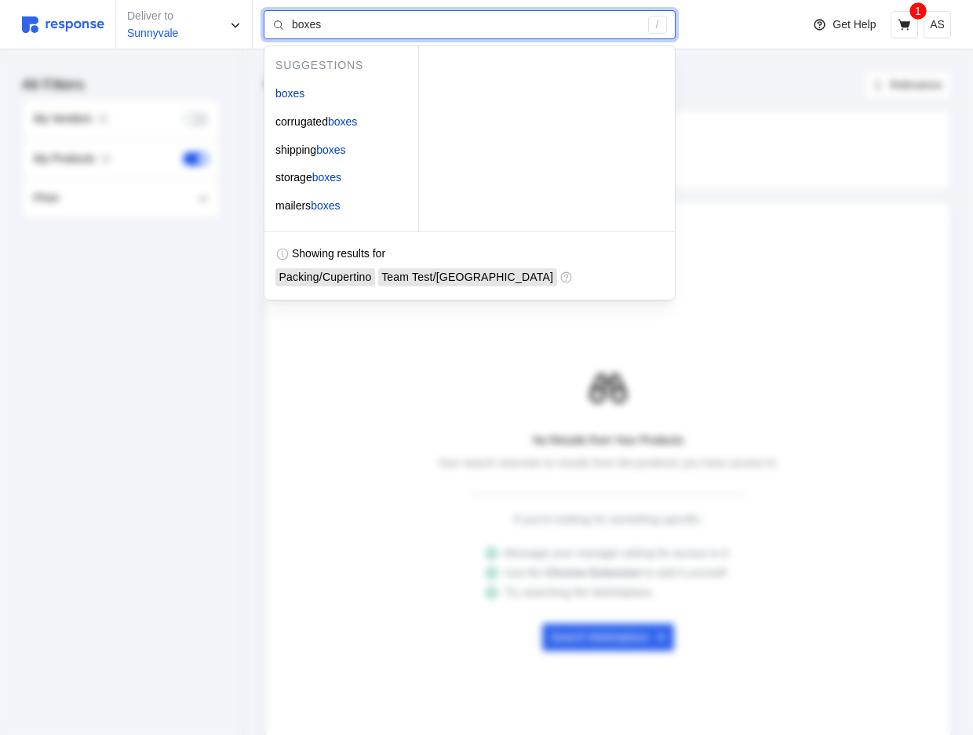
click at [444, 24] on input "boxes" at bounding box center [465, 25] width 347 height 28
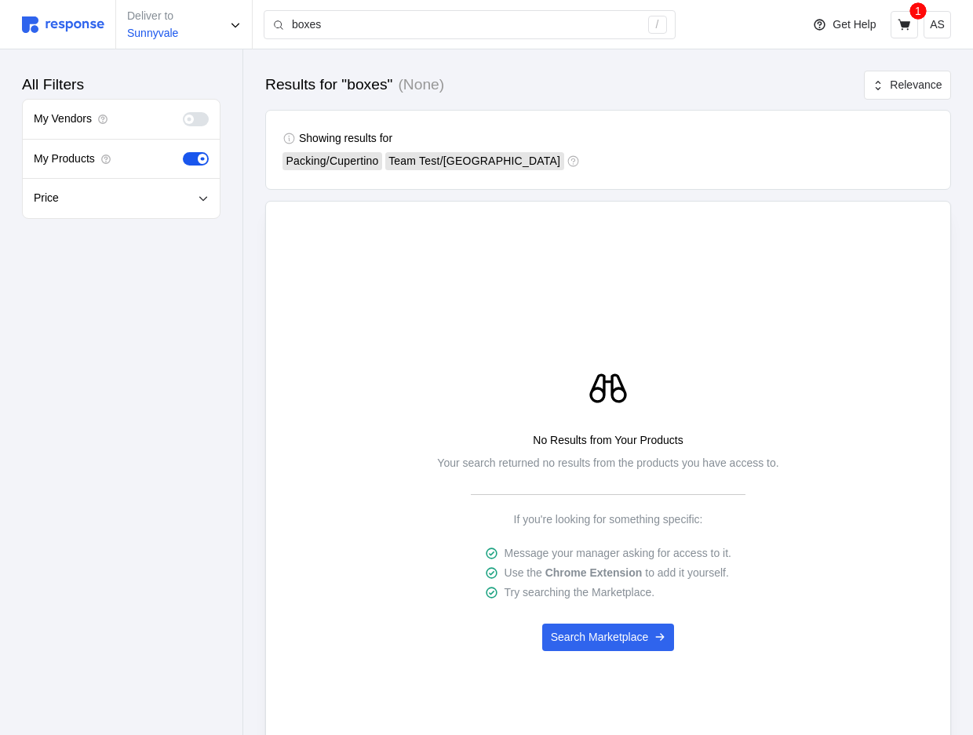
click at [566, 162] on icon at bounding box center [573, 162] width 14 height 14
click at [336, 5] on div "Deliver to Sunnyvale boxes /" at bounding box center [407, 24] width 770 height 49
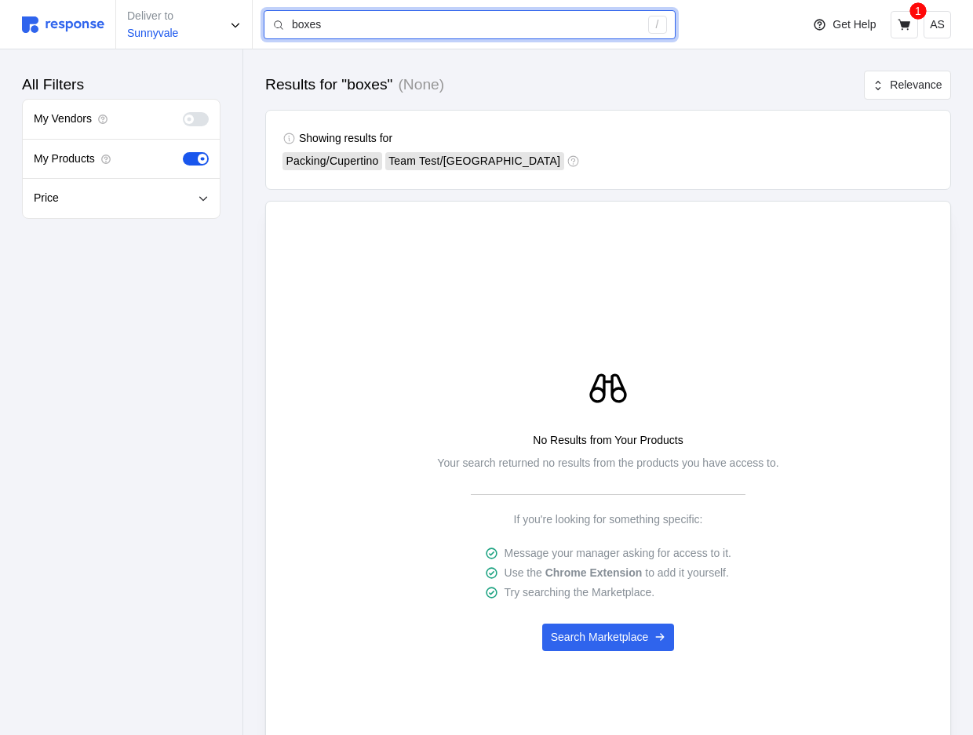
click at [339, 20] on input "boxes" at bounding box center [465, 25] width 347 height 28
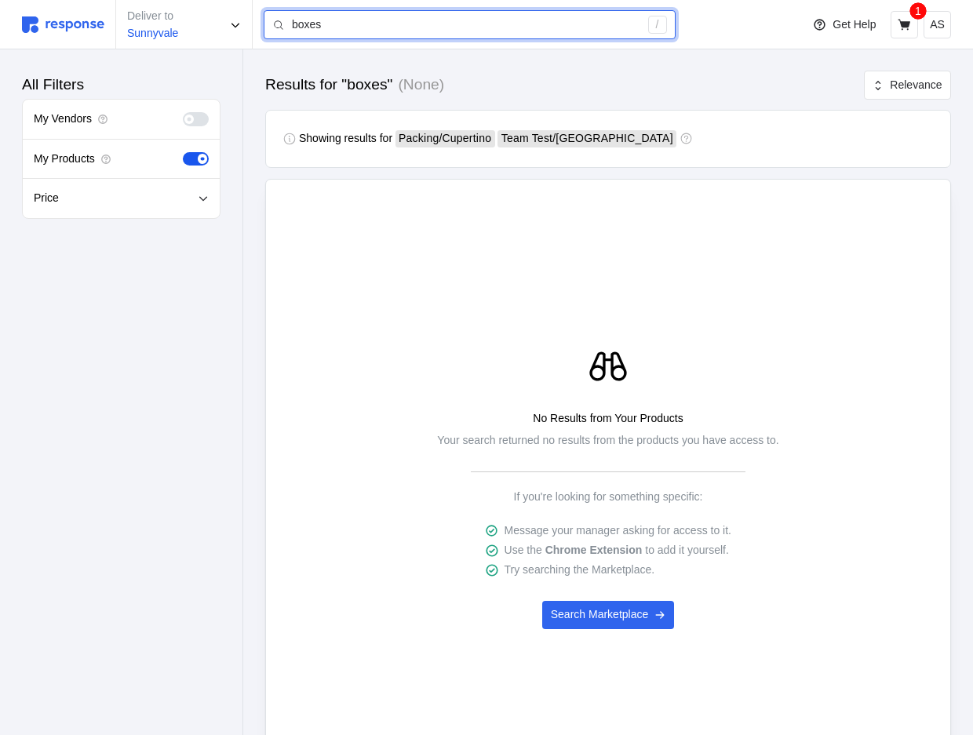
click at [359, 25] on input "boxes" at bounding box center [465, 25] width 347 height 28
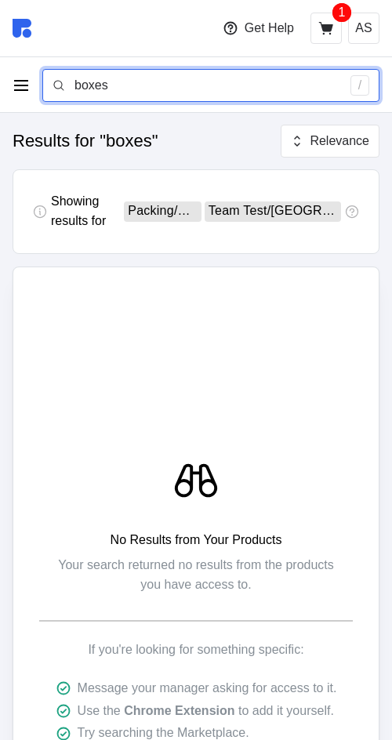
click at [163, 82] on input "boxes" at bounding box center [208, 86] width 267 height 32
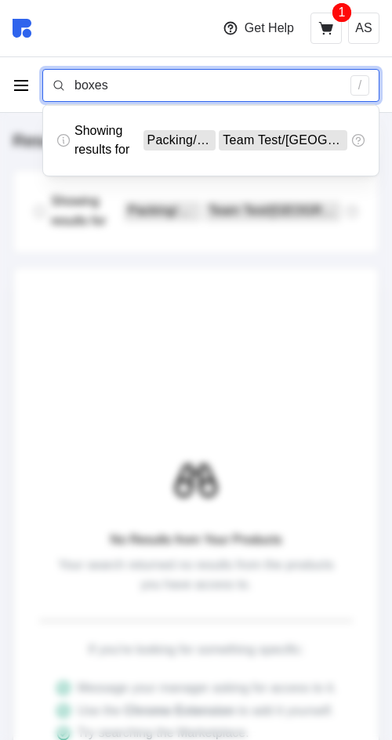
click at [164, 82] on input "boxes" at bounding box center [208, 86] width 267 height 32
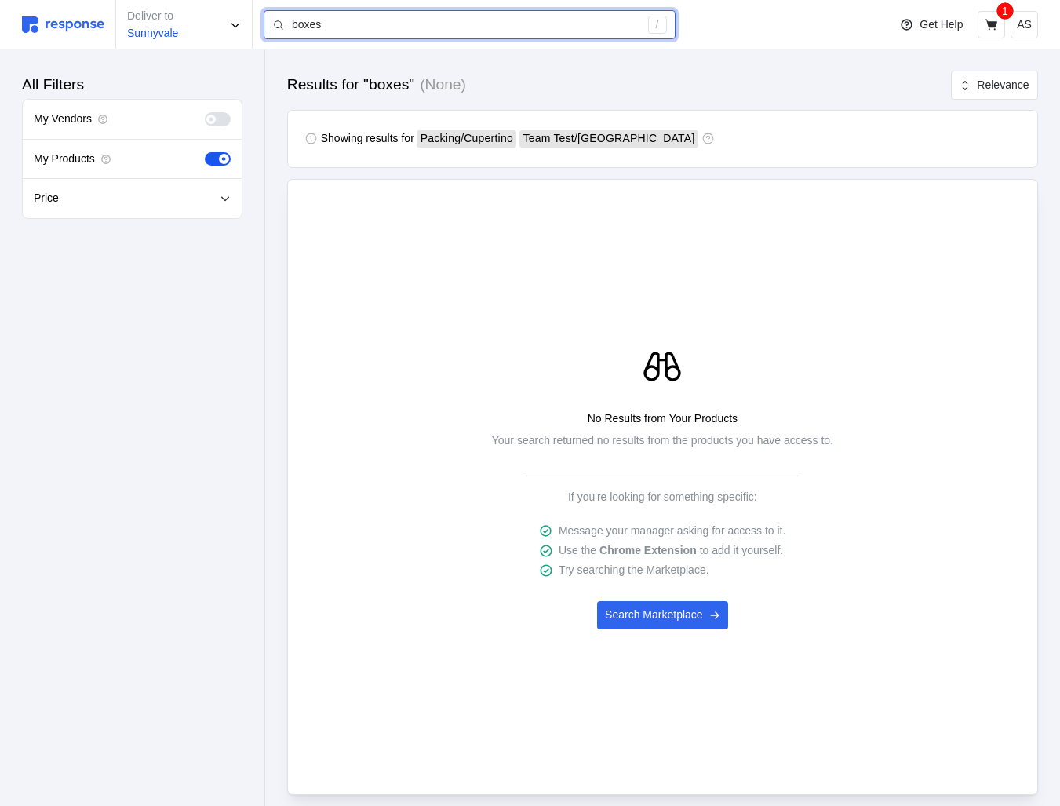
click at [489, 26] on input "boxes" at bounding box center [465, 25] width 347 height 28
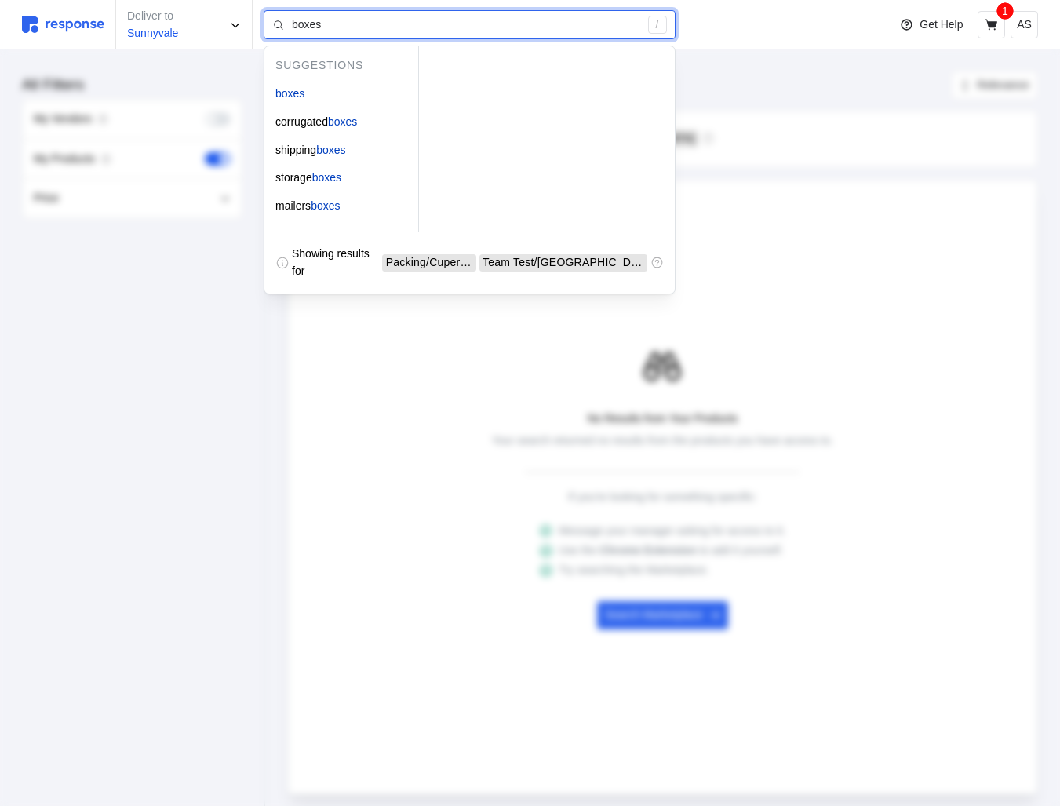
click at [489, 26] on input "boxes" at bounding box center [465, 25] width 347 height 28
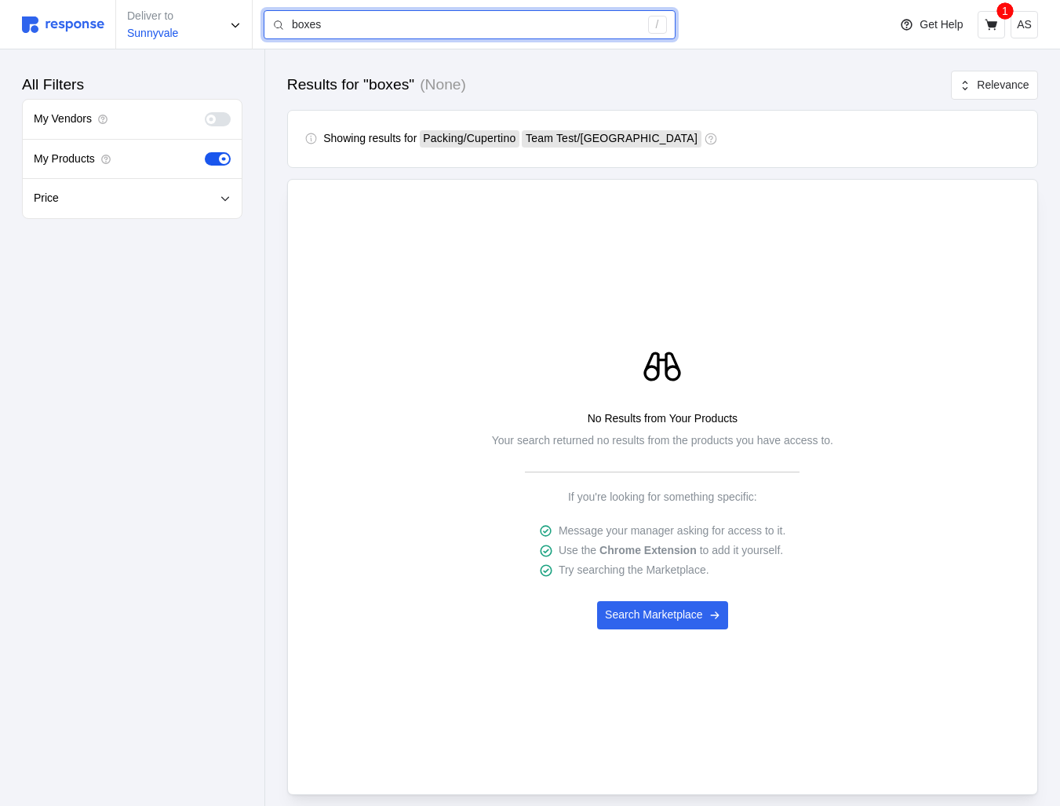
click at [401, 22] on input "boxes" at bounding box center [465, 25] width 347 height 28
click at [670, 8] on div "Deliver to Sunnyvale boxes /" at bounding box center [450, 24] width 857 height 49
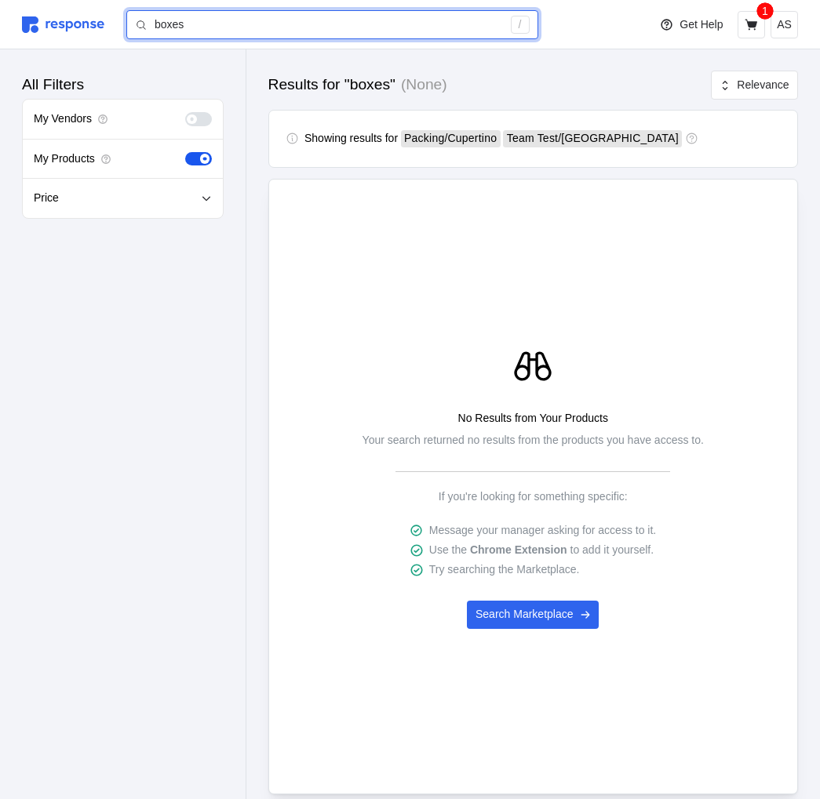
click at [367, 38] on div "boxes /" at bounding box center [332, 25] width 412 height 30
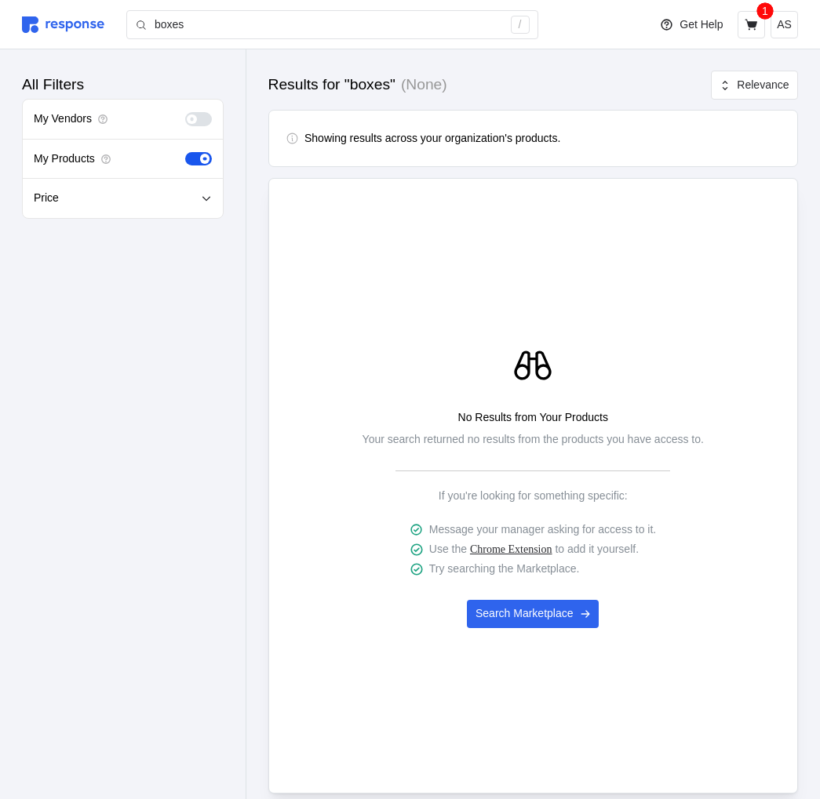
click at [535, 551] on link "Chrome Extension" at bounding box center [511, 550] width 82 height 12
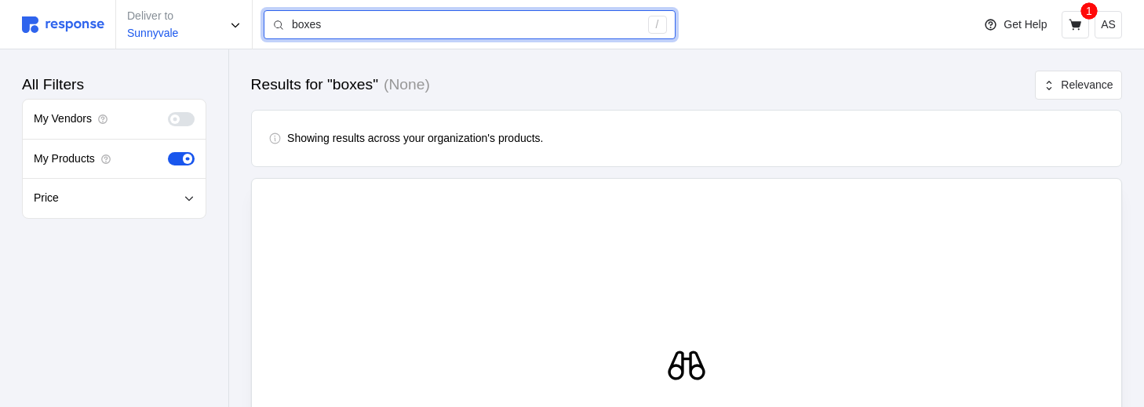
click at [387, 28] on input "boxes" at bounding box center [465, 25] width 347 height 28
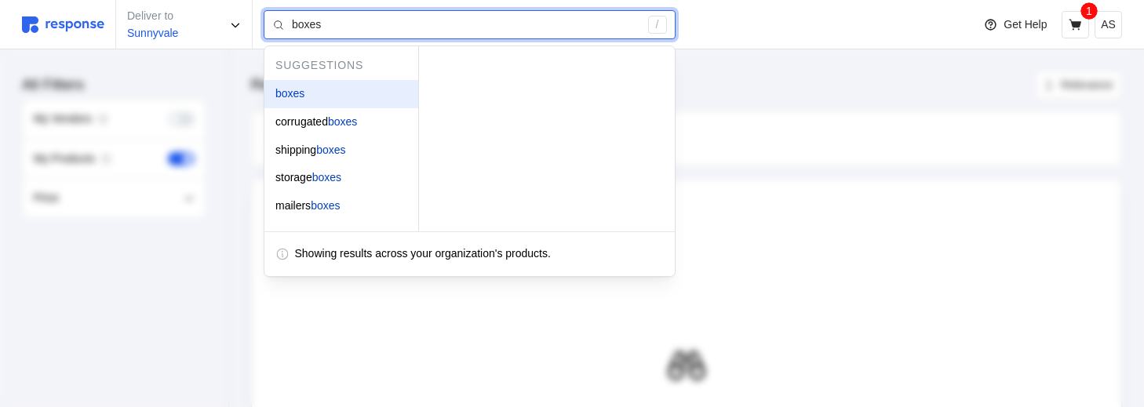
click at [307, 93] on div "boxes" at bounding box center [341, 94] width 154 height 28
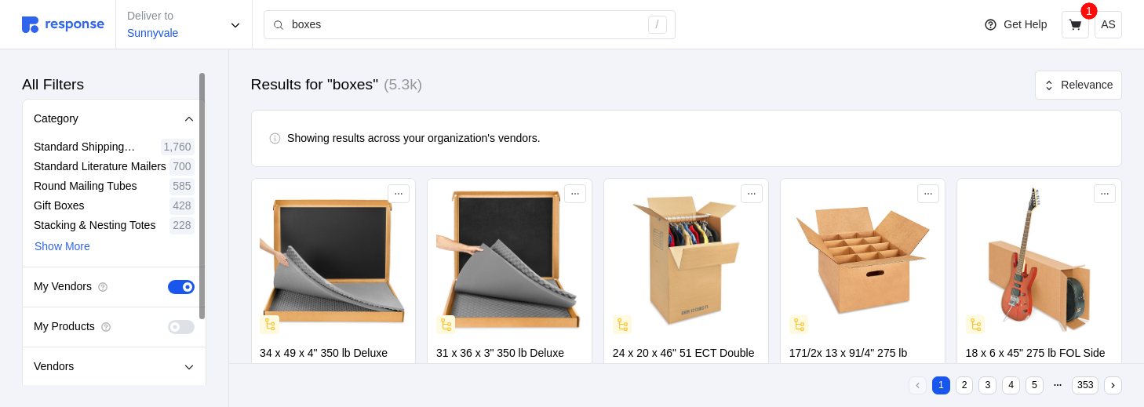
click at [179, 278] on div "My Vendors" at bounding box center [114, 287] width 183 height 40
click at [179, 282] on span at bounding box center [176, 287] width 16 height 14
click at [168, 280] on input "checkbox" at bounding box center [168, 280] width 0 height 0
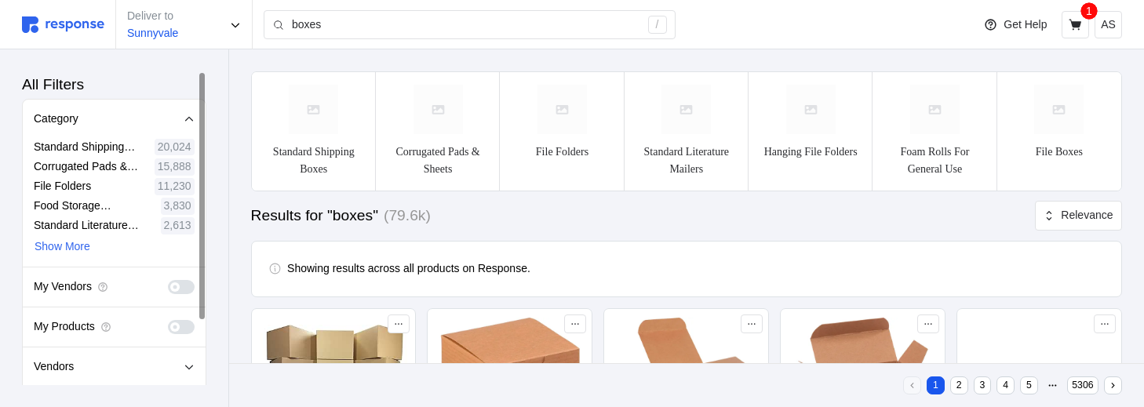
click at [181, 328] on span at bounding box center [188, 327] width 16 height 14
click at [168, 320] on input "checkbox" at bounding box center [168, 320] width 0 height 0
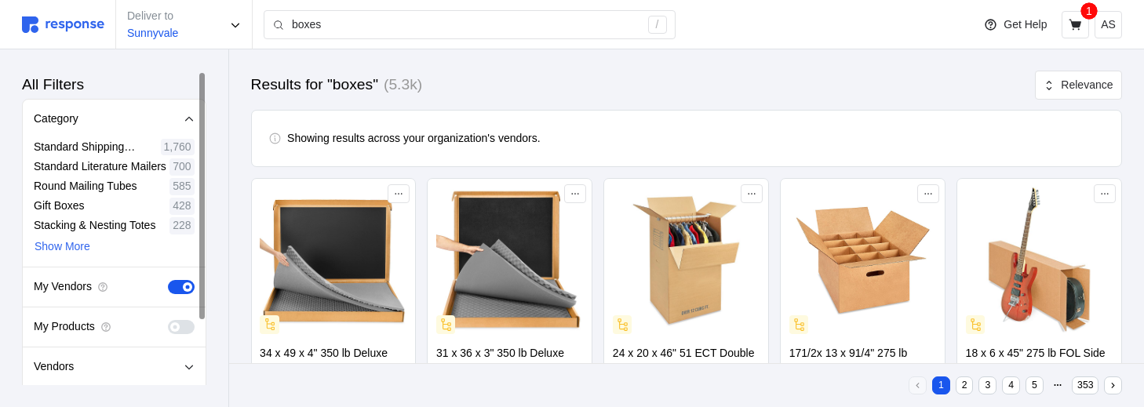
click at [190, 286] on span at bounding box center [187, 286] width 9 height 9
click at [168, 280] on input "checkbox" at bounding box center [168, 280] width 0 height 0
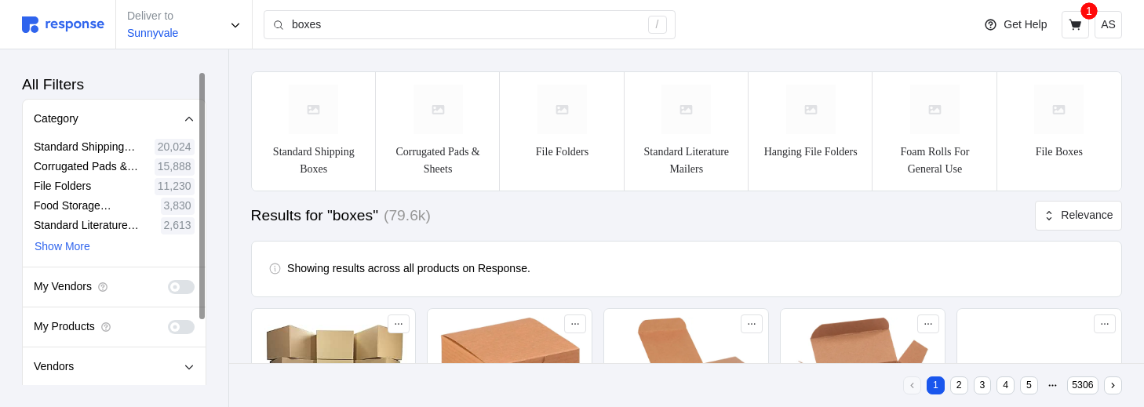
click at [183, 326] on span at bounding box center [188, 327] width 16 height 14
click at [168, 320] on input "checkbox" at bounding box center [168, 320] width 0 height 0
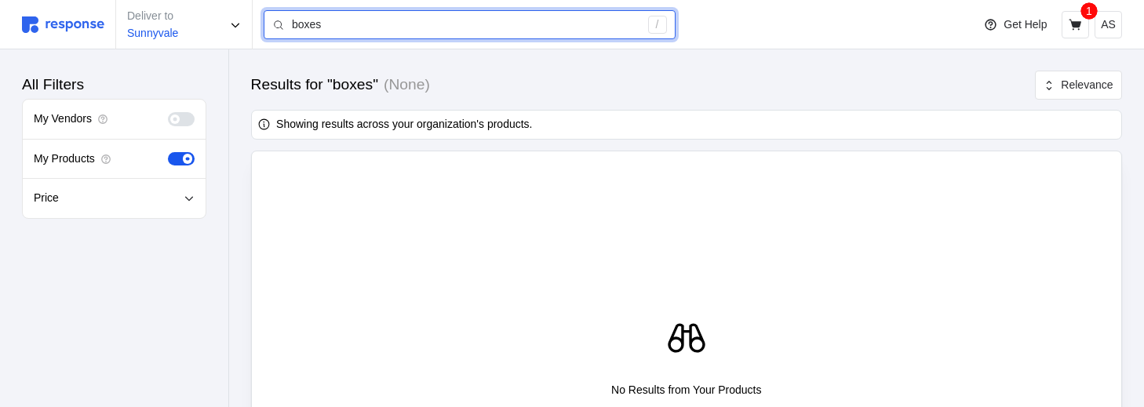
click at [337, 24] on input "boxes" at bounding box center [465, 25] width 347 height 28
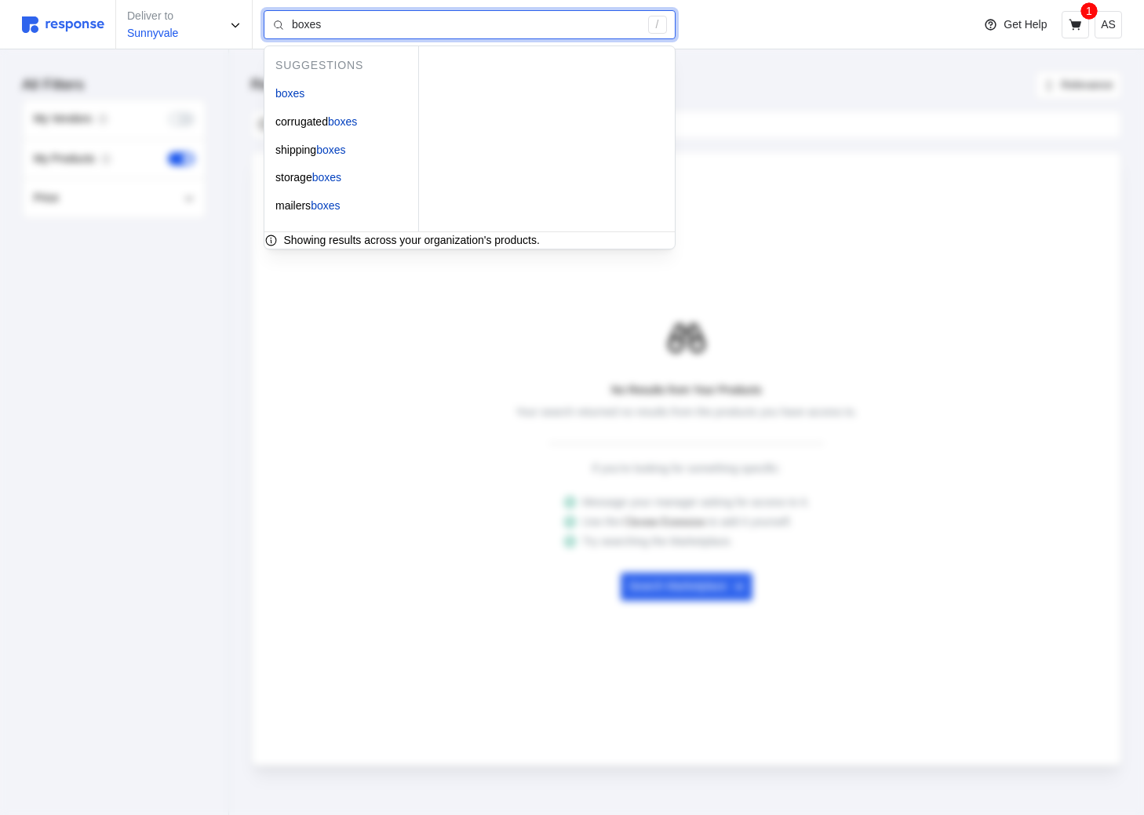
click at [449, 22] on input "boxes" at bounding box center [465, 25] width 347 height 28
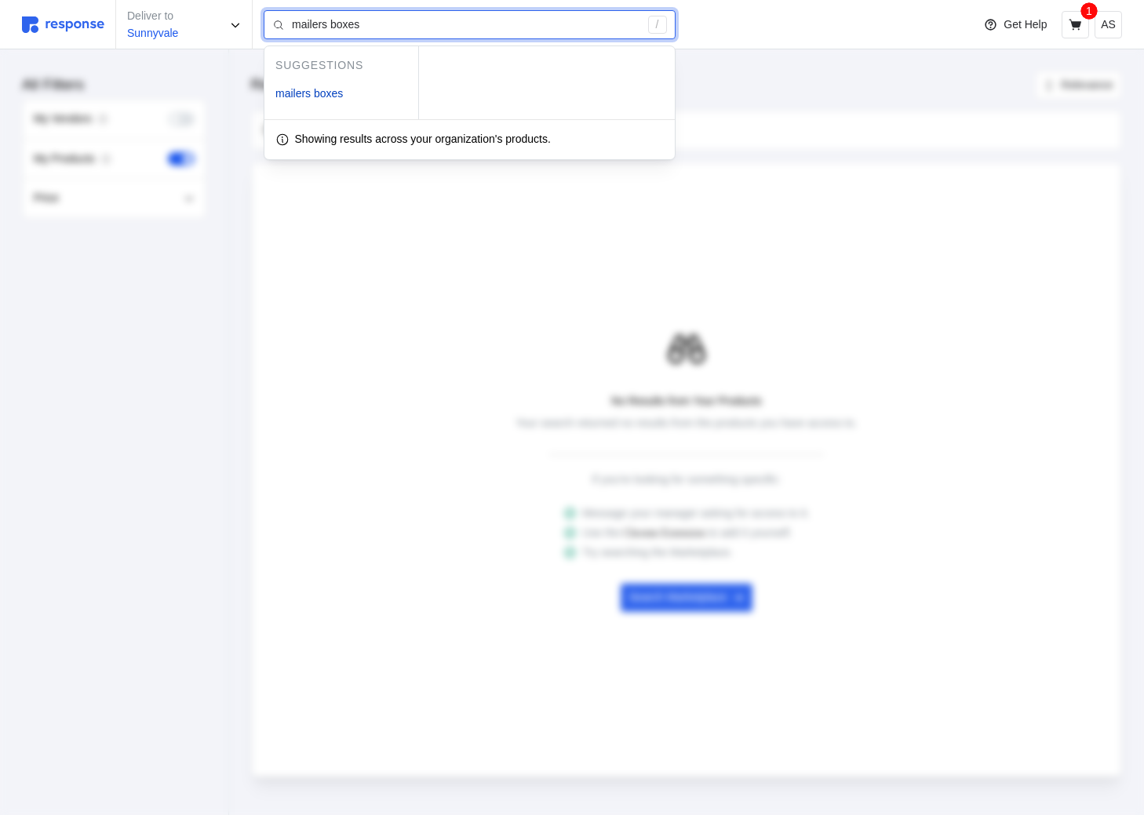
click at [424, 24] on input "mailers boxes" at bounding box center [465, 25] width 347 height 28
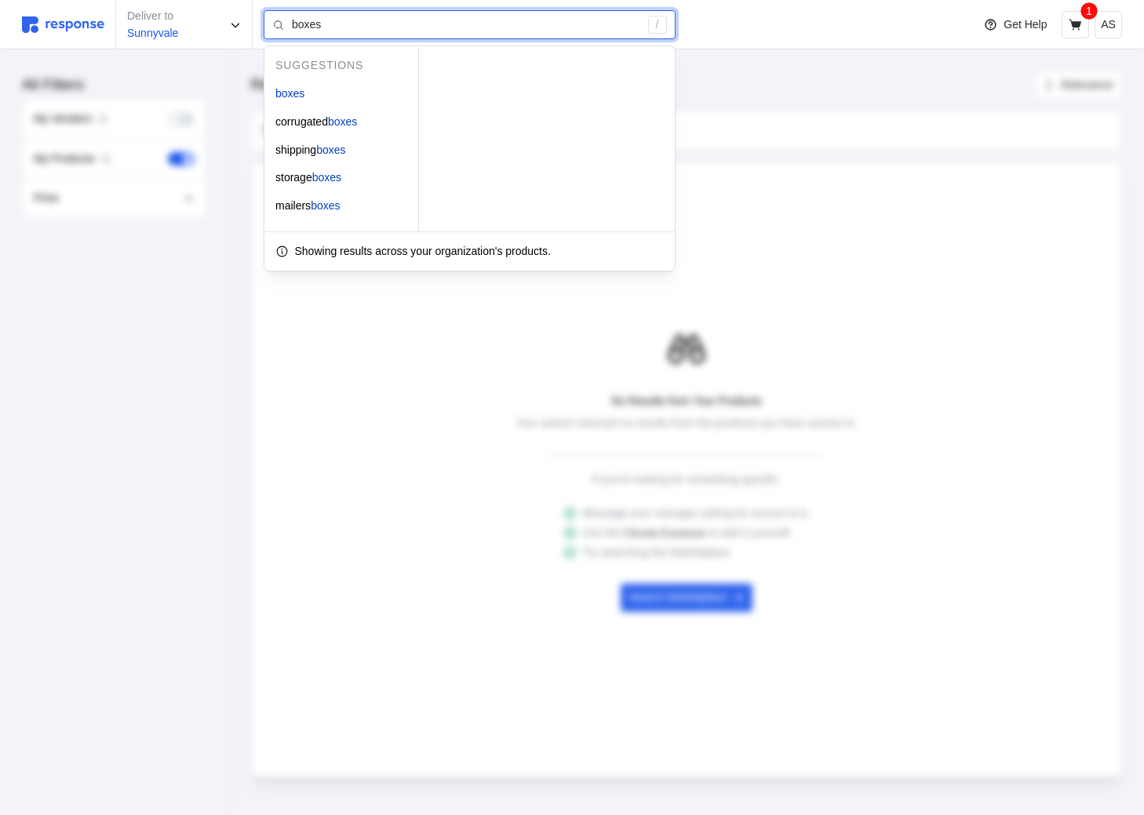
type input "boxes"
click at [366, 24] on input "boxes" at bounding box center [465, 25] width 347 height 28
